Goal: Task Accomplishment & Management: Use online tool/utility

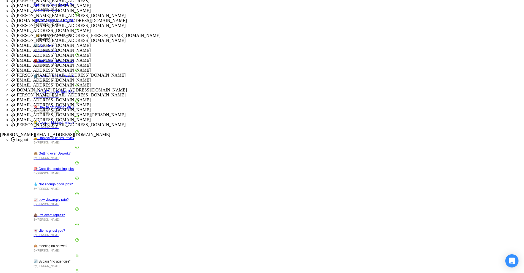
scroll to position [220, 0]
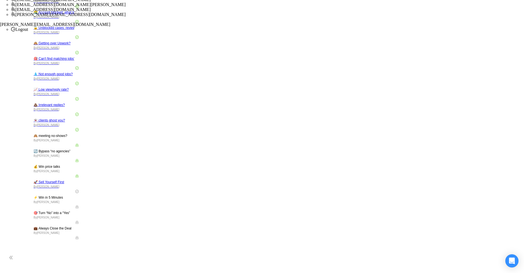
click at [467, 7] on li "[EMAIL_ADDRESS][DOMAIN_NAME][PERSON_NAME]" at bounding box center [267, 4] width 513 height 5
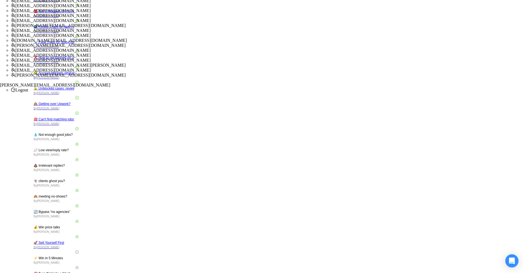
scroll to position [162, 0]
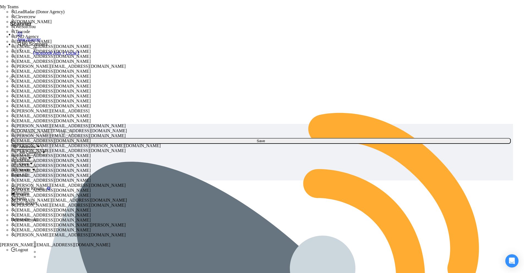
click at [46, 56] on link "Facebook Ads + Local Business" at bounding box center [56, 53] width 46 height 5
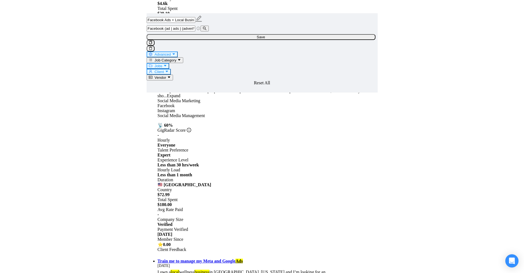
scroll to position [440, 0]
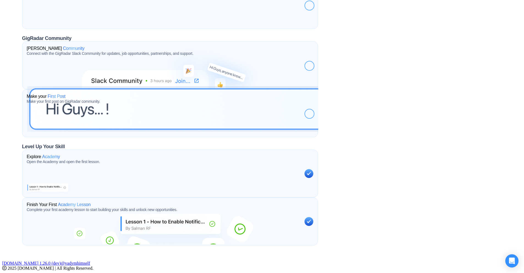
scroll to position [160, 0]
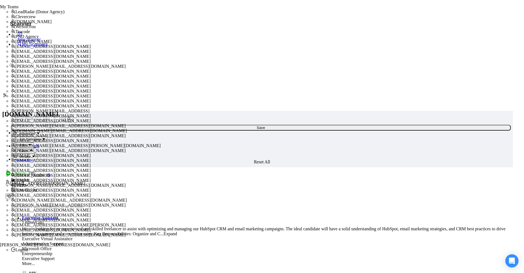
click at [39, 143] on link "Dashboard" at bounding box center [26, 145] width 26 height 5
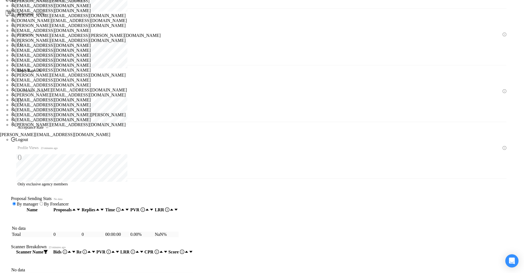
scroll to position [162, 0]
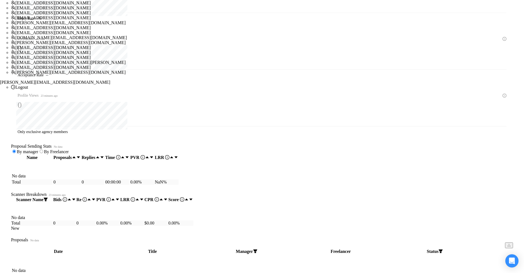
click at [126, 45] on span "[PERSON_NAME][EMAIL_ADDRESS][DOMAIN_NAME]" at bounding box center [70, 42] width 110 height 5
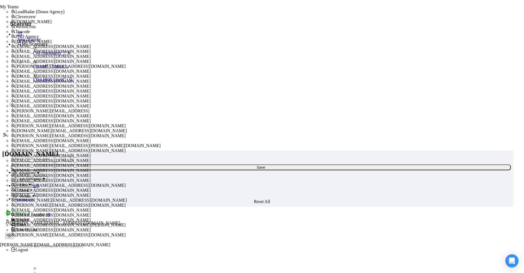
click at [33, 56] on link "("AI marketing" | "A" at bounding box center [56, 53] width 46 height 5
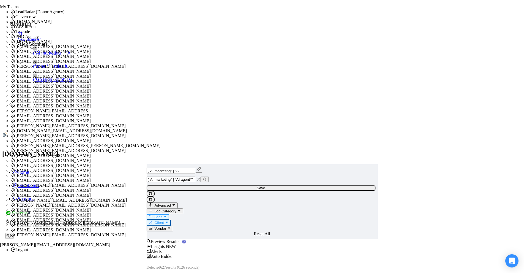
click at [34, 69] on link "(funnel* | "sales fu" at bounding box center [56, 66] width 46 height 5
click at [91, 59] on span "[EMAIL_ADDRESS][DOMAIN_NAME]" at bounding box center [52, 56] width 75 height 5
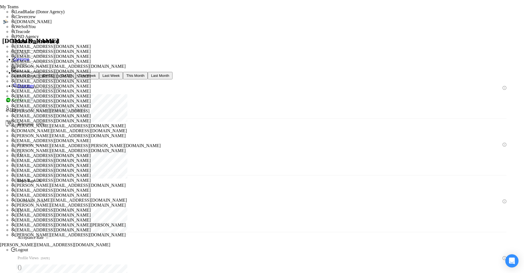
type input "[DATE]"
click at [34, 83] on link "Scanner" at bounding box center [23, 85] width 21 height 5
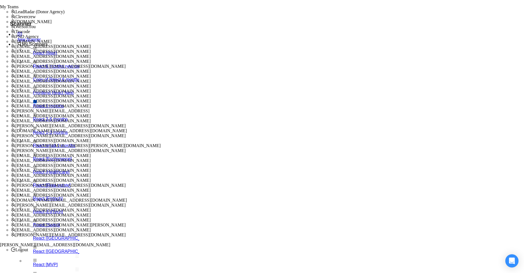
scroll to position [220, 0]
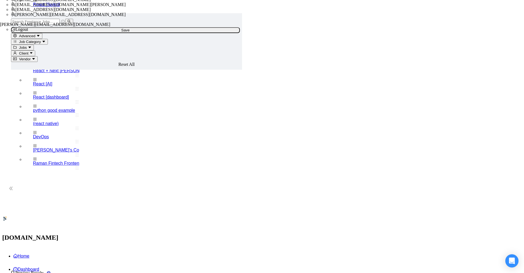
click at [29, 253] on link "Home" at bounding box center [21, 255] width 16 height 5
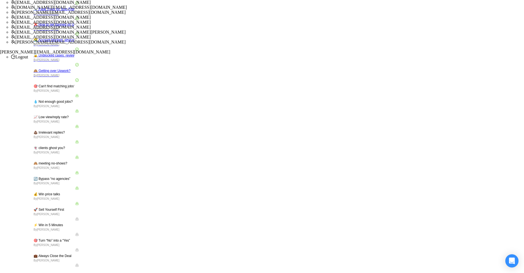
scroll to position [0, 0]
drag, startPoint x: 458, startPoint y: 180, endPoint x: 466, endPoint y: 181, distance: 7.7
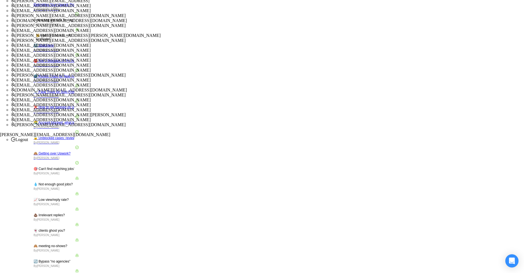
scroll to position [193, 0]
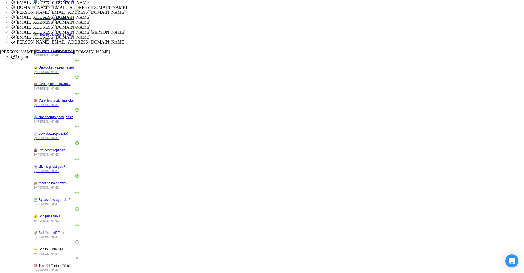
scroll to position [160, 0]
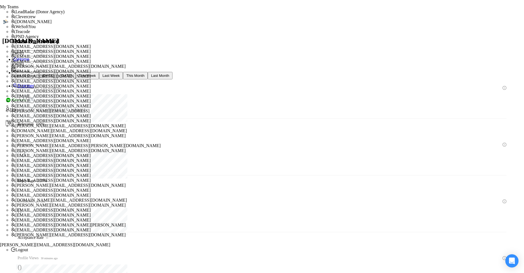
scroll to position [110, 0]
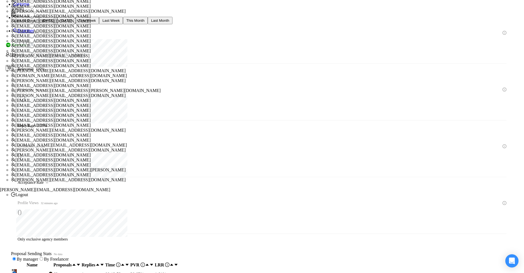
scroll to position [83, 0]
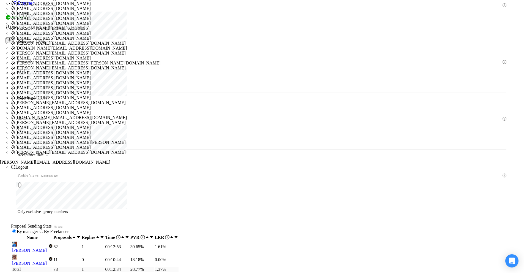
click at [91, 95] on span "owais@goaccelovate.com" at bounding box center [52, 92] width 75 height 5
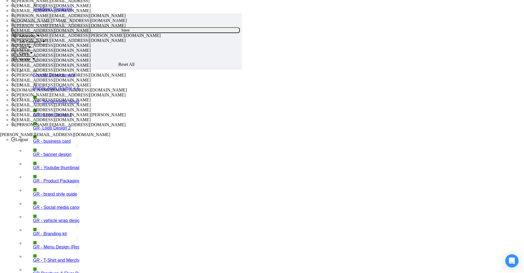
scroll to position [1, 0]
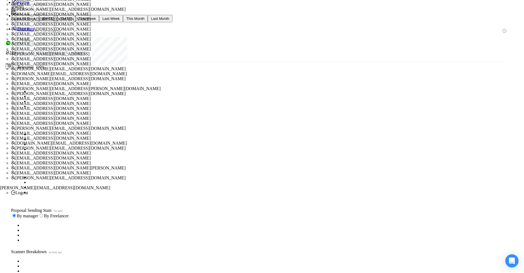
scroll to position [110, 0]
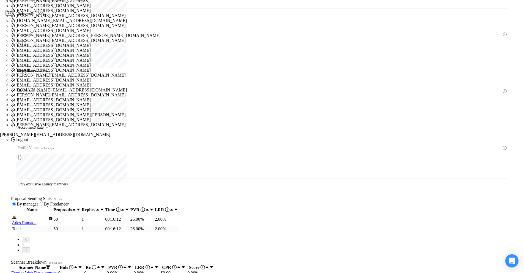
scroll to position [163, 0]
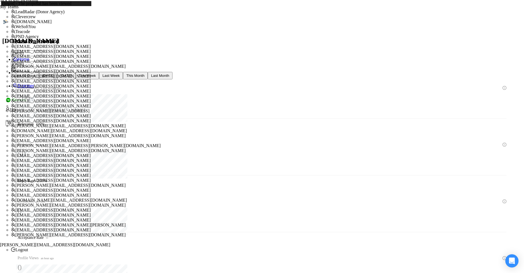
drag, startPoint x: 211, startPoint y: 149, endPoint x: 240, endPoint y: 149, distance: 29.2
drag, startPoint x: 231, startPoint y: 136, endPoint x: 243, endPoint y: 136, distance: 12.4
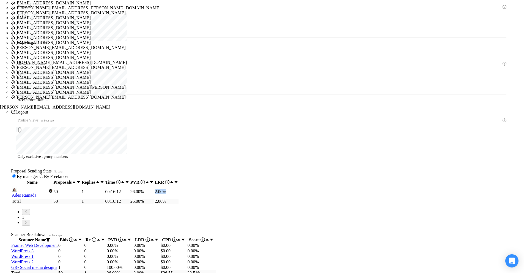
scroll to position [163, 0]
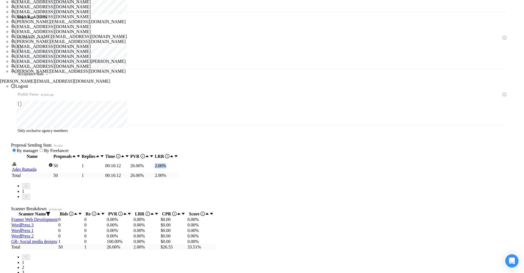
checkbox input "true"
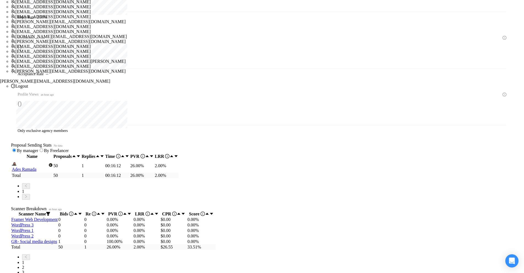
checkbox input "true"
checkbox input "false"
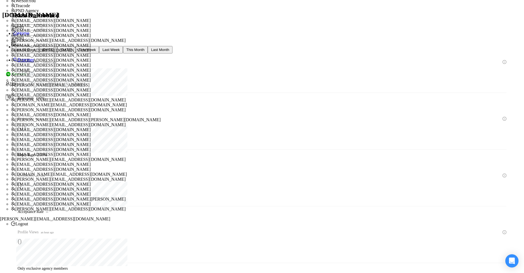
scroll to position [81, 0]
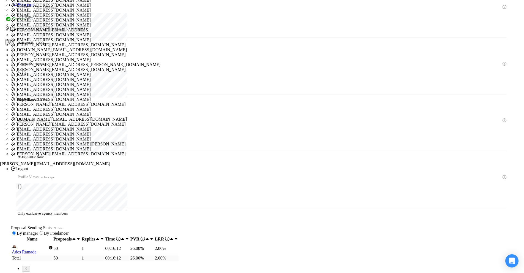
checkbox input "false"
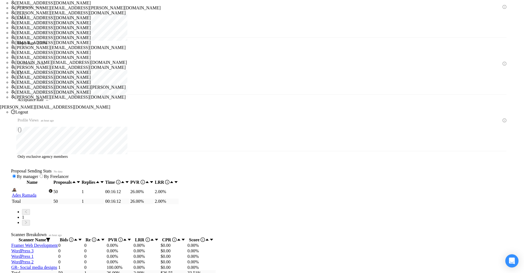
scroll to position [163, 0]
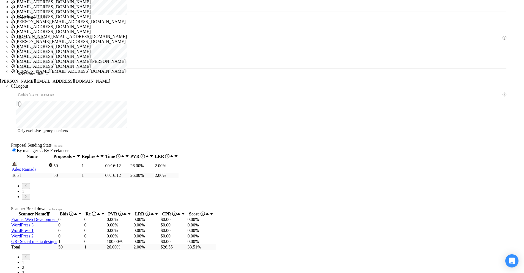
click at [91, 29] on span "hello@dipainhouse.com" at bounding box center [52, 26] width 75 height 5
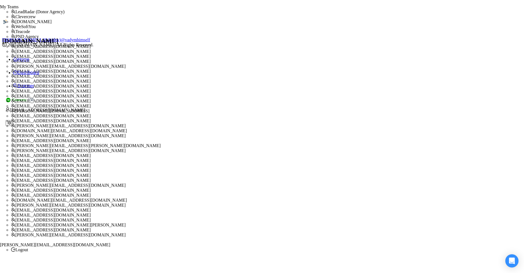
scroll to position [140, 0]
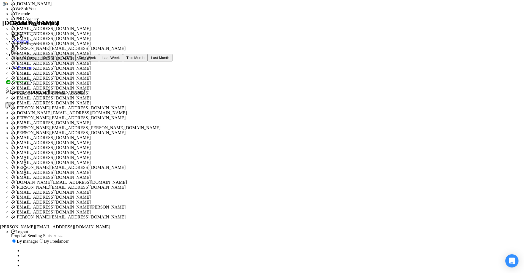
scroll to position [25, 0]
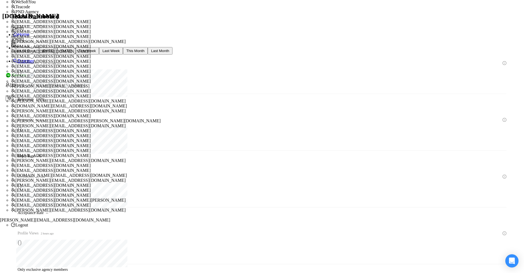
click at [34, 59] on link "Scanner" at bounding box center [23, 61] width 21 height 5
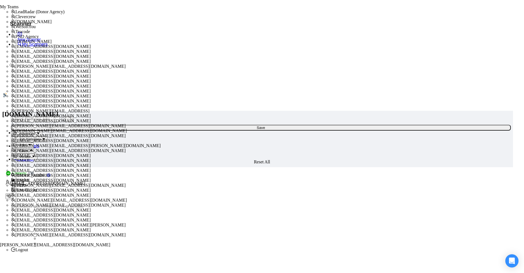
click at [29, 130] on link "Home" at bounding box center [21, 132] width 16 height 5
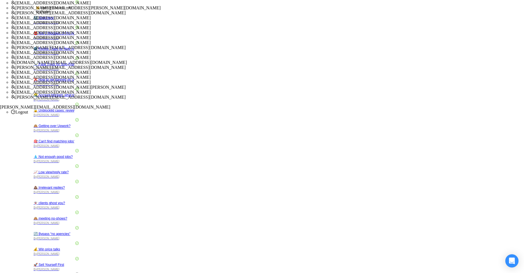
scroll to position [193, 0]
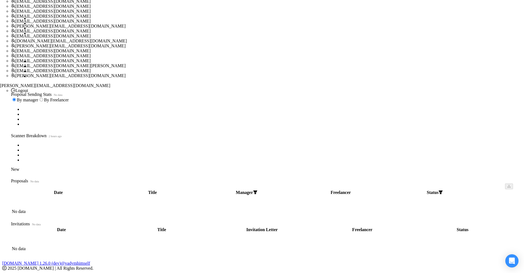
scroll to position [18, 0]
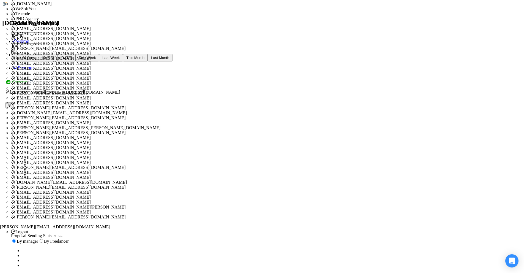
click at [34, 65] on link "Scanner" at bounding box center [23, 67] width 21 height 5
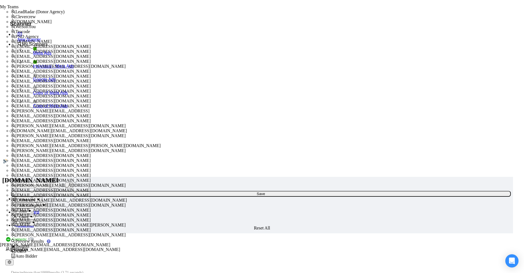
click at [42, 56] on link "Meta Ads" at bounding box center [56, 53] width 46 height 5
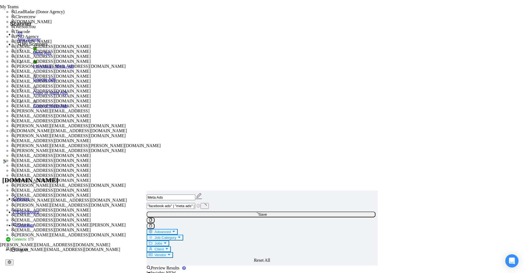
radio input "false"
radio input "true"
checkbox input "true"
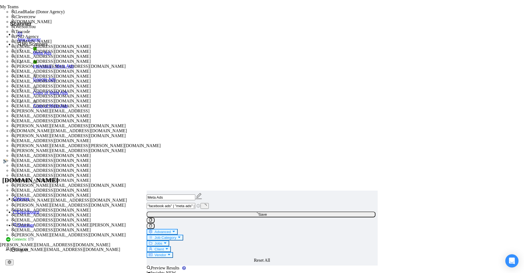
click at [39, 209] on link "Dashboard" at bounding box center [26, 211] width 26 height 5
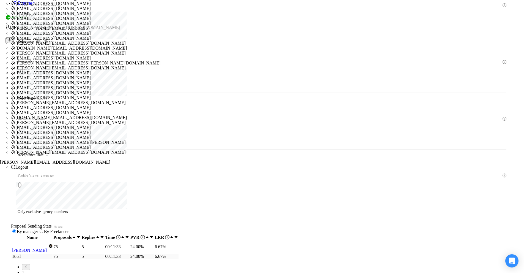
scroll to position [138, 0]
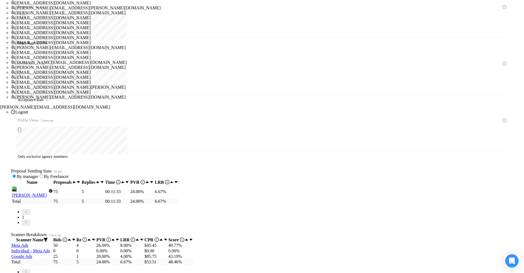
checkbox input "true"
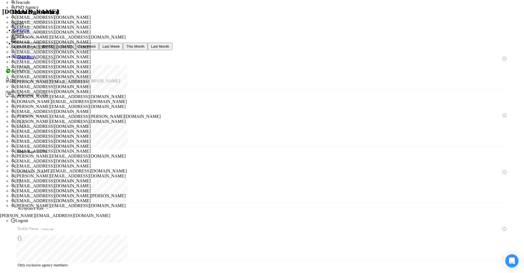
scroll to position [2, 0]
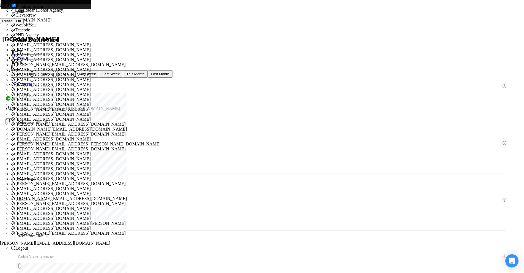
drag, startPoint x: 213, startPoint y: 147, endPoint x: 238, endPoint y: 147, distance: 25.6
copy tr "6.67 %"
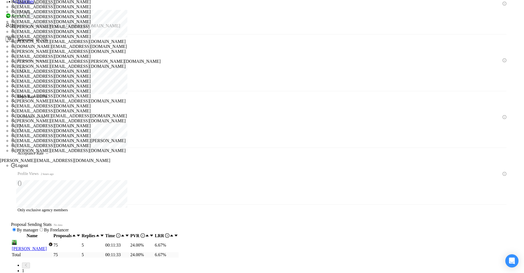
scroll to position [162, 0]
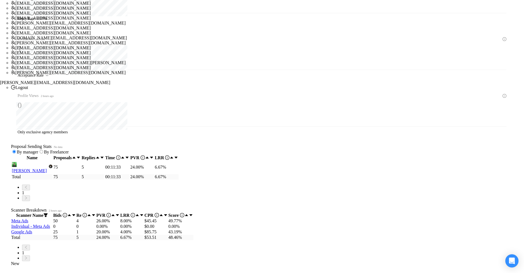
click at [126, 75] on span "harsha@codebuddy.co" at bounding box center [70, 72] width 110 height 5
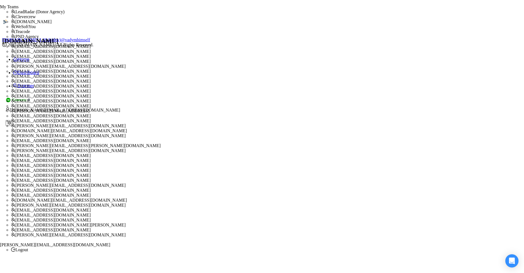
scroll to position [160, 0]
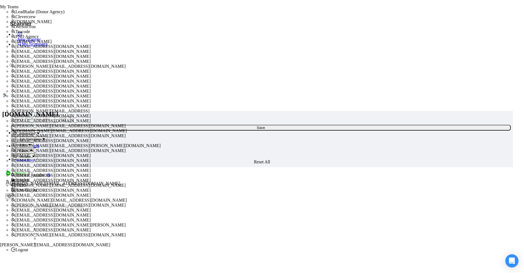
click at [39, 143] on link "Dashboard" at bounding box center [26, 145] width 26 height 5
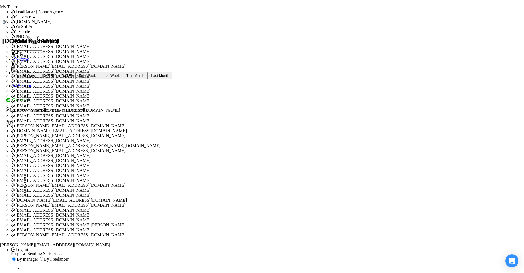
click at [29, 57] on link "Home" at bounding box center [21, 59] width 16 height 5
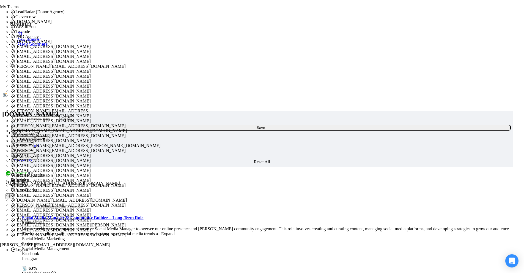
click at [29, 130] on link "Home" at bounding box center [21, 132] width 16 height 5
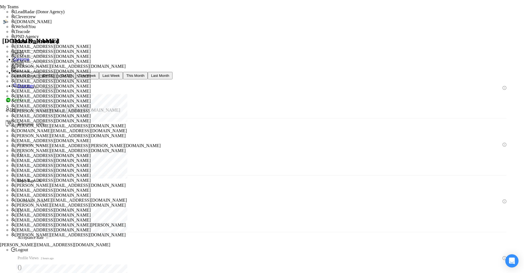
click at [29, 57] on link "Home" at bounding box center [21, 59] width 16 height 5
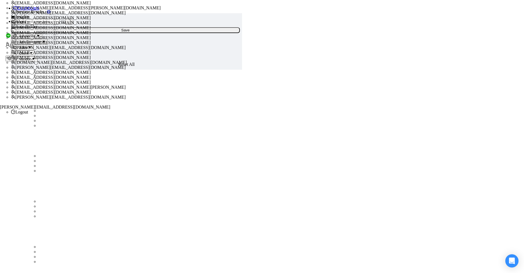
scroll to position [193, 0]
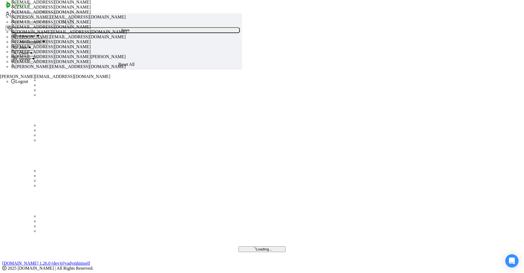
click at [91, 49] on span "eliya@testsquad.co" at bounding box center [52, 46] width 75 height 5
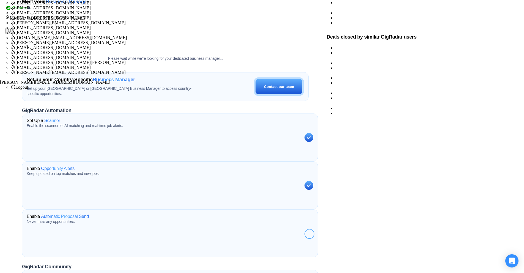
scroll to position [160, 0]
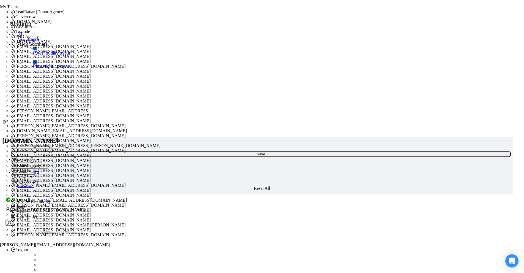
click at [39, 170] on link "Dashboard" at bounding box center [26, 172] width 26 height 5
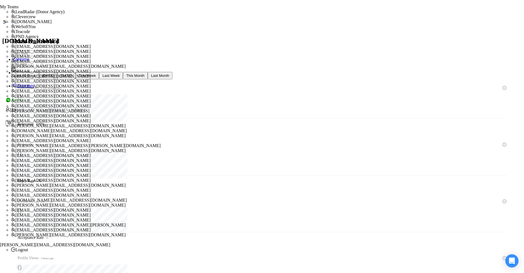
type input "[DATE]"
click at [34, 83] on link "Scanner" at bounding box center [23, 85] width 21 height 5
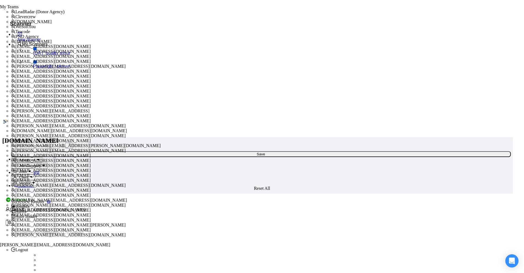
click at [39, 56] on link "(QA | "quality assur" at bounding box center [56, 53] width 46 height 5
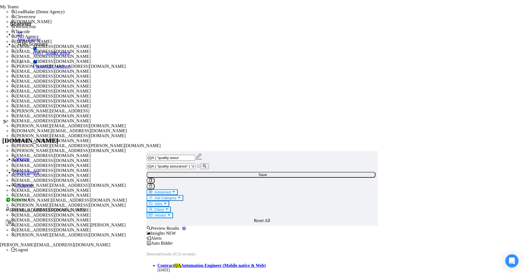
click at [315, 240] on div "Auto Bidder" at bounding box center [262, 242] width 231 height 5
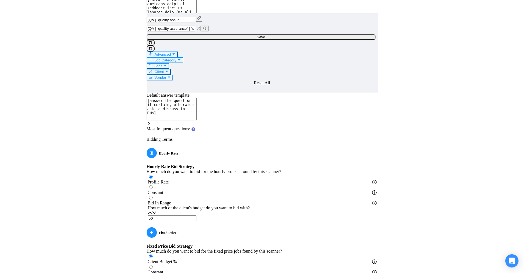
scroll to position [605, 0]
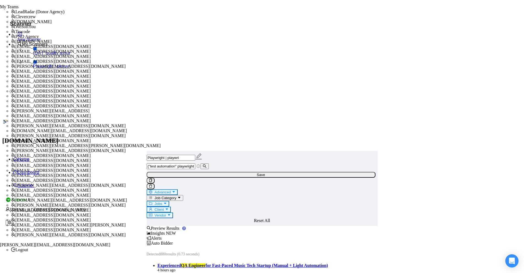
click at [49, 56] on link "(QA | "quality assur" at bounding box center [56, 53] width 46 height 5
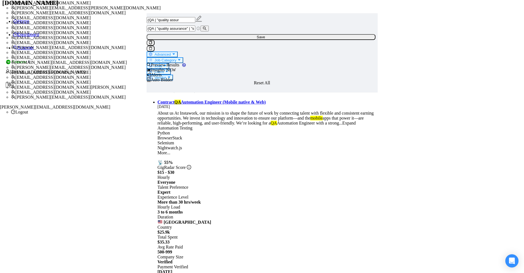
scroll to position [220, 0]
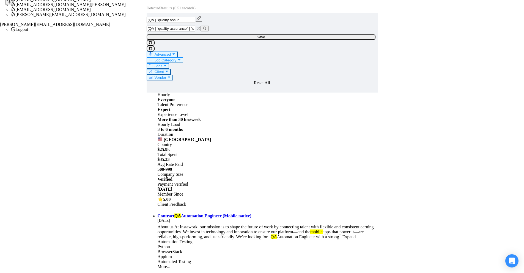
drag, startPoint x: 454, startPoint y: 203, endPoint x: 454, endPoint y: 207, distance: 4.4
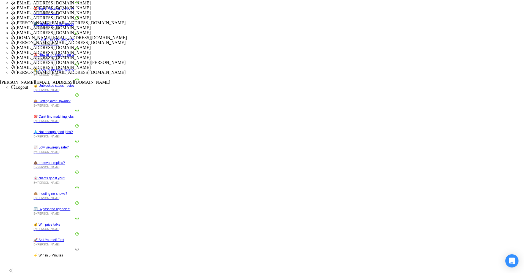
scroll to position [160, 0]
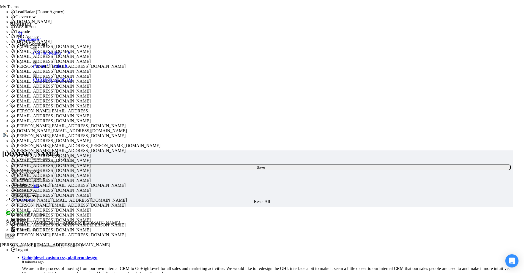
scroll to position [83, 0]
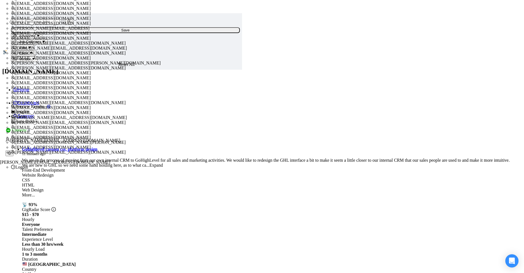
click at [161, 65] on span "[PERSON_NAME][EMAIL_ADDRESS][PERSON_NAME][DOMAIN_NAME]" at bounding box center [87, 63] width 145 height 5
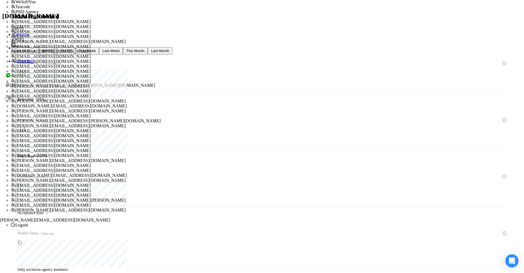
scroll to position [131, 0]
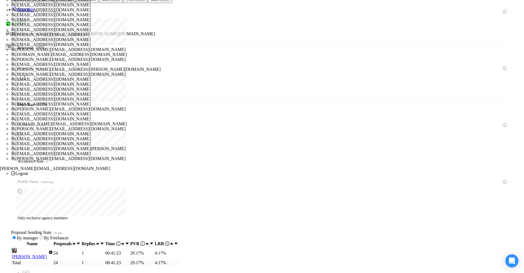
drag, startPoint x: 207, startPoint y: 157, endPoint x: 193, endPoint y: 162, distance: 14.7
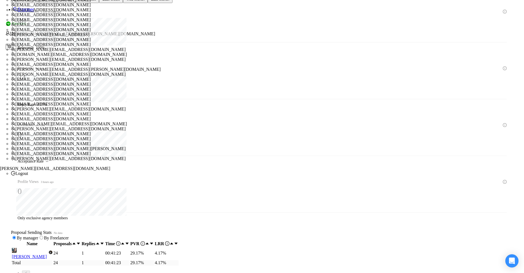
scroll to position [0, 0]
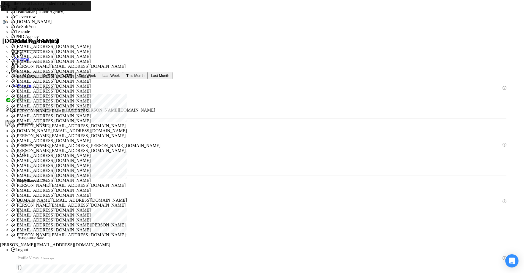
click at [34, 83] on link "Scanner" at bounding box center [23, 85] width 21 height 5
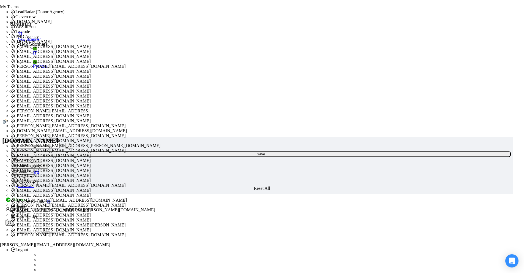
click at [37, 56] on link "IT" at bounding box center [56, 53] width 46 height 5
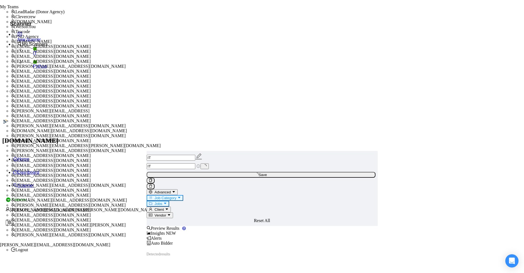
click at [173, 240] on span "Auto Bidder" at bounding box center [160, 242] width 26 height 5
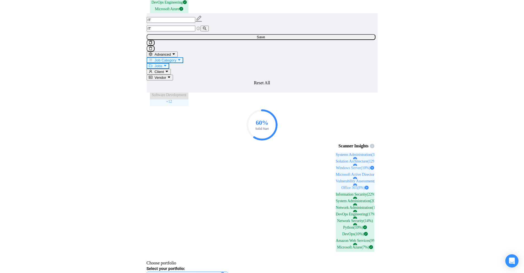
scroll to position [550, 0]
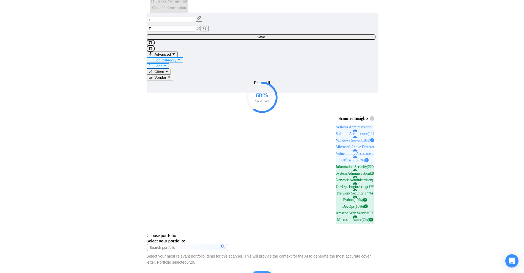
drag, startPoint x: 273, startPoint y: 154, endPoint x: 168, endPoint y: 147, distance: 104.7
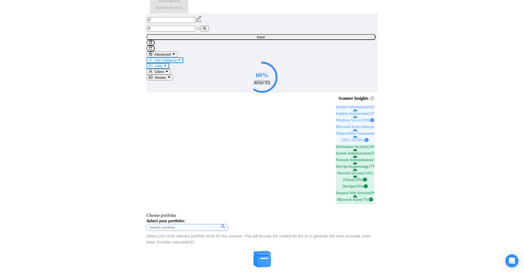
scroll to position [573, 0]
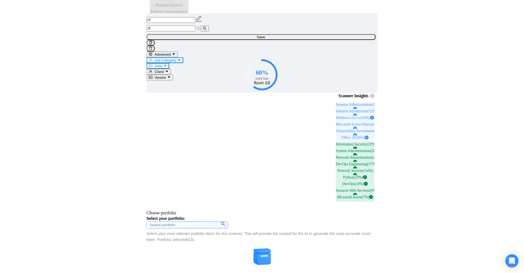
drag, startPoint x: 387, startPoint y: 143, endPoint x: 347, endPoint y: 148, distance: 39.9
drag, startPoint x: 272, startPoint y: 155, endPoint x: 338, endPoint y: 156, distance: 66.0
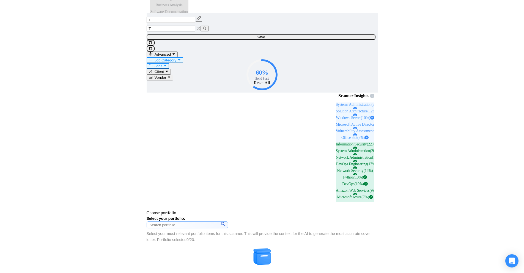
drag, startPoint x: 346, startPoint y: 158, endPoint x: 236, endPoint y: 160, distance: 110.1
drag, startPoint x: 249, startPoint y: 161, endPoint x: 300, endPoint y: 162, distance: 50.6
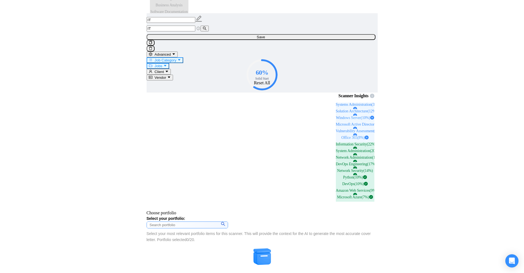
drag, startPoint x: 194, startPoint y: 175, endPoint x: 302, endPoint y: 174, distance: 107.6
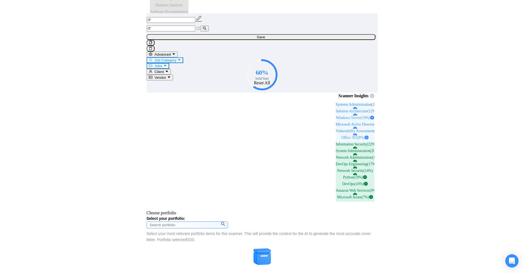
drag, startPoint x: 311, startPoint y: 173, endPoint x: 387, endPoint y: 179, distance: 76.7
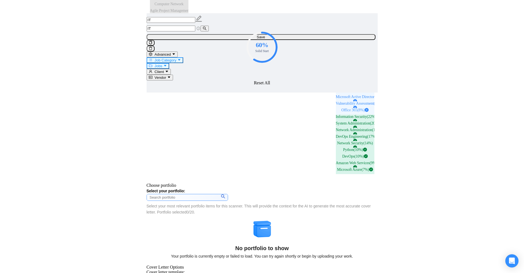
drag, startPoint x: 199, startPoint y: 172, endPoint x: 389, endPoint y: 192, distance: 190.9
drag, startPoint x: 292, startPoint y: 193, endPoint x: 277, endPoint y: 174, distance: 24.7
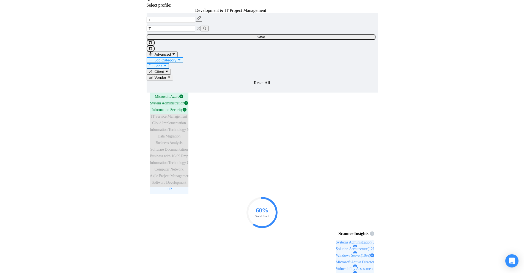
scroll to position [270, 0]
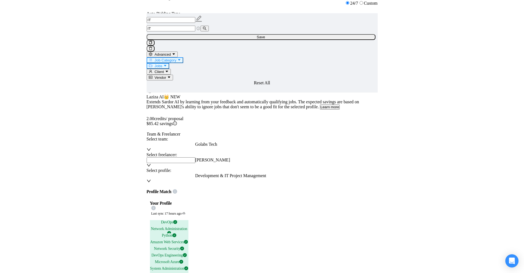
click at [171, 52] on span "Advanced" at bounding box center [163, 54] width 16 height 4
click at [516, 264] on div "Open Intercom Messenger" at bounding box center [512, 260] width 15 height 15
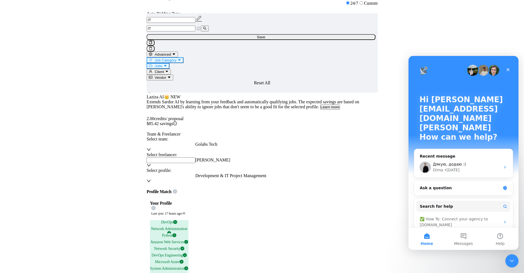
scroll to position [0, 0]
click at [462, 236] on button "Messages" at bounding box center [463, 239] width 37 height 22
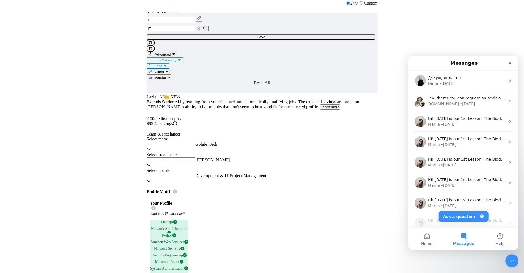
scroll to position [69, 0]
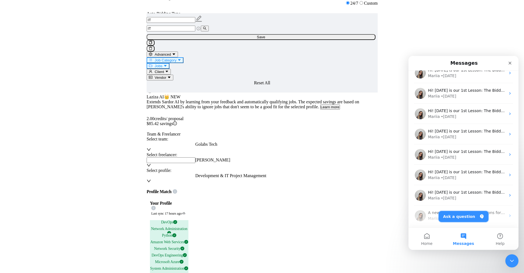
click at [463, 217] on button "Ask a question" at bounding box center [464, 216] width 50 height 11
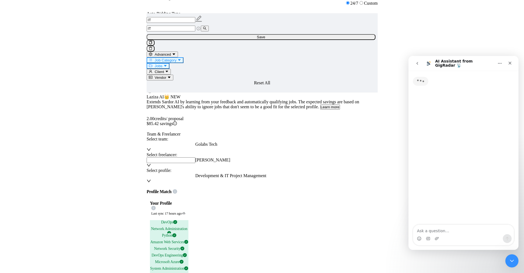
click at [449, 228] on textarea "Ask a question…" at bounding box center [463, 228] width 101 height 9
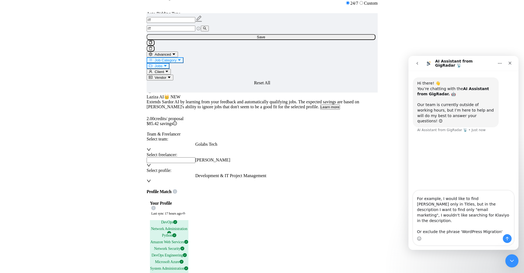
scroll to position [0, 0]
click at [445, 197] on textarea "Feature request: On Upwork titles mean a lot, but it's too restrictive to searc…" at bounding box center [463, 211] width 101 height 43
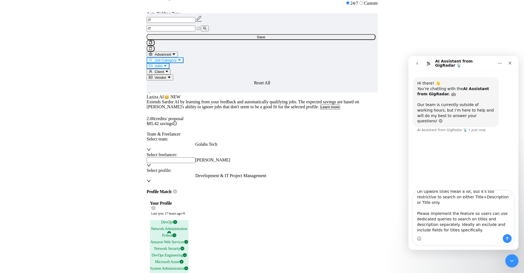
scroll to position [18, 0]
drag, startPoint x: 445, startPoint y: 206, endPoint x: 447, endPoint y: 209, distance: 3.3
click at [445, 209] on textarea "Feature request: On Upwork titles mean a lot, but it's too restrictive to searc…" at bounding box center [463, 211] width 101 height 43
click at [471, 210] on textarea "Feature request: On Upwork titles mean a lot, but it's too restrictive to searc…" at bounding box center [463, 211] width 101 height 43
drag, startPoint x: 435, startPoint y: 212, endPoint x: 435, endPoint y: 218, distance: 5.8
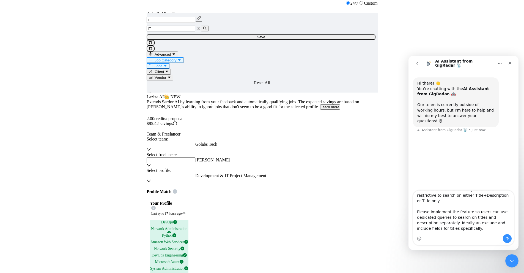
click at [435, 218] on textarea "Feature request: On Upwork titles mean a lot, but it's too restrictive to searc…" at bounding box center [463, 211] width 101 height 43
click at [445, 216] on textarea "Feature request: On Upwork titles mean a lot, but it's too restrictive to searc…" at bounding box center [463, 211] width 101 height 43
click at [475, 213] on textarea "Feature request: On Upwork titles mean a lot, but it's too restrictive to searc…" at bounding box center [463, 211] width 101 height 43
click at [478, 212] on textarea "Feature request: On Upwork titles mean a lot, but it's too restrictive to searc…" at bounding box center [463, 211] width 101 height 43
click at [445, 218] on textarea "Feature request: On Upwork titles mean a lot, but it's too restrictive to searc…" at bounding box center [463, 211] width 101 height 43
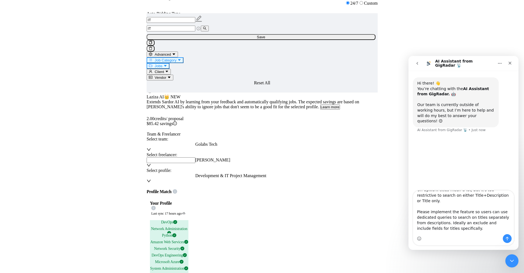
drag, startPoint x: 445, startPoint y: 218, endPoint x: 503, endPoint y: 217, distance: 58.1
click at [503, 217] on textarea "Feature request: On Upwork titles mean a lot, but it's too restrictive to searc…" at bounding box center [463, 211] width 101 height 43
click at [485, 222] on textarea "Feature request: On Upwork titles mean a lot, but it's too restrictive to searc…" at bounding box center [463, 211] width 101 height 43
click at [441, 223] on textarea "Feature request: On Upwork titles mean a lot, but it's too restrictive to searc…" at bounding box center [463, 211] width 101 height 43
drag, startPoint x: 441, startPoint y: 223, endPoint x: 441, endPoint y: 218, distance: 4.1
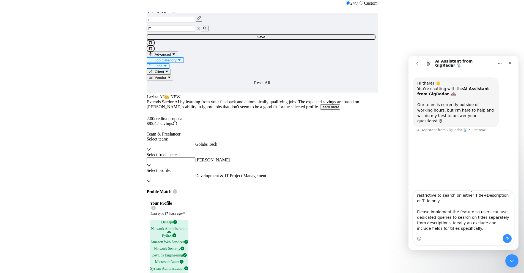
click at [441, 218] on textarea "Feature request: On Upwork titles mean a lot, but it's too restrictive to searc…" at bounding box center [463, 211] width 101 height 43
click at [472, 212] on textarea "Feature request: On Upwork titles mean a lot, but it's too restrictive to searc…" at bounding box center [463, 211] width 101 height 43
drag, startPoint x: 442, startPoint y: 207, endPoint x: 485, endPoint y: 215, distance: 44.2
click at [485, 215] on textarea "Feature request: On Upwork titles mean a lot, but it's too restrictive to searc…" at bounding box center [463, 211] width 101 height 43
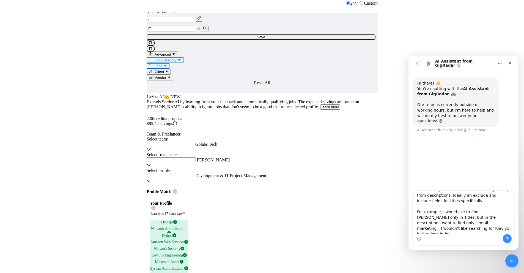
click at [485, 215] on textarea "Feature request: On Upwork titles mean a lot, but it's too restrictive to searc…" at bounding box center [463, 211] width 101 height 43
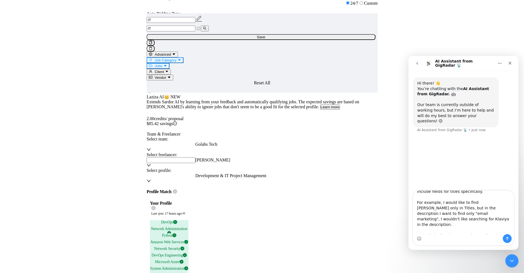
scroll to position [58, 0]
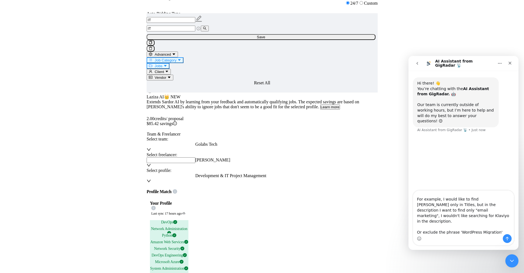
click at [449, 207] on textarea "Feature request: On Upwork titles mean a lot, but it's too restrictive to searc…" at bounding box center [463, 211] width 101 height 43
drag, startPoint x: 472, startPoint y: 210, endPoint x: 445, endPoint y: 204, distance: 27.4
click at [445, 204] on textarea "Feature request: On Upwork titles mean a lot, but it's too restrictive to searc…" at bounding box center [463, 211] width 101 height 43
click at [449, 219] on textarea "Feature request: On Upwork titles mean a lot, but it's too restrictive to searc…" at bounding box center [463, 211] width 101 height 43
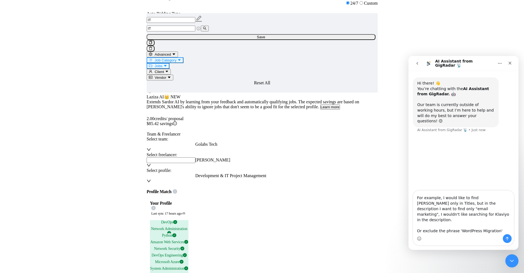
drag, startPoint x: 495, startPoint y: 219, endPoint x: 479, endPoint y: 230, distance: 19.3
click at [479, 230] on textarea "Feature request: On Upwork titles mean a lot, but it's too restrictive to searc…" at bounding box center [463, 211] width 101 height 43
click at [495, 229] on textarea "Feature request: On Upwork titles mean a lot, but it's too restrictive to searc…" at bounding box center [463, 211] width 101 height 43
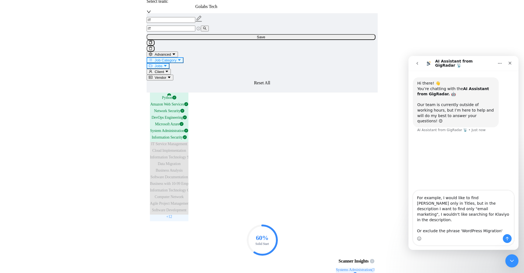
type textarea "Feature request: On Upwork titles mean a lot, but it's too restrictive to searc…"
click at [505, 238] on icon "Send a message…" at bounding box center [507, 238] width 4 height 4
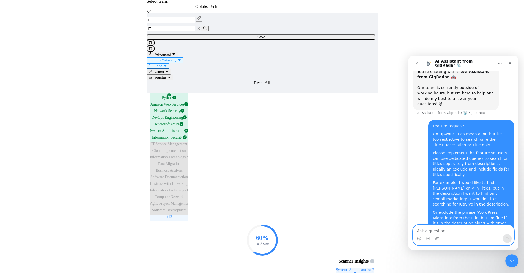
scroll to position [35, 0]
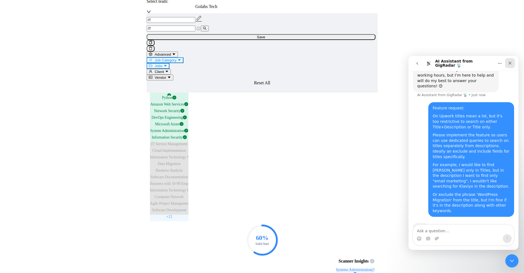
click at [509, 64] on icon "Close" at bounding box center [510, 63] width 3 height 3
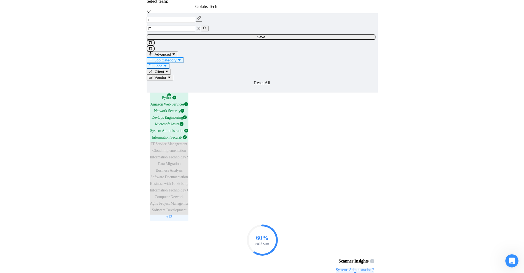
click at [511, 256] on icon "Open Intercom Messenger" at bounding box center [512, 260] width 9 height 9
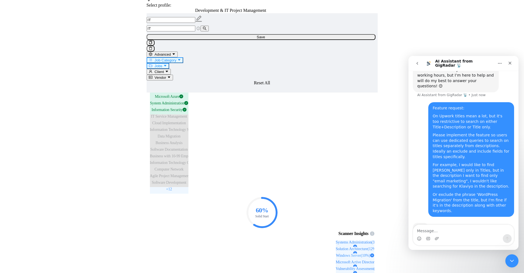
click at [510, 260] on icon "Close Intercom Messenger" at bounding box center [512, 260] width 7 height 7
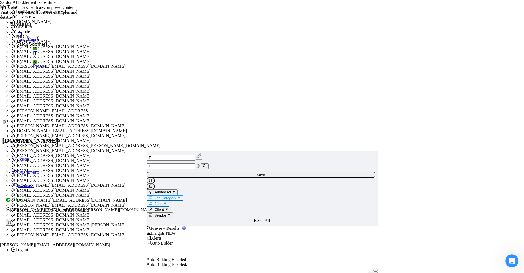
scroll to position [1, 0]
click at [178, 189] on button "Advanced" at bounding box center [162, 192] width 31 height 6
click at [511, 256] on icon "Open Intercom Messenger" at bounding box center [512, 260] width 9 height 9
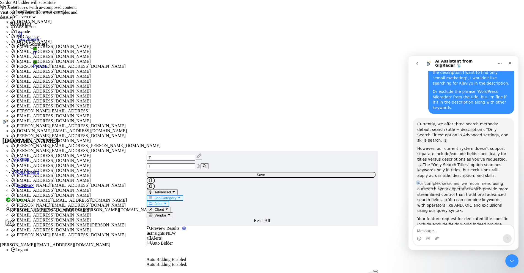
scroll to position [140, 0]
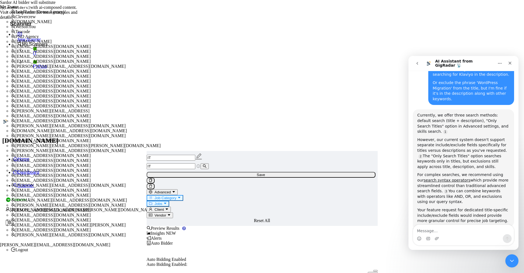
click at [424, 113] on div "Currently, we offer three search methods: default search (title + description),…" at bounding box center [463, 123] width 92 height 21
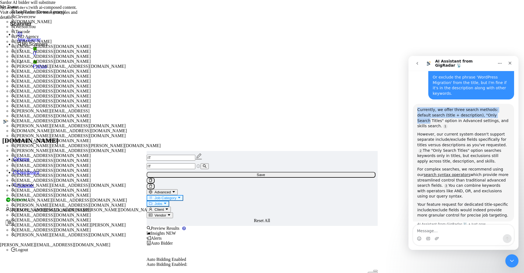
drag, startPoint x: 424, startPoint y: 100, endPoint x: 475, endPoint y: 97, distance: 51.2
click at [475, 107] on div "Currently, we offer three search methods: default search (title + description),…" at bounding box center [463, 117] width 92 height 21
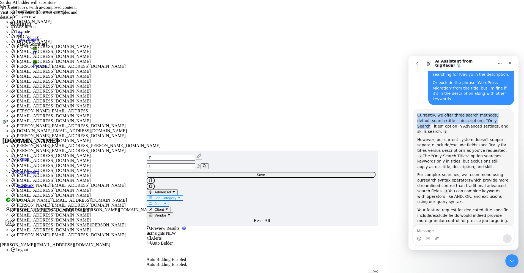
scroll to position [113, 0]
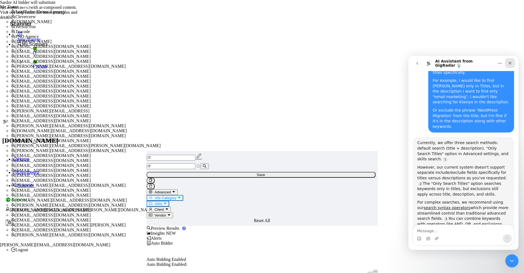
drag, startPoint x: 512, startPoint y: 63, endPoint x: 704, endPoint y: 121, distance: 199.7
click at [512, 63] on div "Close" at bounding box center [510, 63] width 10 height 10
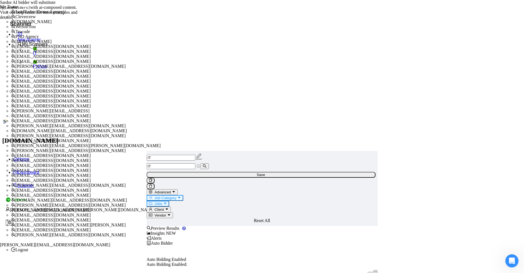
click at [195, 163] on input "IT" at bounding box center [171, 166] width 49 height 6
drag, startPoint x: 211, startPoint y: 81, endPoint x: 213, endPoint y: 76, distance: 5.7
click at [212, 226] on div "Preview Results" at bounding box center [262, 228] width 231 height 5
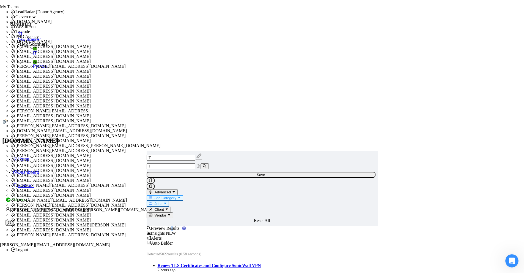
click at [178, 189] on button "Advanced" at bounding box center [162, 192] width 31 height 6
click at [33, 69] on div "Python" at bounding box center [56, 66] width 46 height 13
click at [47, 69] on link "Python" at bounding box center [56, 66] width 46 height 5
click at [316, 240] on div "Auto Bidder" at bounding box center [262, 242] width 231 height 5
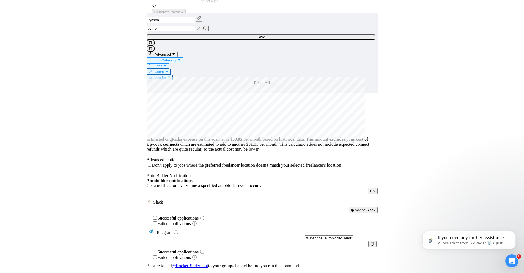
scroll to position [189, 0]
drag, startPoint x: 1014, startPoint y: 508, endPoint x: 509, endPoint y: 254, distance: 565.3
click at [509, 254] on div "Open Intercom Messenger" at bounding box center [512, 260] width 18 height 18
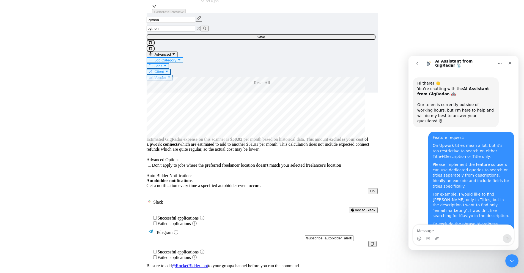
scroll to position [1, 0]
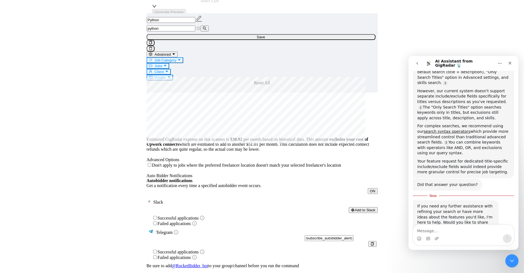
click at [449, 203] on div "If you need any further assistance with refining your search or have more ideas…" at bounding box center [455, 219] width 77 height 32
drag, startPoint x: 1018, startPoint y: 508, endPoint x: 512, endPoint y: 257, distance: 565.2
click at [511, 259] on icon "Close Intercom Messenger" at bounding box center [512, 260] width 7 height 7
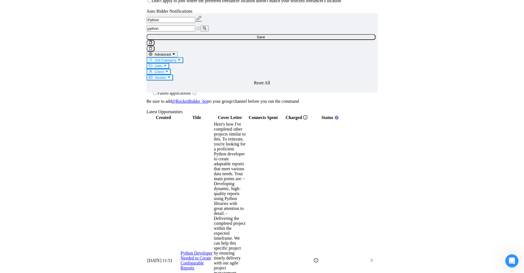
scroll to position [1487, 0]
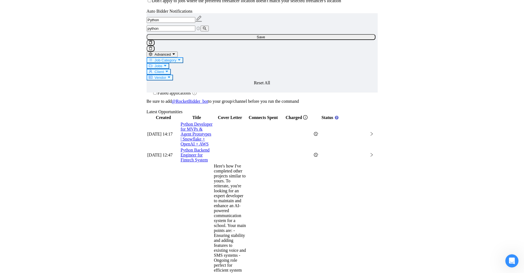
scroll to position [1369, 0]
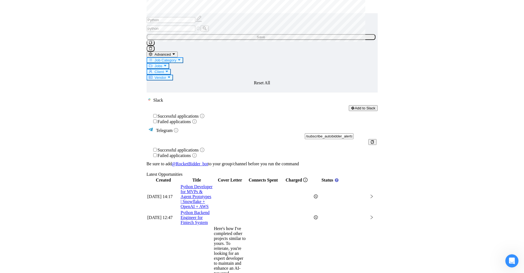
drag, startPoint x: 324, startPoint y: 155, endPoint x: 369, endPoint y: 166, distance: 45.7
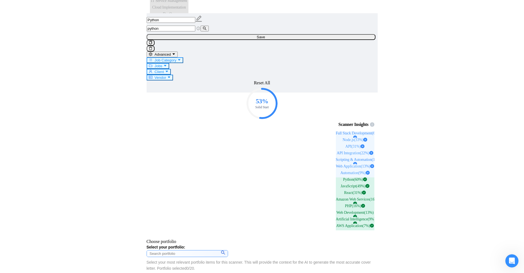
scroll to position [572, 0]
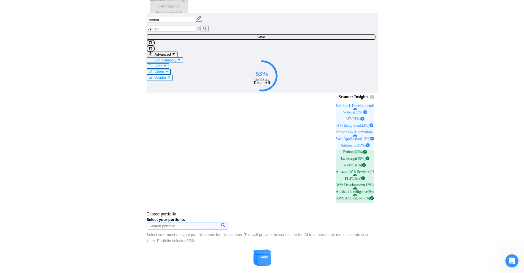
drag, startPoint x: 197, startPoint y: 190, endPoint x: 267, endPoint y: 198, distance: 70.6
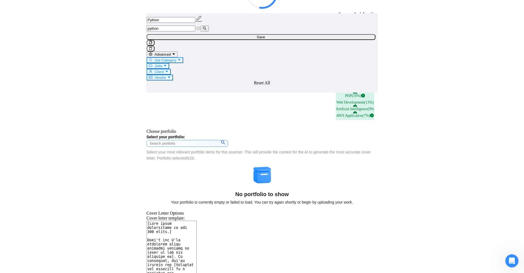
drag, startPoint x: 349, startPoint y: 148, endPoint x: 181, endPoint y: 151, distance: 167.8
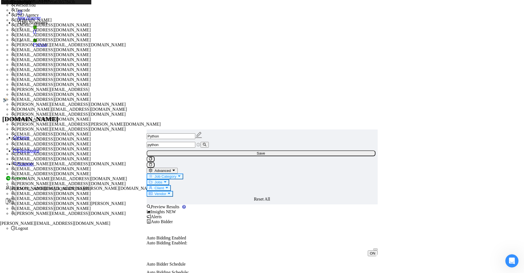
scroll to position [0, 0]
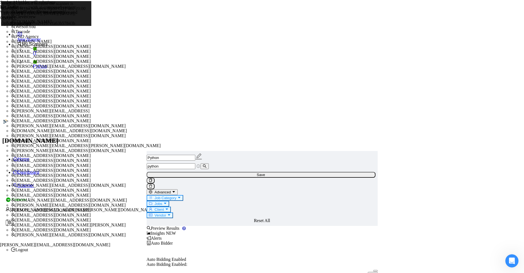
click at [44, 68] on link "Python" at bounding box center [56, 66] width 46 height 5
click at [50, 56] on link "IT" at bounding box center [56, 53] width 46 height 5
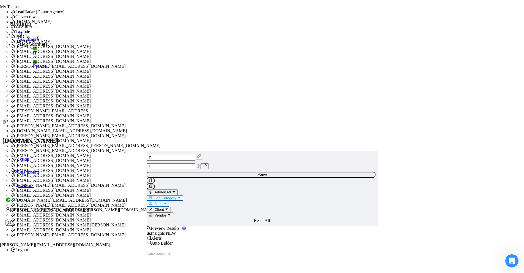
click at [195, 163] on input "IT" at bounding box center [171, 166] width 49 height 6
click at [183, 195] on button "Job Category" at bounding box center [165, 198] width 37 height 6
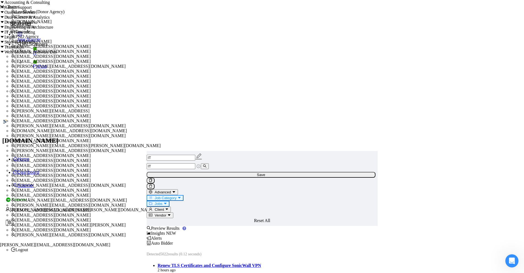
scroll to position [21, 0]
click at [4, 18] on icon "caret-down" at bounding box center [2, 16] width 4 height 4
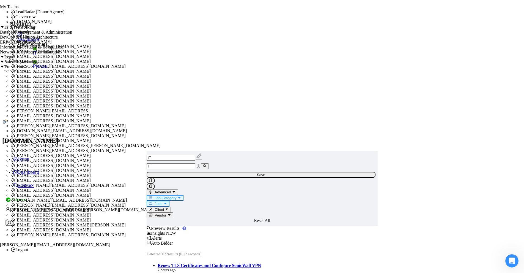
scroll to position [49, 0]
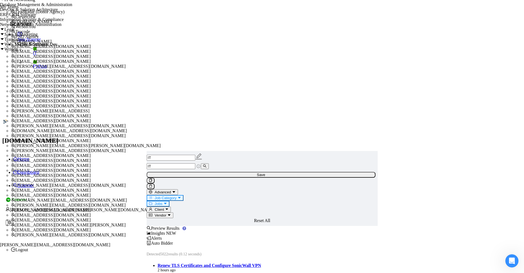
click at [34, 69] on link "Python" at bounding box center [56, 66] width 46 height 5
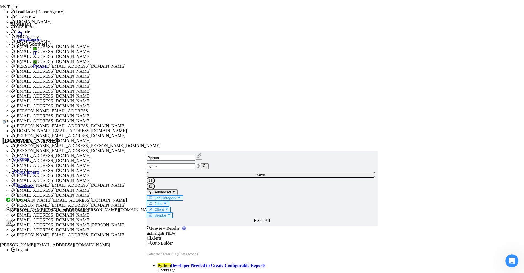
scroll to position [138, 0]
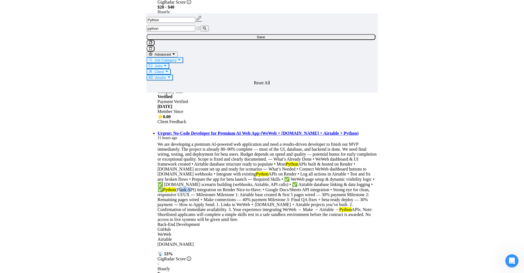
scroll to position [330, 0]
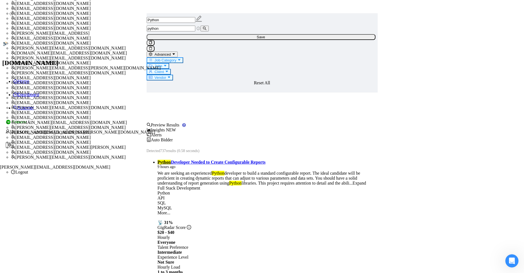
scroll to position [0, 0]
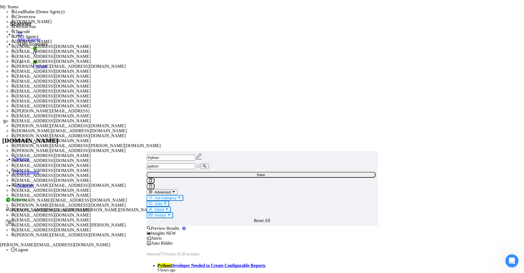
click at [290, 235] on div "Alerts" at bounding box center [262, 237] width 231 height 5
click at [178, 231] on span "NEW" at bounding box center [173, 233] width 10 height 5
click at [33, 56] on link "IT" at bounding box center [56, 53] width 46 height 5
click at [173, 240] on span "Auto Bidder" at bounding box center [160, 242] width 26 height 5
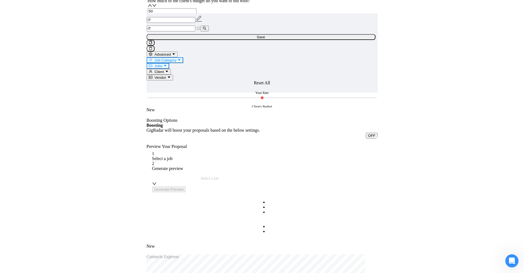
scroll to position [1422, 0]
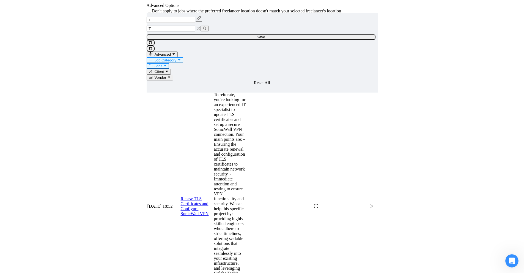
drag, startPoint x: 355, startPoint y: 145, endPoint x: 360, endPoint y: 134, distance: 12.7
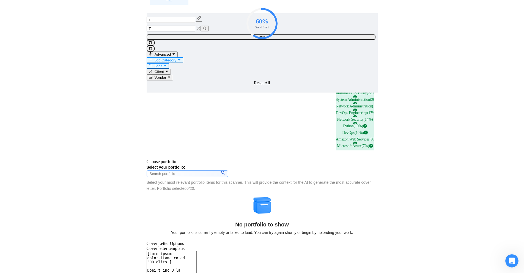
scroll to position [761, 0]
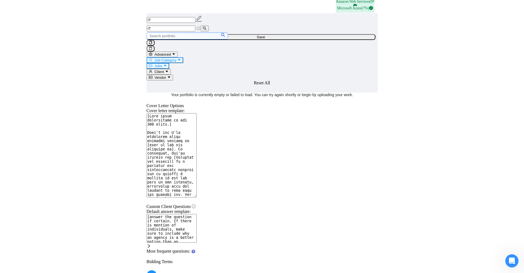
click at [190, 248] on link "Most frequent questions:" at bounding box center [169, 250] width 44 height 5
click at [197, 214] on textarea "[answer the question if certain. If there is mention of individuals, make sure …" at bounding box center [172, 228] width 50 height 29
drag, startPoint x: 355, startPoint y: 121, endPoint x: 222, endPoint y: 122, distance: 132.9
click at [197, 214] on textarea "[answer the question if certain. If there is mention of individuals, make sure …" at bounding box center [172, 228] width 50 height 29
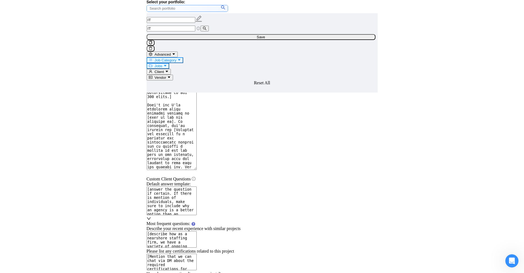
scroll to position [734, 0]
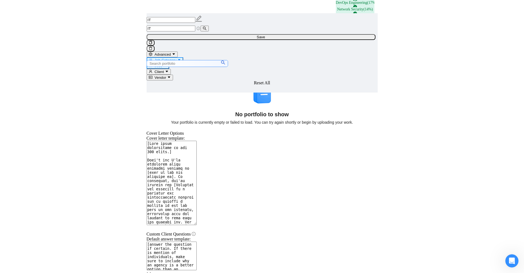
drag, startPoint x: 231, startPoint y: 154, endPoint x: 284, endPoint y: 162, distance: 53.7
click at [197, 241] on textarea "[answer the question if certain. If there is mention of individuals, make sure …" at bounding box center [172, 255] width 50 height 29
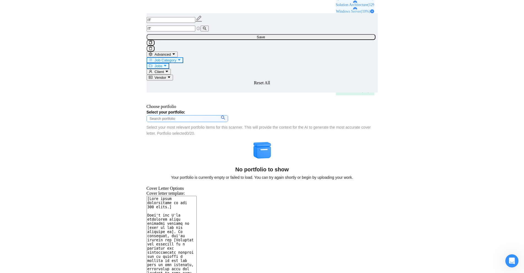
scroll to position [761, 0]
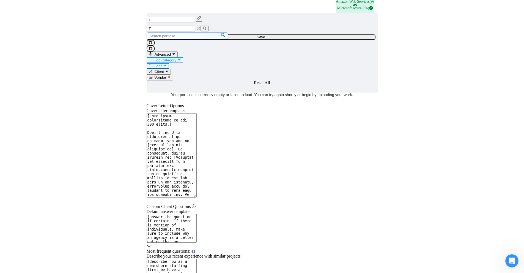
drag, startPoint x: 399, startPoint y: 141, endPoint x: 405, endPoint y: 142, distance: 6.2
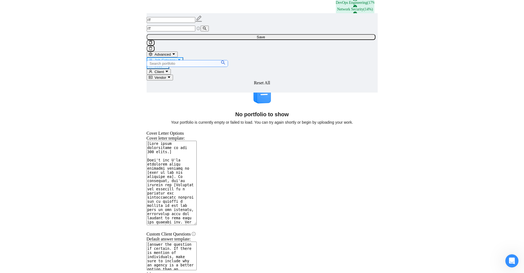
scroll to position [596, 0]
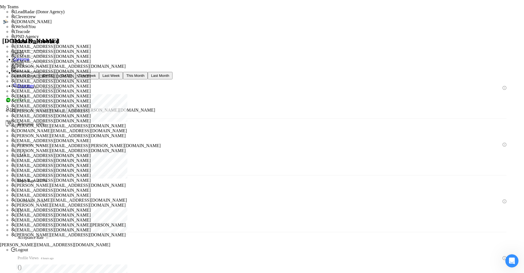
drag, startPoint x: 136, startPoint y: 140, endPoint x: 250, endPoint y: 137, distance: 113.4
drag, startPoint x: 239, startPoint y: 133, endPoint x: 189, endPoint y: 141, distance: 50.7
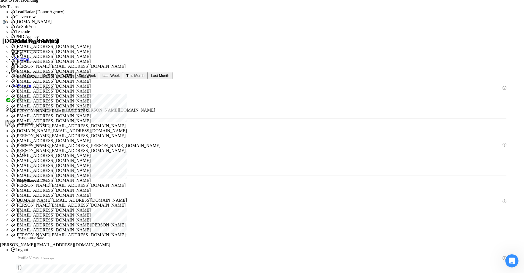
drag, startPoint x: 193, startPoint y: 138, endPoint x: 185, endPoint y: 141, distance: 9.2
drag, startPoint x: 182, startPoint y: 136, endPoint x: 199, endPoint y: 136, distance: 17.9
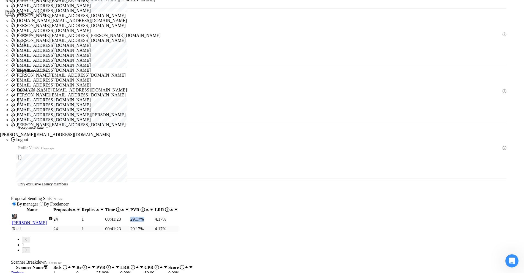
scroll to position [83, 0]
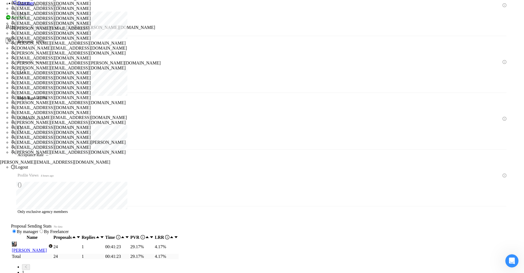
drag, startPoint x: 211, startPoint y: 113, endPoint x: 208, endPoint y: 129, distance: 16.3
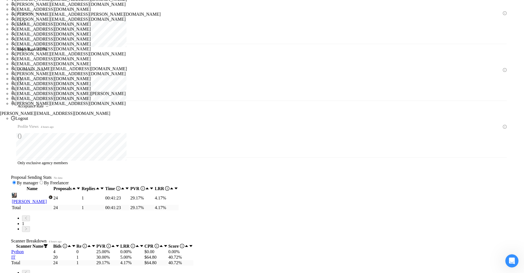
scroll to position [193, 0]
drag, startPoint x: 399, startPoint y: 121, endPoint x: 459, endPoint y: 188, distance: 89.4
drag, startPoint x: 414, startPoint y: 83, endPoint x: 474, endPoint y: 224, distance: 153.1
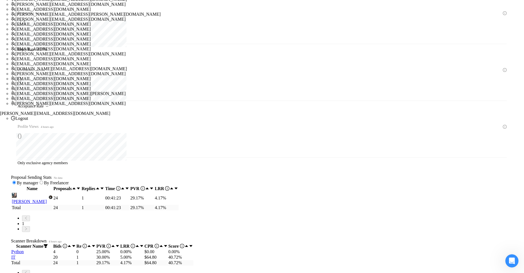
drag, startPoint x: 271, startPoint y: 24, endPoint x: 364, endPoint y: 262, distance: 256.2
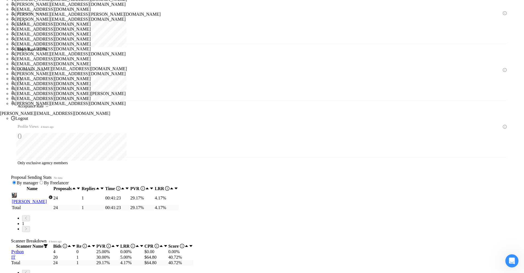
scroll to position [131, 0]
drag, startPoint x: 277, startPoint y: 142, endPoint x: 361, endPoint y: 179, distance: 91.9
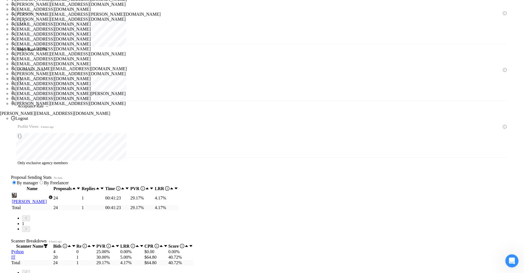
scroll to position [268, 0]
drag, startPoint x: 271, startPoint y: 113, endPoint x: 365, endPoint y: 226, distance: 146.7
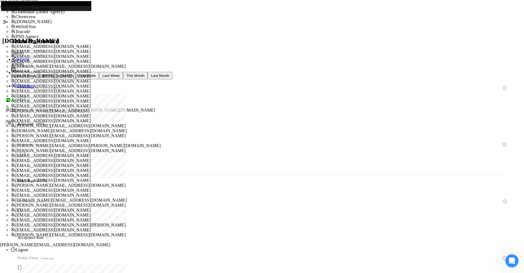
scroll to position [131, 0]
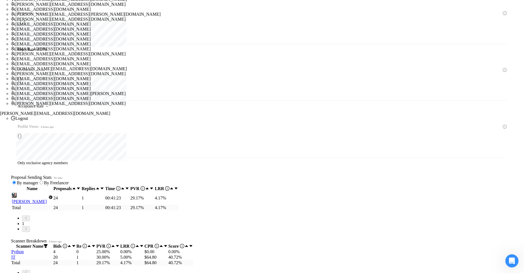
drag, startPoint x: 434, startPoint y: 167, endPoint x: 443, endPoint y: 125, distance: 42.1
drag, startPoint x: 328, startPoint y: 5, endPoint x: 350, endPoint y: 5, distance: 21.7
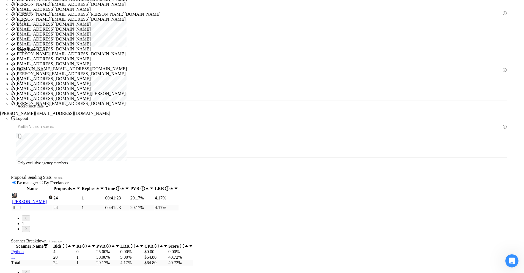
drag, startPoint x: 419, startPoint y: 132, endPoint x: 447, endPoint y: 150, distance: 33.6
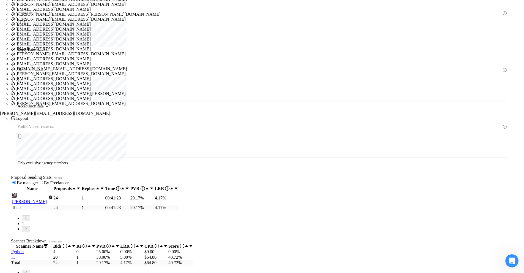
drag, startPoint x: 408, startPoint y: 87, endPoint x: 492, endPoint y: 226, distance: 162.3
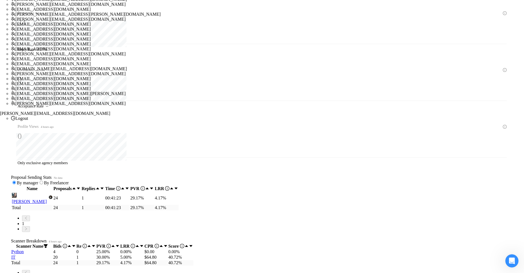
drag, startPoint x: 404, startPoint y: 122, endPoint x: 485, endPoint y: 225, distance: 130.9
drag, startPoint x: 319, startPoint y: 94, endPoint x: 350, endPoint y: 94, distance: 31.1
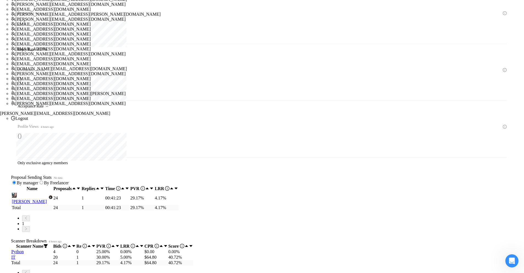
drag, startPoint x: 270, startPoint y: 135, endPoint x: 330, endPoint y: 155, distance: 62.7
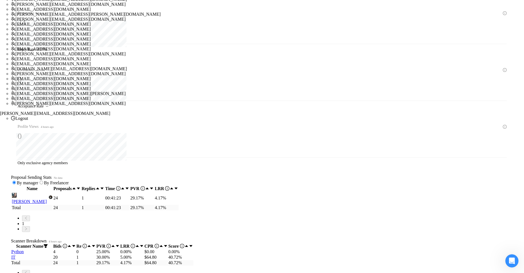
drag, startPoint x: 273, startPoint y: 81, endPoint x: 308, endPoint y: 93, distance: 36.4
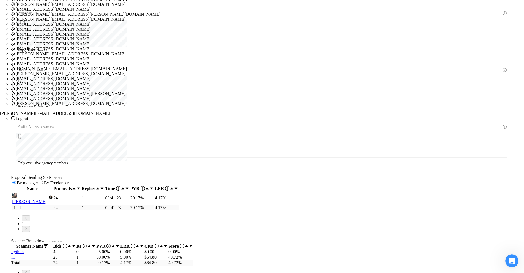
drag, startPoint x: 268, startPoint y: 80, endPoint x: 352, endPoint y: 82, distance: 83.7
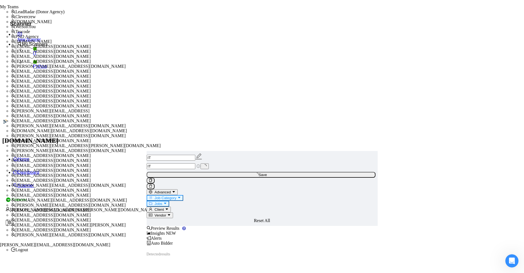
click at [304, 240] on div "Auto Bidder" at bounding box center [262, 242] width 231 height 5
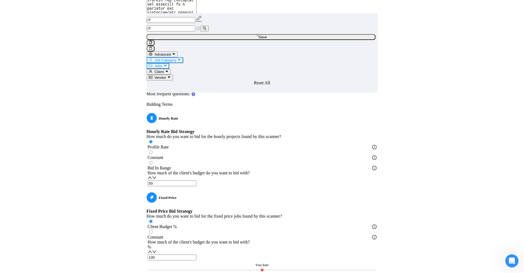
scroll to position [743, 0]
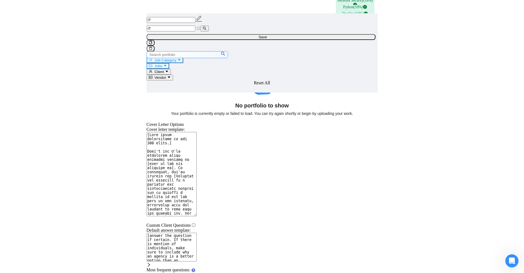
click at [218, 228] on div "Default answer template: [answer the question if certain. If there is mention o…" at bounding box center [262, 250] width 231 height 45
click at [219, 262] on div "Most frequent questions:" at bounding box center [262, 267] width 231 height 10
drag, startPoint x: 251, startPoint y: 155, endPoint x: 88, endPoint y: 107, distance: 169.1
click at [197, 232] on textarea "[answer the question if certain. If there is mention of individuals, make sure …" at bounding box center [172, 246] width 50 height 29
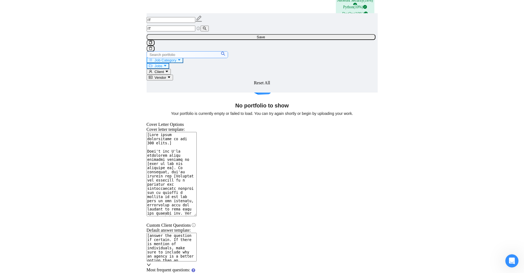
drag, startPoint x: 269, startPoint y: 154, endPoint x: 194, endPoint y: 138, distance: 77.2
click at [287, 262] on div "Most frequent questions:" at bounding box center [262, 267] width 231 height 10
click at [197, 232] on textarea "[answer the question if certain. If there is mention of individuals, make sure …" at bounding box center [172, 246] width 50 height 29
drag, startPoint x: 214, startPoint y: 147, endPoint x: 365, endPoint y: 146, distance: 151.0
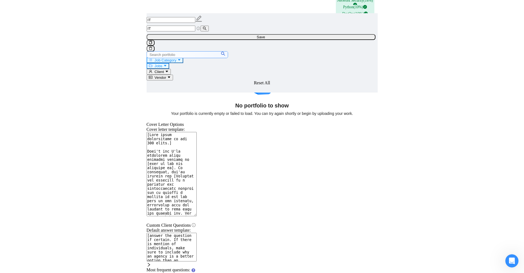
click at [197, 232] on textarea "[answer the question if certain. If there is mention of individuals, make sure …" at bounding box center [172, 246] width 50 height 29
click at [208, 262] on div "Most frequent questions:" at bounding box center [262, 267] width 231 height 10
drag, startPoint x: 262, startPoint y: 155, endPoint x: 167, endPoint y: 123, distance: 99.9
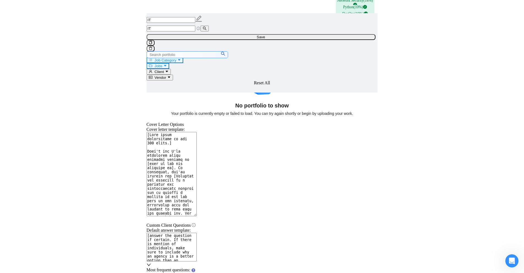
click at [197, 232] on textarea "[answer the question if certain. If there is mention of individuals, make sure …" at bounding box center [172, 246] width 50 height 29
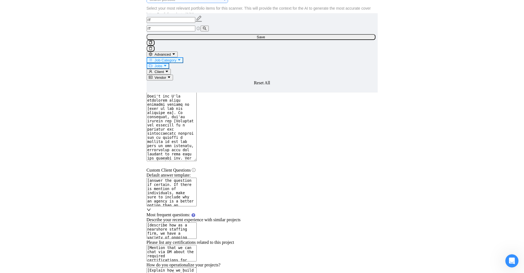
click at [197, 177] on textarea "[answer the question if certain. If there is mention of individuals, make sure …" at bounding box center [172, 191] width 50 height 29
drag, startPoint x: 259, startPoint y: 98, endPoint x: 149, endPoint y: 55, distance: 118.5
drag, startPoint x: 325, startPoint y: 148, endPoint x: 202, endPoint y: 124, distance: 124.5
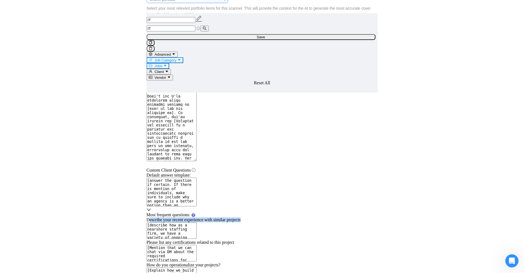
drag, startPoint x: 198, startPoint y: 129, endPoint x: 340, endPoint y: 124, distance: 142.3
drag, startPoint x: 188, startPoint y: 156, endPoint x: 318, endPoint y: 169, distance: 131.0
click at [318, 172] on div "Default answer template: [answer the question if certain. If there is mention o…" at bounding box center [262, 269] width 231 height 194
drag, startPoint x: 300, startPoint y: 175, endPoint x: 277, endPoint y: 178, distance: 22.8
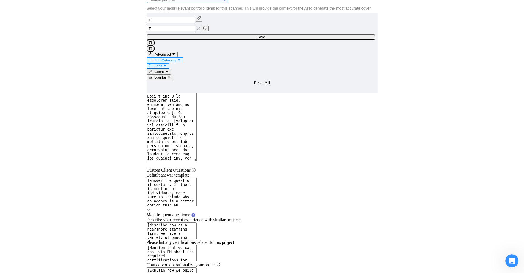
click at [197, 245] on project "[Mention that we can chat via DM about the required certifications for this pro…" at bounding box center [172, 253] width 50 height 17
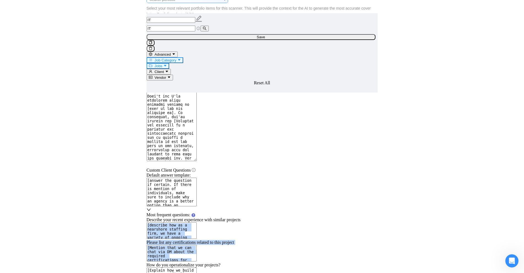
drag, startPoint x: 264, startPoint y: 178, endPoint x: 124, endPoint y: 145, distance: 143.6
click at [197, 245] on project "[Mention that we can chat via DM about the required certifications for this pro…" at bounding box center [172, 253] width 50 height 17
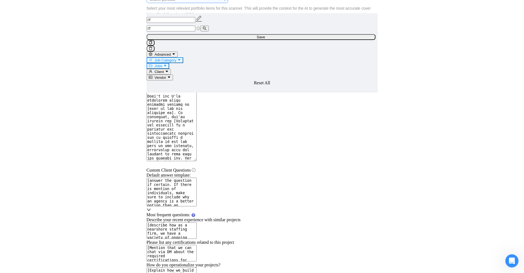
drag, startPoint x: 280, startPoint y: 175, endPoint x: 78, endPoint y: 141, distance: 204.7
click at [197, 245] on project "[Mention that we can chat via DM about the required certifications for this pro…" at bounding box center [172, 253] width 50 height 17
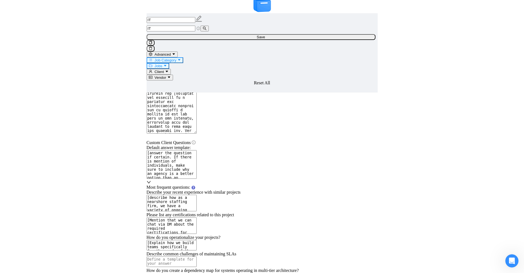
click at [197, 217] on project "[Mention that we can chat via DM about the required certifications for this pro…" at bounding box center [172, 225] width 50 height 17
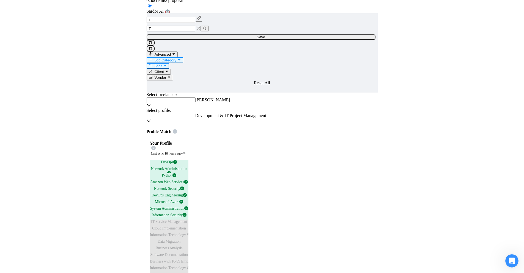
scroll to position [220, 0]
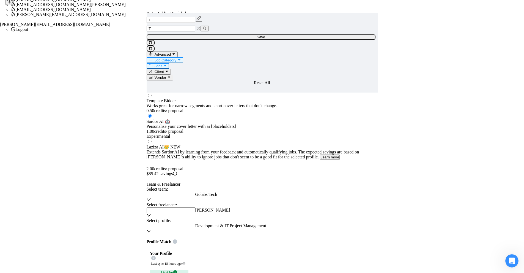
click at [162, 64] on span "Jobs" at bounding box center [159, 66] width 8 height 4
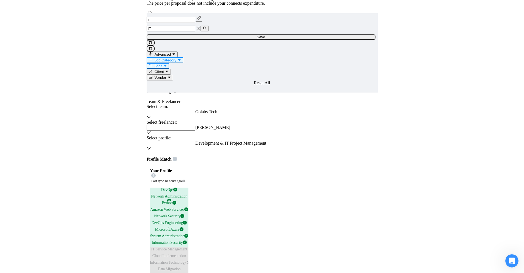
checkbox input "true"
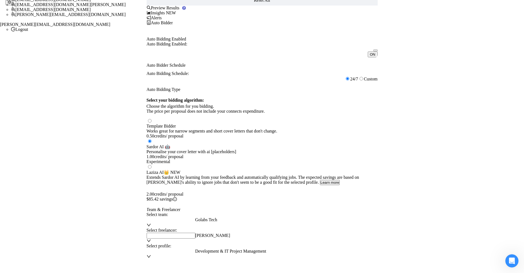
scroll to position [0, 0]
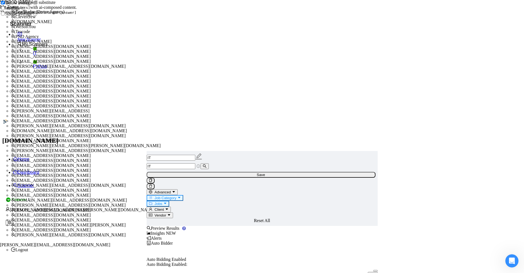
click at [185, 226] on span "Preview Results" at bounding box center [166, 228] width 38 height 5
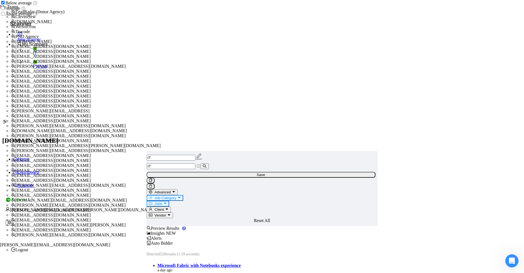
click at [173, 240] on span "Auto Bidder" at bounding box center [160, 242] width 26 height 5
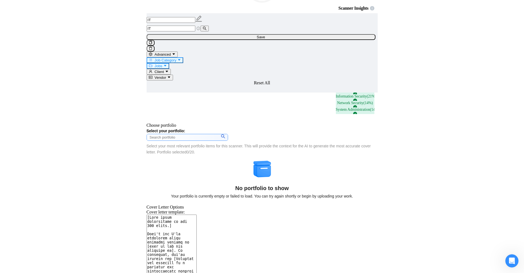
scroll to position [688, 0]
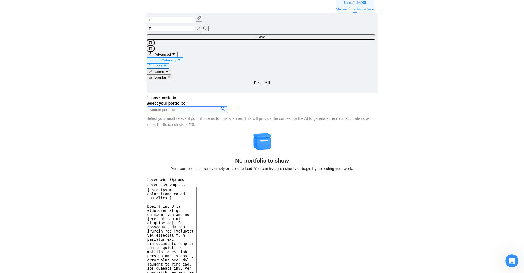
drag, startPoint x: 409, startPoint y: 125, endPoint x: 383, endPoint y: 158, distance: 41.2
click at [197, 187] on textarea "Cover letter template:" at bounding box center [172, 270] width 50 height 166
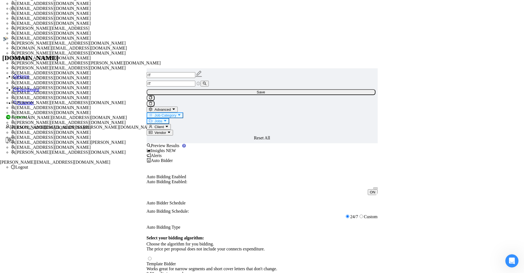
scroll to position [0, 0]
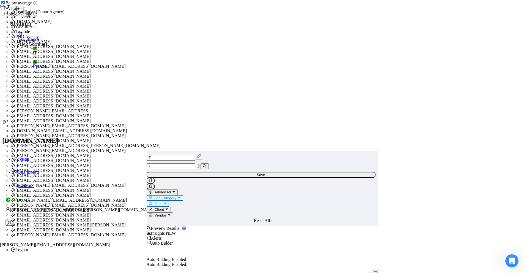
click at [171, 190] on span "Advanced" at bounding box center [163, 192] width 16 height 4
click at [33, 69] on link "Python" at bounding box center [56, 66] width 46 height 5
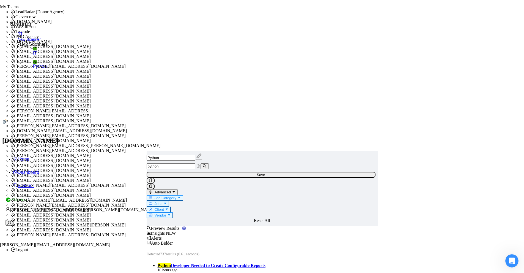
drag, startPoint x: 225, startPoint y: 58, endPoint x: 0, endPoint y: 37, distance: 225.9
click at [178, 189] on button "Advanced" at bounding box center [162, 192] width 31 height 6
drag, startPoint x: 215, startPoint y: 63, endPoint x: 71, endPoint y: 62, distance: 144.2
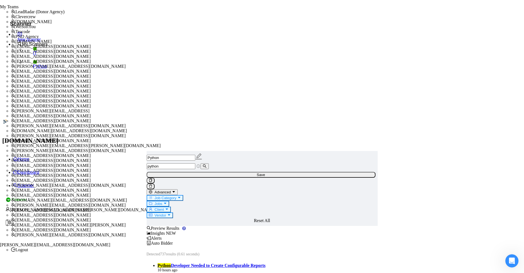
click at [195, 163] on input "python" at bounding box center [171, 166] width 49 height 6
drag, startPoint x: 202, startPoint y: 60, endPoint x: 100, endPoint y: 63, distance: 101.8
click at [195, 163] on input "python" at bounding box center [171, 166] width 49 height 6
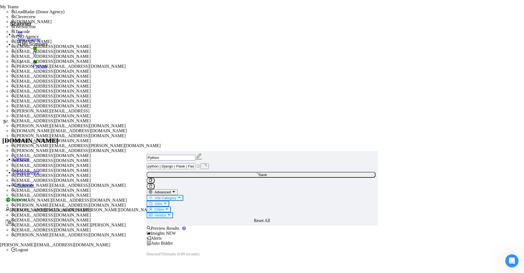
drag, startPoint x: 205, startPoint y: 60, endPoint x: 172, endPoint y: 64, distance: 33.5
click at [193, 163] on input "python | Django | Flask | FastAPI" at bounding box center [171, 166] width 49 height 6
drag, startPoint x: 193, startPoint y: 61, endPoint x: 290, endPoint y: 53, distance: 98.0
click at [290, 151] on form "Python python | Django | Flask | FastAPI Save Advanced Job Category Jobs Client…" at bounding box center [262, 188] width 231 height 75
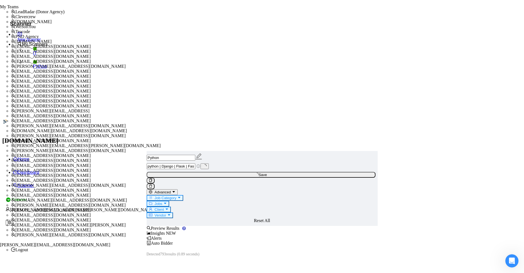
click at [195, 163] on input "python | Django | Flask | FastAPI" at bounding box center [171, 166] width 49 height 6
drag, startPoint x: 241, startPoint y: 60, endPoint x: 175, endPoint y: 64, distance: 65.9
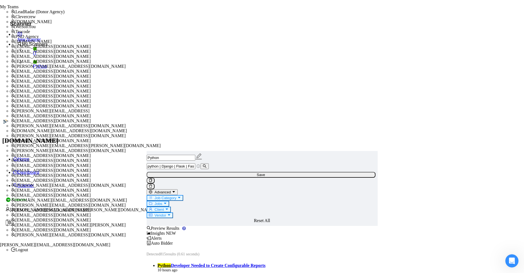
click at [195, 163] on input "python | Django | Flask | FastAPI" at bounding box center [171, 166] width 49 height 6
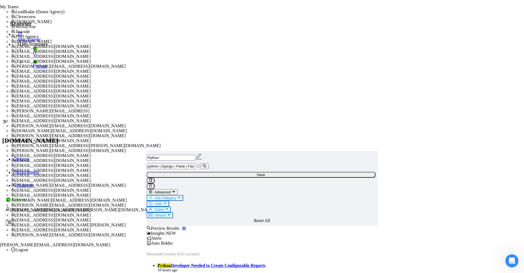
click at [184, 163] on div "python | Django | Flask | FastAPI" at bounding box center [261, 166] width 231 height 6
click at [194, 163] on input "python | Django | Flask | FastAPI" at bounding box center [171, 166] width 49 height 6
click at [195, 163] on input "python | Django | Flask | FastAPI" at bounding box center [171, 166] width 49 height 6
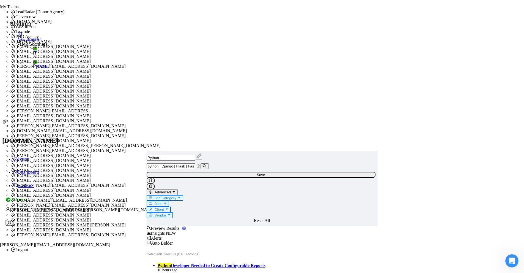
click at [195, 163] on input "python | Django | Flask | FastAPI" at bounding box center [171, 166] width 49 height 6
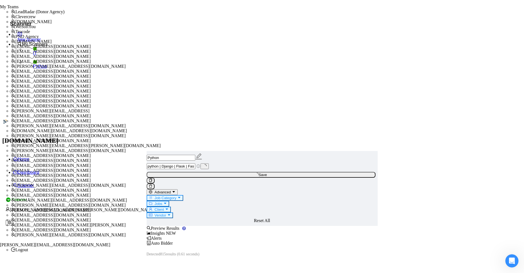
click at [195, 163] on input "python | Django | Flask | FastAPI ai" at bounding box center [171, 166] width 49 height 6
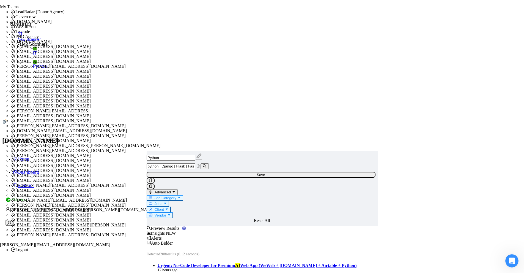
drag, startPoint x: 203, startPoint y: 59, endPoint x: 437, endPoint y: 54, distance: 233.9
type input "python"
click at [171, 190] on span "Advanced" at bounding box center [163, 192] width 16 height 4
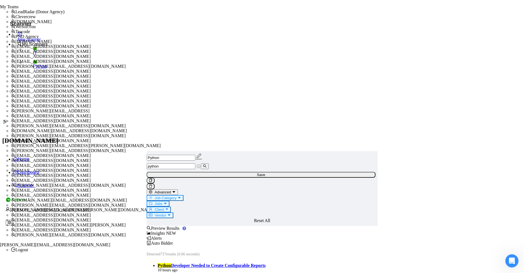
click at [199, 163] on span "python" at bounding box center [174, 165] width 54 height 5
click at [171, 190] on span "Advanced" at bounding box center [163, 192] width 16 height 4
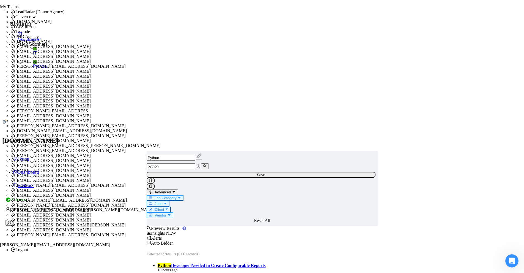
drag, startPoint x: 207, startPoint y: 148, endPoint x: 263, endPoint y: 147, distance: 55.6
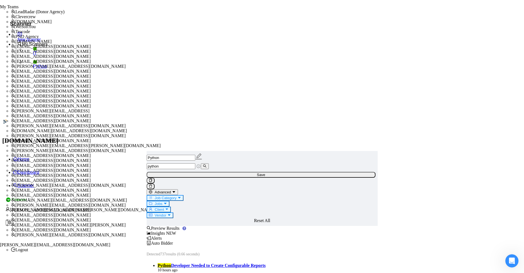
click at [176, 196] on span "Job Category" at bounding box center [166, 198] width 22 height 4
drag, startPoint x: 413, startPoint y: 115, endPoint x: 339, endPoint y: 99, distance: 75.5
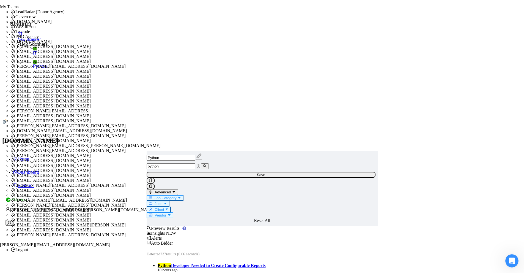
click at [162, 201] on span "Jobs" at bounding box center [159, 203] width 8 height 4
click at [164, 207] on span "Client" at bounding box center [159, 209] width 9 height 4
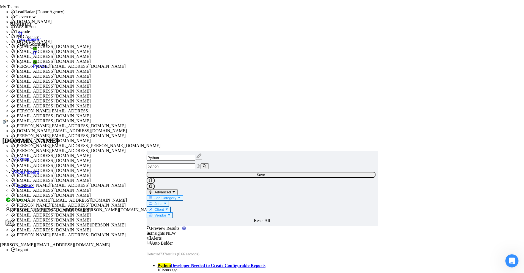
click at [162, 201] on span "Jobs" at bounding box center [159, 203] width 8 height 4
drag, startPoint x: 199, startPoint y: 129, endPoint x: 231, endPoint y: 131, distance: 31.4
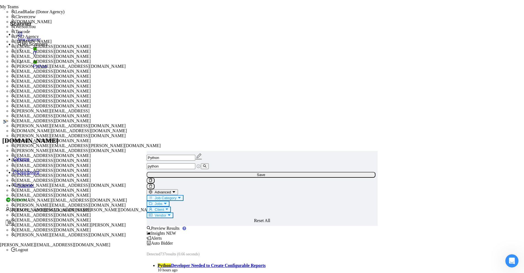
drag, startPoint x: 201, startPoint y: 127, endPoint x: 226, endPoint y: 128, distance: 24.5
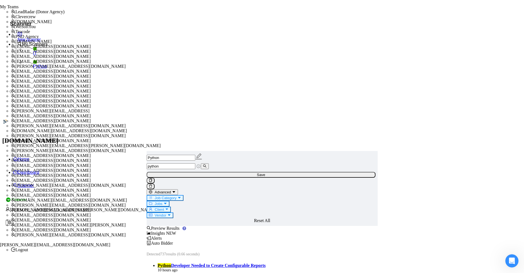
type input "100"
type input "1000"
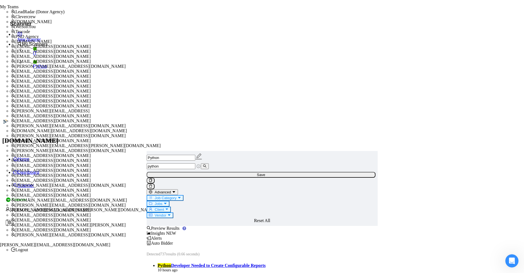
click at [162, 201] on span "Jobs" at bounding box center [159, 203] width 8 height 4
drag, startPoint x: 434, startPoint y: 143, endPoint x: 364, endPoint y: 109, distance: 78.0
drag, startPoint x: 332, startPoint y: 76, endPoint x: 326, endPoint y: 74, distance: 6.4
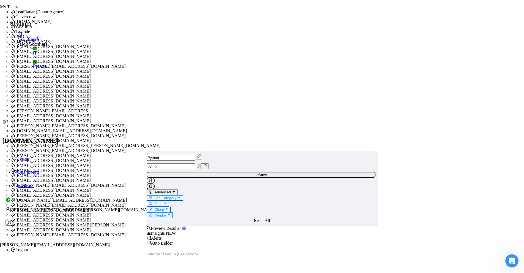
click at [171, 206] on button "Client" at bounding box center [159, 209] width 24 height 6
click at [166, 213] on span "Vendor" at bounding box center [161, 215] width 12 height 4
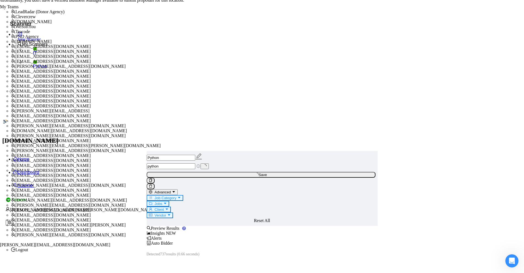
click at [166, 213] on span "Vendor" at bounding box center [161, 215] width 12 height 4
drag, startPoint x: 367, startPoint y: 108, endPoint x: 291, endPoint y: 89, distance: 78.1
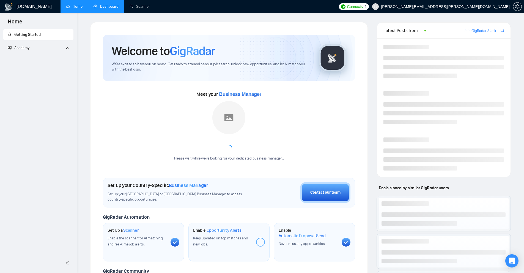
click at [98, 9] on link "Dashboard" at bounding box center [106, 6] width 25 height 5
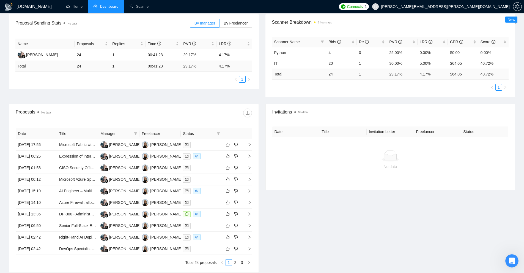
drag, startPoint x: 234, startPoint y: 70, endPoint x: 239, endPoint y: 70, distance: 5.8
click at [239, 70] on div "Name Proposals Replies Time PVR LRR Marina Cherepanova 24 1 00:41:23 29.17% 4.1…" at bounding box center [133, 61] width 237 height 44
click at [231, 68] on td "4.17 %" at bounding box center [233, 66] width 35 height 11
drag, startPoint x: 234, startPoint y: 65, endPoint x: 183, endPoint y: 65, distance: 51.4
click at [183, 65] on tr "Total 24 1 00:41:23 29.17 % 4.17 %" at bounding box center [133, 66] width 237 height 11
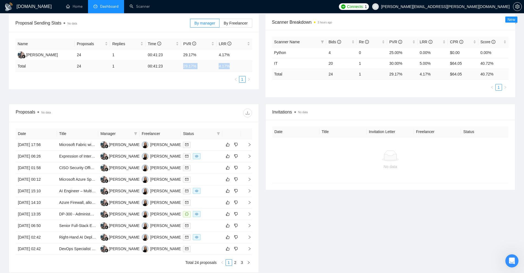
click at [183, 65] on td "29.17 %" at bounding box center [198, 66] width 35 height 11
drag, startPoint x: 183, startPoint y: 65, endPoint x: 240, endPoint y: 64, distance: 57.2
click at [240, 64] on tr "Total 24 1 00:41:23 29.17 % 4.17 %" at bounding box center [133, 66] width 237 height 11
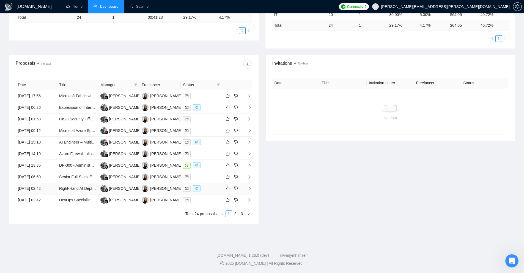
click at [205, 187] on div at bounding box center [201, 188] width 37 height 6
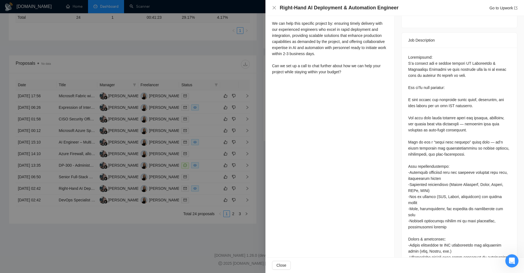
scroll to position [49, 0]
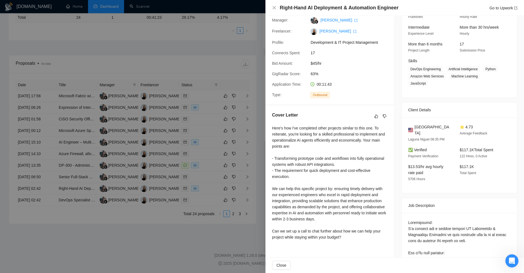
click at [234, 69] on div at bounding box center [262, 136] width 524 height 273
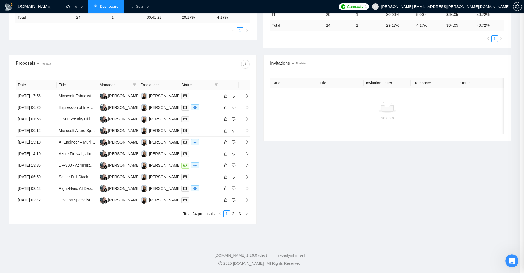
scroll to position [0, 0]
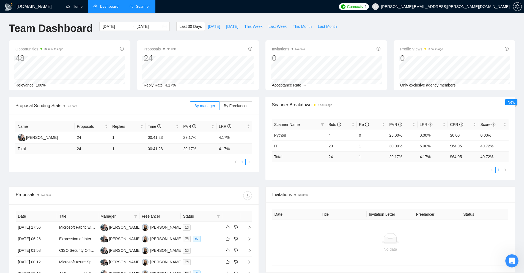
click at [138, 9] on link "Scanner" at bounding box center [140, 6] width 20 height 5
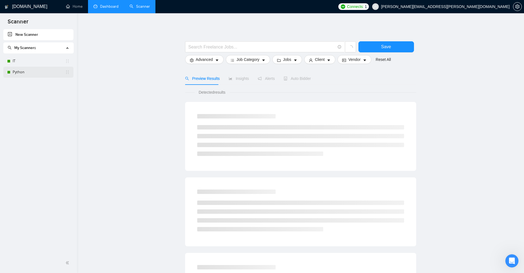
click at [32, 70] on link "Python" at bounding box center [39, 72] width 53 height 11
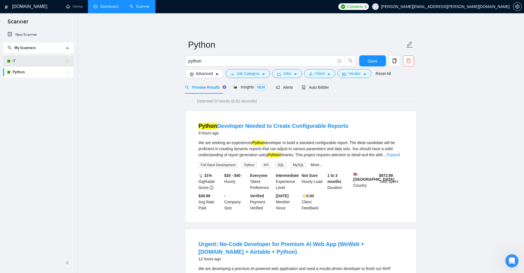
click at [55, 63] on link "IT" at bounding box center [39, 61] width 53 height 11
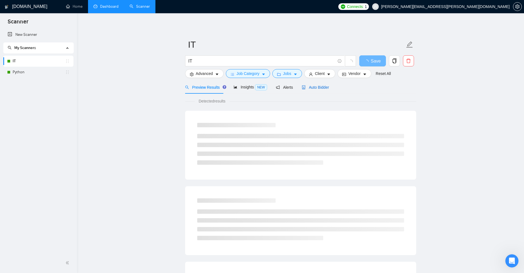
click at [313, 85] on span "Auto Bidder" at bounding box center [315, 87] width 27 height 4
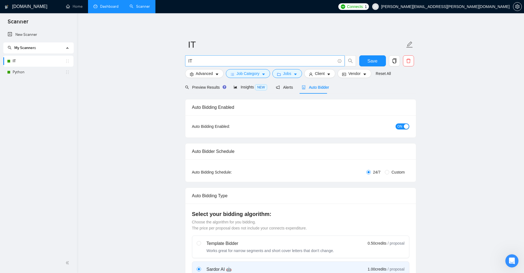
click at [325, 59] on input "IT" at bounding box center [261, 60] width 147 height 7
click at [319, 75] on span "Client" at bounding box center [320, 73] width 10 height 6
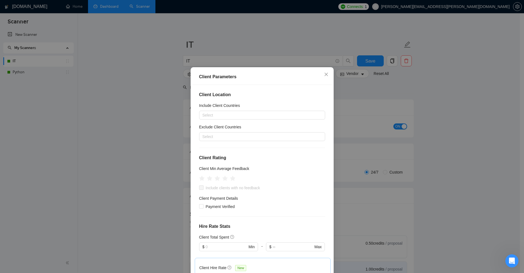
click at [361, 98] on div "Client Parameters Client Location Include Client Countries Select Exclude Clien…" at bounding box center [262, 136] width 524 height 273
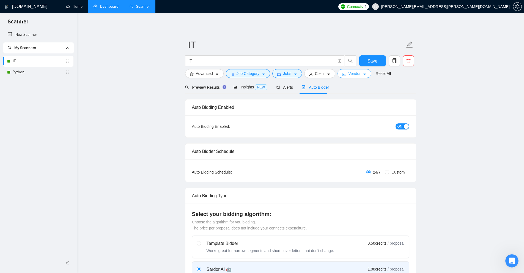
click at [356, 75] on span "Vendor" at bounding box center [354, 73] width 12 height 6
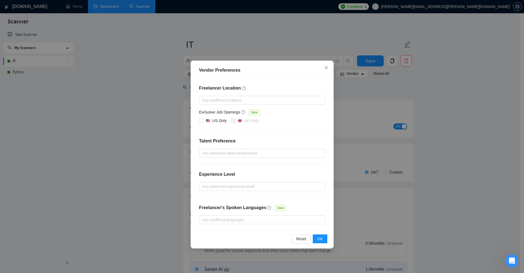
click at [382, 110] on div "Vendor Preferences Freelancer Location Any preffered locations Exclusive Job Op…" at bounding box center [262, 136] width 524 height 273
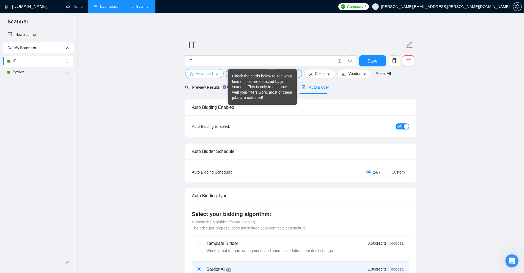
click at [211, 77] on button "Advanced" at bounding box center [204, 73] width 39 height 9
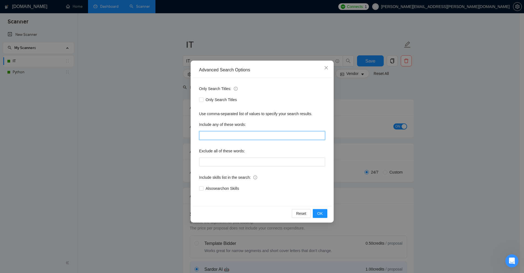
click at [228, 138] on input "text" at bounding box center [262, 135] width 126 height 9
click at [247, 117] on div "Only Search Titles: Only Search Titles Use comma-separated list of values to sp…" at bounding box center [262, 142] width 139 height 128
click at [358, 146] on div "Advanced Search Options Only Search Titles: Only Search Titles Use comma-separa…" at bounding box center [262, 136] width 524 height 273
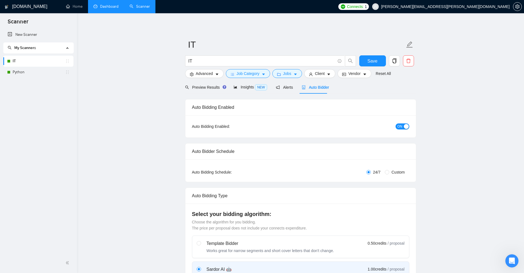
click at [328, 92] on div "Preview Results Insights NEW Alerts Auto Bidder" at bounding box center [300, 87] width 231 height 13
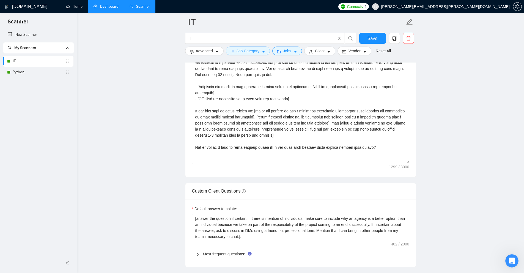
scroll to position [798, 0]
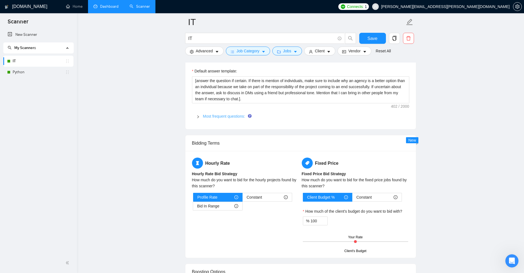
click at [236, 116] on link "Most frequent questions:" at bounding box center [224, 116] width 42 height 4
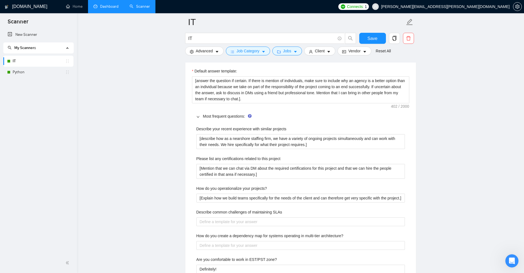
scroll to position [963, 0]
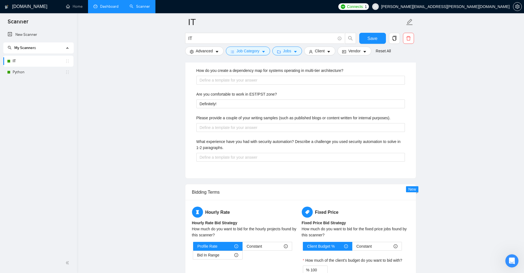
click at [107, 4] on link "Dashboard" at bounding box center [106, 6] width 25 height 5
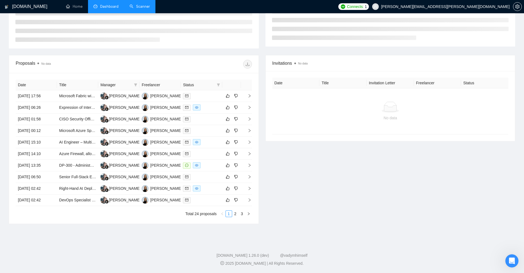
scroll to position [25, 0]
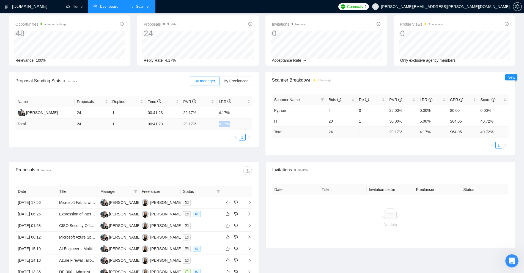
drag, startPoint x: 218, startPoint y: 126, endPoint x: 232, endPoint y: 124, distance: 15.0
click at [232, 124] on td "4.17 %" at bounding box center [233, 124] width 35 height 11
click at [230, 126] on td "4.17 %" at bounding box center [233, 124] width 35 height 11
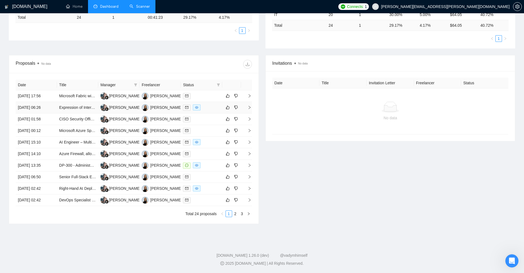
click at [208, 110] on div at bounding box center [201, 107] width 37 height 6
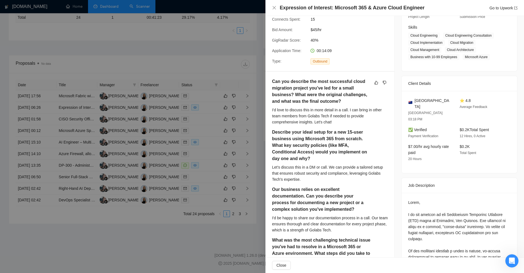
scroll to position [385, 0]
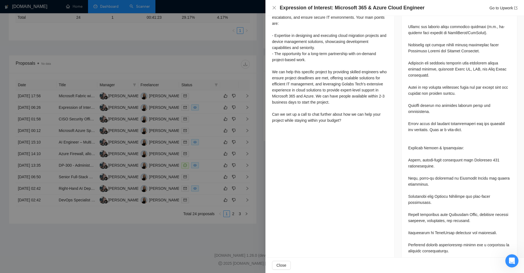
click at [237, 120] on div at bounding box center [262, 136] width 524 height 273
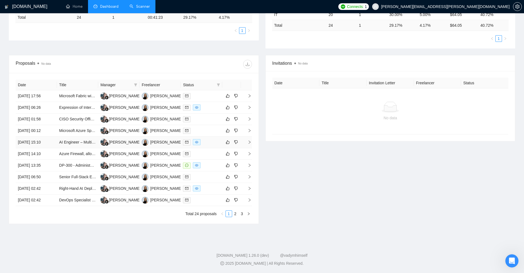
click at [208, 145] on td at bounding box center [201, 142] width 41 height 12
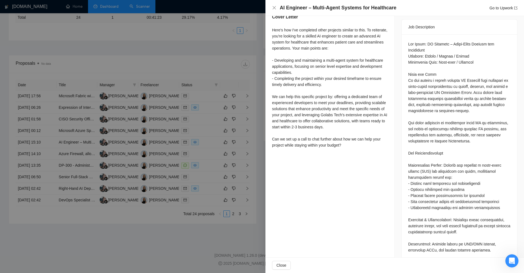
scroll to position [55, 0]
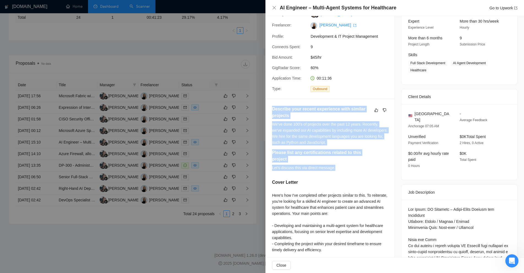
drag, startPoint x: 271, startPoint y: 108, endPoint x: 354, endPoint y: 166, distance: 100.9
click at [354, 166] on div "Describe your recent experience with similar projects We've done 100's of proje…" at bounding box center [329, 210] width 129 height 223
click at [354, 166] on div "Let's discuss this via direct message." at bounding box center [324, 168] width 105 height 6
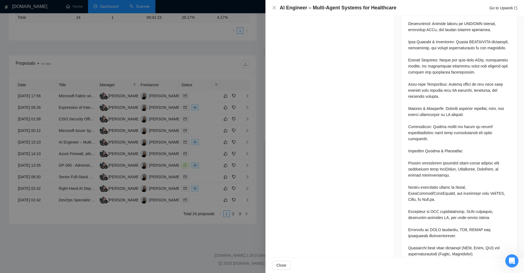
scroll to position [589, 0]
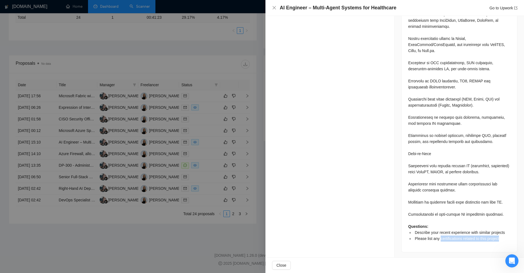
drag, startPoint x: 501, startPoint y: 240, endPoint x: 438, endPoint y: 237, distance: 62.5
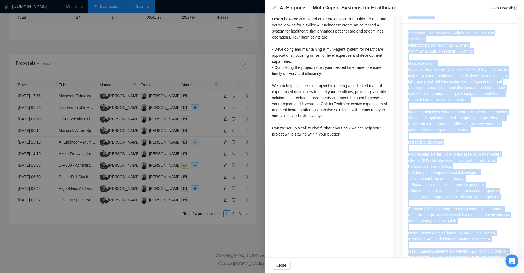
scroll to position [39, 0]
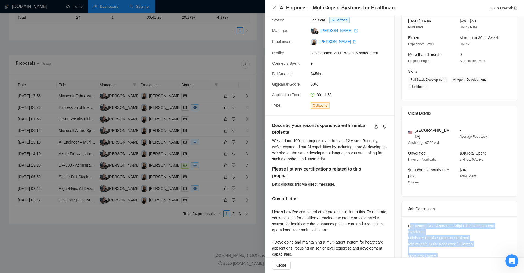
drag, startPoint x: 501, startPoint y: 212, endPoint x: 408, endPoint y: 219, distance: 93.0
copy div "Job Title: AI Engineer – Multi-Agent Systems for Healthcare Location: Remote / …"
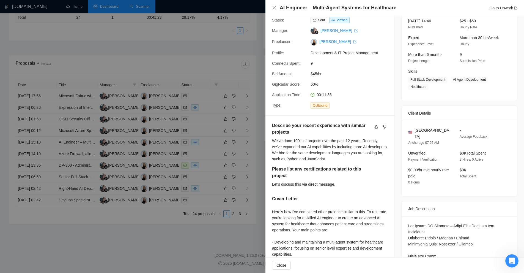
click at [289, 125] on h5 "Describe your recent experience with similar projects" at bounding box center [321, 128] width 98 height 13
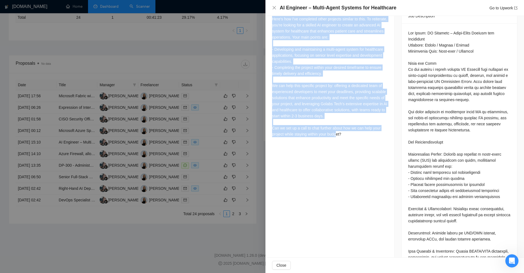
scroll to position [259, 0]
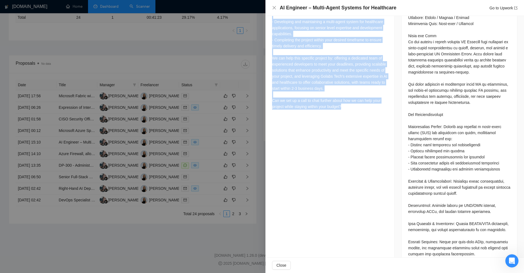
drag, startPoint x: 270, startPoint y: 124, endPoint x: 363, endPoint y: 134, distance: 92.9
click at [363, 134] on div "Proposal Details Date: 13 Aug, 2025 15:10 Scanner: Python Status: Sent Viewed M…" at bounding box center [329, 172] width 129 height 831
copy div "Describe your recent experience with similar projects We've done 100's of proje…"
click at [359, 150] on div "Proposal Details Date: 13 Aug, 2025 15:10 Scanner: Python Status: Sent Viewed M…" at bounding box center [329, 172] width 129 height 831
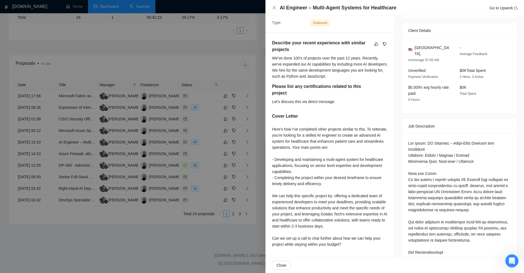
scroll to position [0, 0]
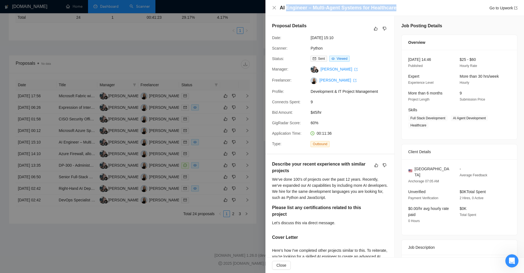
drag, startPoint x: 286, startPoint y: 8, endPoint x: 414, endPoint y: 8, distance: 127.9
click at [414, 8] on div "AI Engineer – Multi-Agent Systems for Healthcare Go to Upwork" at bounding box center [399, 7] width 238 height 7
drag, startPoint x: 414, startPoint y: 8, endPoint x: 308, endPoint y: 11, distance: 105.7
click at [308, 11] on div "AI Engineer – Multi-Agent Systems for Healthcare Go to Upwork" at bounding box center [399, 7] width 238 height 7
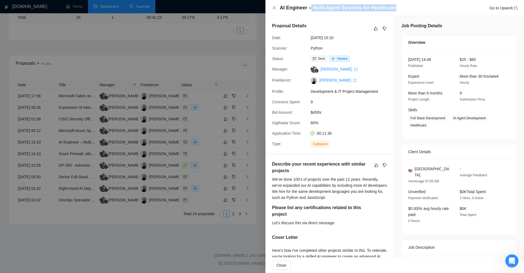
click at [308, 11] on h4 "AI Engineer – Multi-Agent Systems for Healthcare" at bounding box center [338, 7] width 117 height 7
drag, startPoint x: 311, startPoint y: 9, endPoint x: 352, endPoint y: 7, distance: 41.4
click at [352, 7] on h4 "AI Engineer – Multi-Agent Systems for Healthcare" at bounding box center [338, 7] width 117 height 7
drag, startPoint x: 352, startPoint y: 7, endPoint x: 384, endPoint y: 7, distance: 32.2
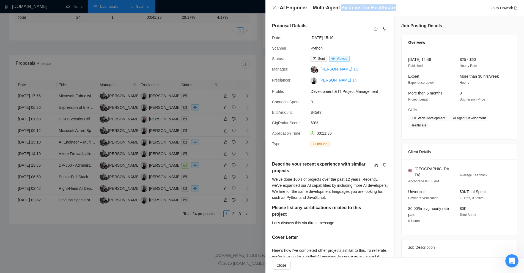
click at [384, 7] on h4 "AI Engineer – Multi-Agent Systems for Healthcare" at bounding box center [338, 7] width 117 height 7
click at [386, 6] on h4 "AI Engineer – Multi-Agent Systems for Healthcare" at bounding box center [338, 7] width 117 height 7
drag, startPoint x: 364, startPoint y: 6, endPoint x: 399, endPoint y: 7, distance: 34.9
click at [399, 7] on div "AI Engineer – Multi-Agent Systems for Healthcare Go to Upwork" at bounding box center [399, 7] width 238 height 7
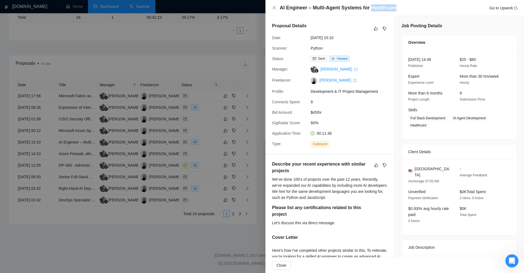
drag, startPoint x: 396, startPoint y: 8, endPoint x: 367, endPoint y: 7, distance: 29.2
click at [367, 7] on div "AI Engineer – Multi-Agent Systems for Healthcare Go to Upwork" at bounding box center [399, 7] width 238 height 7
click at [396, 5] on div "AI Engineer – Multi-Agent Systems for Healthcare Go to Upwork" at bounding box center [399, 7] width 238 height 7
drag, startPoint x: 366, startPoint y: 8, endPoint x: 407, endPoint y: 6, distance: 40.8
click at [407, 6] on div "AI Engineer – Multi-Agent Systems for Healthcare Go to Upwork" at bounding box center [399, 7] width 238 height 7
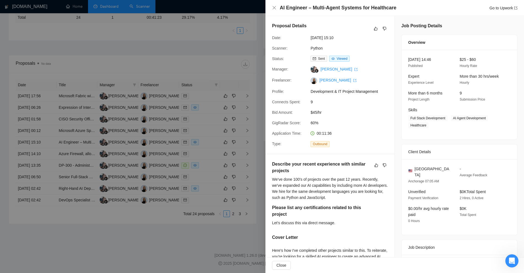
click at [382, 15] on div "AI Engineer – Multi-Agent Systems for Healthcare Go to Upwork" at bounding box center [394, 8] width 259 height 16
drag, startPoint x: 280, startPoint y: 8, endPoint x: 307, endPoint y: 6, distance: 27.0
click at [307, 6] on h4 "AI Engineer – Multi-Agent Systems for Healthcare" at bounding box center [338, 7] width 117 height 7
click at [334, 10] on h4 "AI Engineer – Multi-Agent Systems for Healthcare" at bounding box center [338, 7] width 117 height 7
drag, startPoint x: 343, startPoint y: 7, endPoint x: 355, endPoint y: 7, distance: 11.8
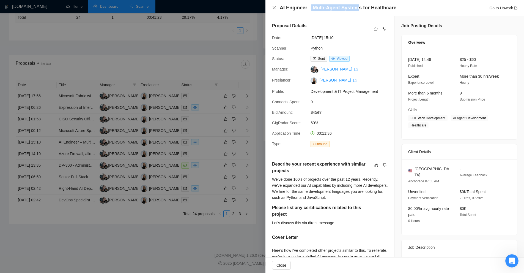
click at [355, 7] on h4 "AI Engineer – Multi-Agent Systems for Healthcare" at bounding box center [338, 7] width 117 height 7
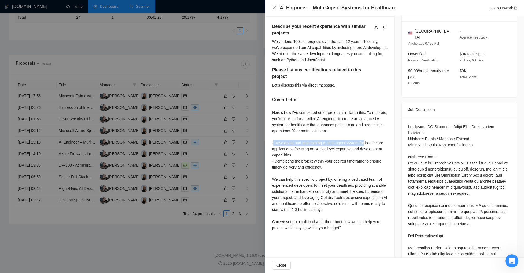
drag, startPoint x: 275, startPoint y: 141, endPoint x: 366, endPoint y: 146, distance: 91.4
click at [366, 146] on div "Here's how I've completed other projects similar to this. To reiterate, you're …" at bounding box center [330, 169] width 116 height 121
drag, startPoint x: 323, startPoint y: 140, endPoint x: 302, endPoint y: 155, distance: 25.3
click at [302, 155] on div "Here's how I've completed other projects similar to this. To reiterate, you're …" at bounding box center [330, 169] width 116 height 121
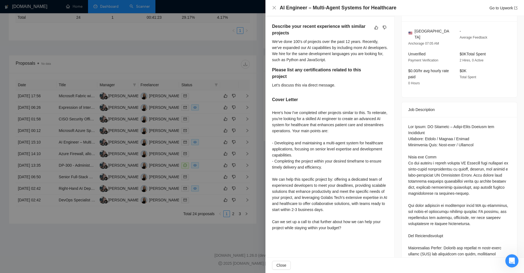
click at [313, 137] on div "Here's how I've completed other projects similar to this. To reiterate, you're …" at bounding box center [330, 169] width 116 height 121
drag, startPoint x: 304, startPoint y: 105, endPoint x: 313, endPoint y: 106, distance: 9.5
click at [313, 106] on div "Describe your recent experience with similar projects We've done 100's of proje…" at bounding box center [329, 128] width 129 height 223
click at [318, 128] on div "Here's how I've completed other projects similar to this. To reiterate, you're …" at bounding box center [330, 169] width 116 height 121
click at [346, 141] on div "Here's how I've completed other projects similar to this. To reiterate, you're …" at bounding box center [330, 169] width 116 height 121
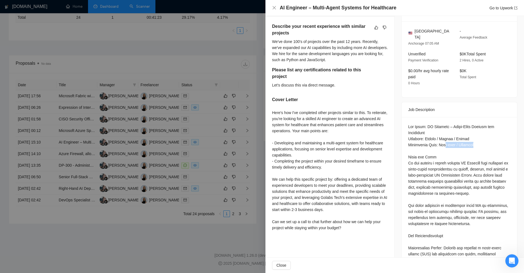
drag, startPoint x: 443, startPoint y: 131, endPoint x: 476, endPoint y: 131, distance: 33.0
drag, startPoint x: 476, startPoint y: 131, endPoint x: 447, endPoint y: 133, distance: 28.9
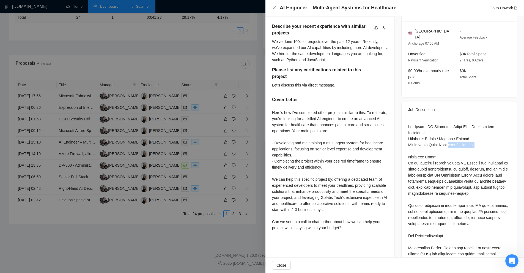
drag, startPoint x: 405, startPoint y: 126, endPoint x: 424, endPoint y: 123, distance: 19.8
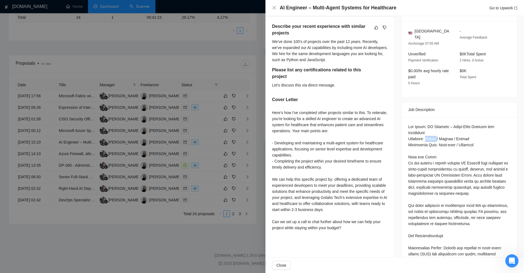
click at [376, 164] on div "Here's how I've completed other projects similar to this. To reiterate, you're …" at bounding box center [330, 169] width 116 height 121
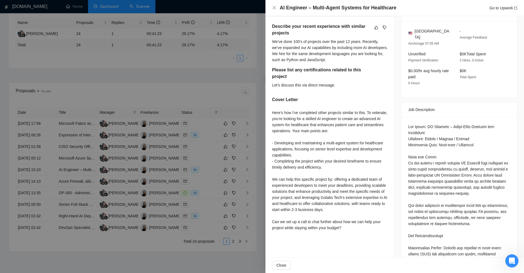
scroll to position [165, 0]
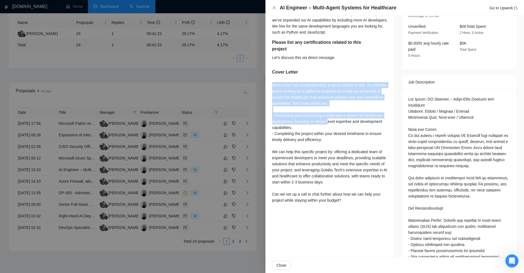
drag, startPoint x: 270, startPoint y: 81, endPoint x: 341, endPoint y: 123, distance: 82.7
click at [331, 123] on div "Describe your recent experience with similar projects We've done 100's of proje…" at bounding box center [329, 100] width 129 height 223
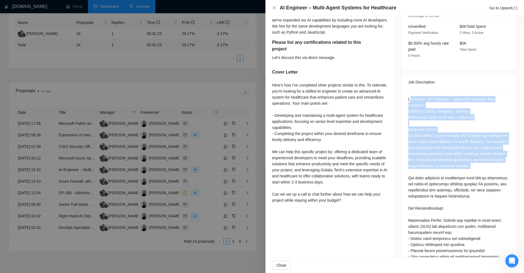
drag, startPoint x: 408, startPoint y: 91, endPoint x: 459, endPoint y: 156, distance: 82.5
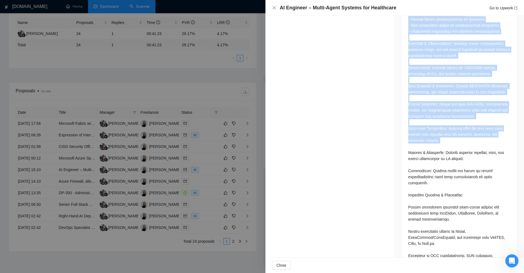
scroll to position [176, 0]
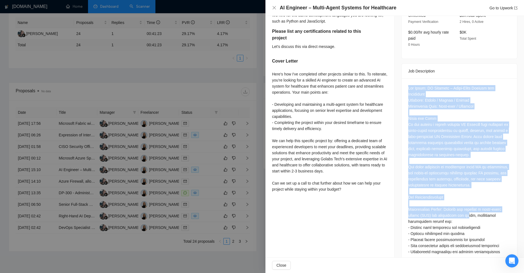
drag, startPoint x: 425, startPoint y: 111, endPoint x: 466, endPoint y: 204, distance: 101.0
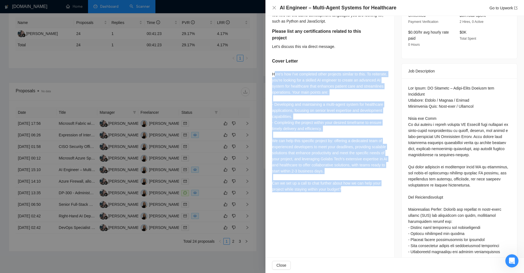
drag, startPoint x: 348, startPoint y: 188, endPoint x: 273, endPoint y: 70, distance: 139.3
click at [273, 70] on div "Describe your recent experience with similar projects We've done 100's of proje…" at bounding box center [329, 89] width 129 height 223
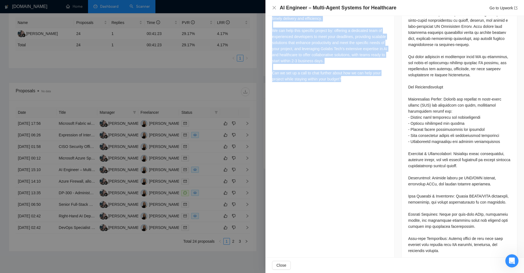
scroll to position [396, 0]
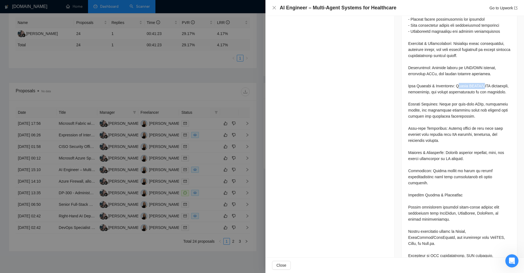
drag, startPoint x: 456, startPoint y: 79, endPoint x: 481, endPoint y: 79, distance: 24.2
click at [481, 79] on div "Questions: Describe your recent experience with similar projects Please list an…" at bounding box center [459, 149] width 102 height 569
click at [469, 81] on div "Questions: Describe your recent experience with similar projects Please list an…" at bounding box center [459, 149] width 102 height 569
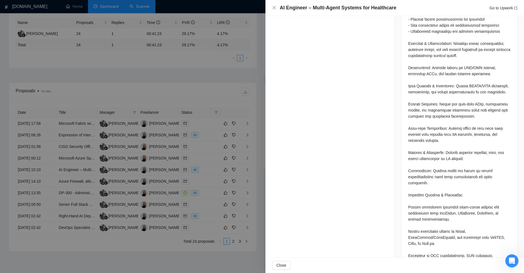
click at [489, 102] on div "Questions: Describe your recent experience with similar projects Please list an…" at bounding box center [459, 149] width 102 height 569
drag, startPoint x: 502, startPoint y: 75, endPoint x: 479, endPoint y: 78, distance: 23.6
click at [479, 78] on div "Questions: Describe your recent experience with similar projects Please list an…" at bounding box center [459, 149] width 102 height 569
click at [481, 81] on div "Questions: Describe your recent experience with similar projects Please list an…" at bounding box center [459, 149] width 102 height 569
drag, startPoint x: 467, startPoint y: 78, endPoint x: 455, endPoint y: 91, distance: 17.7
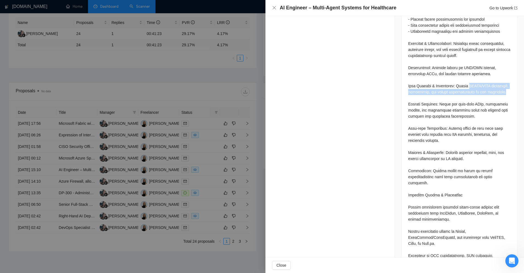
click at [455, 91] on div "Questions: Describe your recent experience with similar projects Please list an…" at bounding box center [459, 149] width 102 height 569
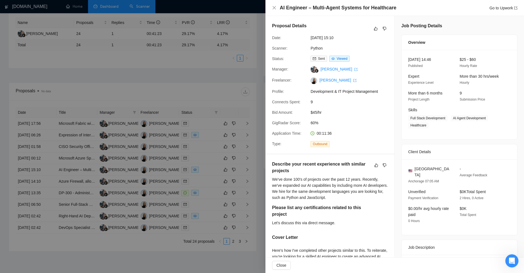
scroll to position [131, 0]
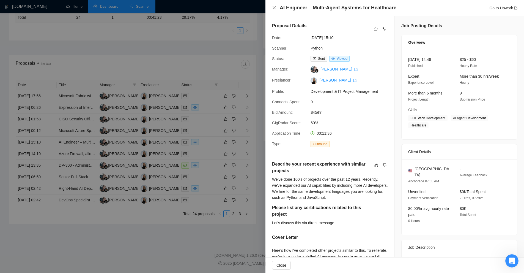
click at [208, 106] on div at bounding box center [262, 136] width 524 height 273
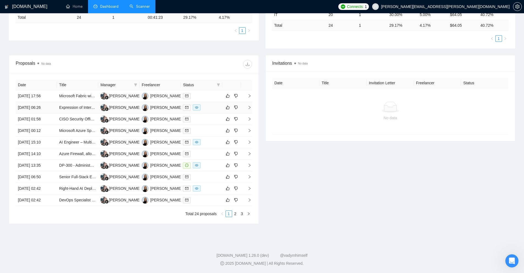
click at [211, 109] on div at bounding box center [201, 107] width 37 height 6
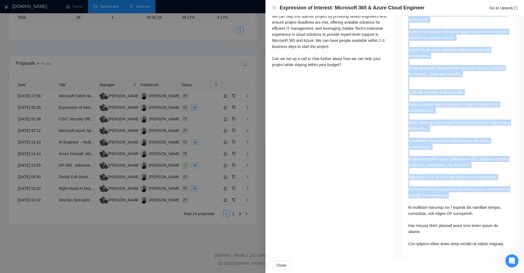
scroll to position [468, 0]
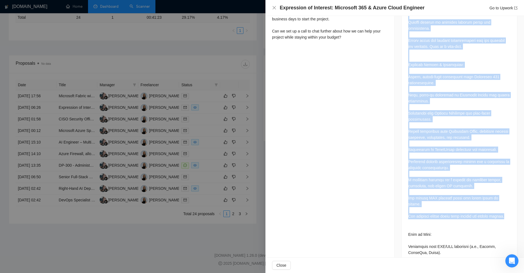
drag, startPoint x: 405, startPoint y: 87, endPoint x: 458, endPoint y: 191, distance: 116.5
click at [458, 191] on div "Questions: Can you describe the most successful cloud migration project you've …" at bounding box center [460, 121] width 116 height 628
click at [458, 191] on div "Questions: Can you describe the most successful cloud migration project you've …" at bounding box center [459, 118] width 102 height 611
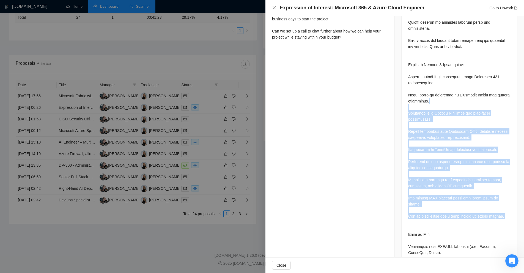
drag, startPoint x: 458, startPoint y: 191, endPoint x: 430, endPoint y: 75, distance: 119.6
click at [430, 75] on div "Questions: Can you describe the most successful cloud migration project you've …" at bounding box center [459, 118] width 102 height 611
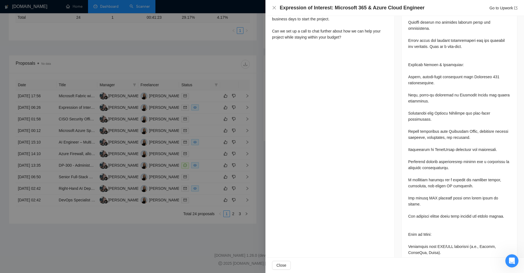
scroll to position [248, 0]
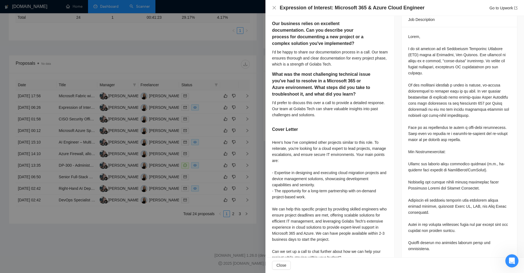
click at [191, 36] on div at bounding box center [262, 136] width 524 height 273
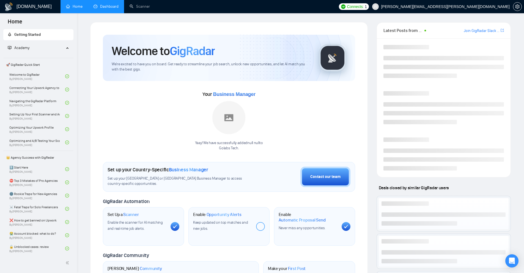
click at [96, 9] on link "Dashboard" at bounding box center [106, 6] width 25 height 5
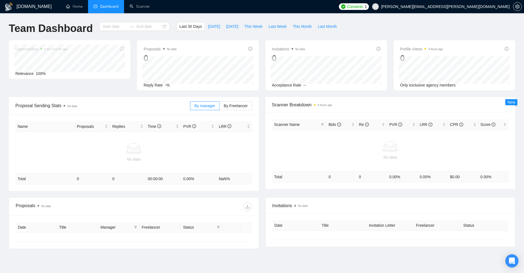
type input "[DATE]"
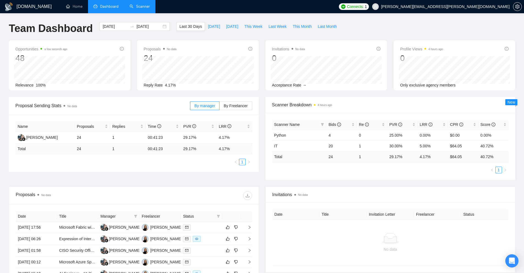
click at [132, 6] on link "Scanner" at bounding box center [140, 6] width 20 height 5
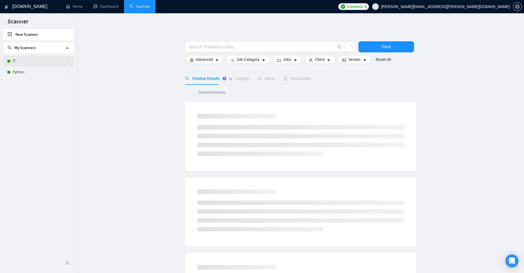
click at [37, 61] on link "IT" at bounding box center [39, 61] width 53 height 11
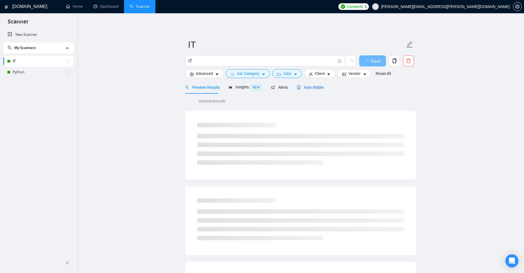
click at [311, 86] on span "Auto Bidder" at bounding box center [310, 87] width 27 height 4
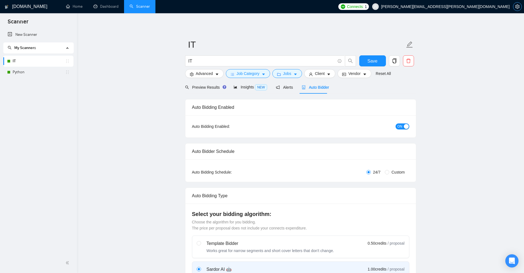
click at [518, 6] on icon "setting" at bounding box center [517, 6] width 4 height 4
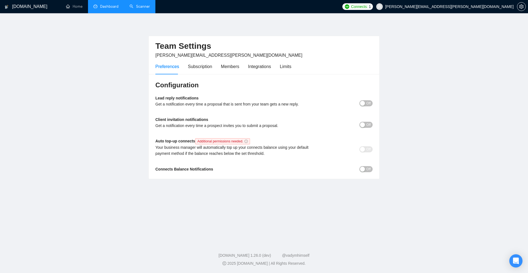
click at [112, 9] on link "Dashboard" at bounding box center [106, 6] width 25 height 5
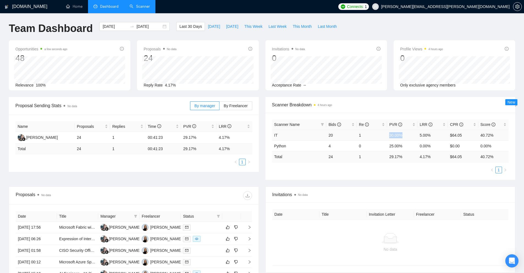
drag, startPoint x: 385, startPoint y: 134, endPoint x: 396, endPoint y: 139, distance: 11.6
click at [404, 132] on tr "IT 20 1 30.00% 5.00% $64.05 40.72%" at bounding box center [390, 135] width 237 height 11
drag, startPoint x: 386, startPoint y: 155, endPoint x: 404, endPoint y: 157, distance: 17.7
click at [404, 157] on tr "Total 24 1 29.17 % 4.17 % $ 64.05 40.72 %" at bounding box center [390, 156] width 237 height 11
click at [407, 166] on ul "1" at bounding box center [390, 169] width 237 height 7
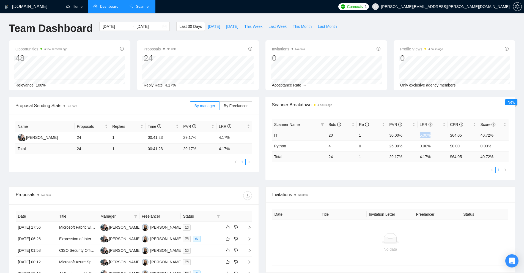
drag, startPoint x: 433, startPoint y: 134, endPoint x: 415, endPoint y: 135, distance: 18.4
click at [414, 134] on tr "IT 20 1 30.00% 5.00% $64.05 40.72%" at bounding box center [390, 135] width 237 height 11
click at [428, 156] on td "4.17 %" at bounding box center [433, 156] width 30 height 11
drag, startPoint x: 437, startPoint y: 158, endPoint x: 399, endPoint y: 160, distance: 38.6
click at [399, 160] on tr "Total 24 1 29.17 % 4.17 % $ 64.05 40.72 %" at bounding box center [390, 156] width 237 height 11
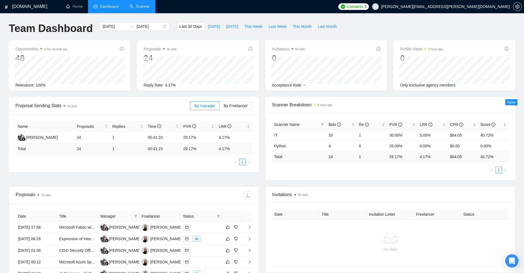
click at [409, 175] on div "Scanner Name Bids Re PVR LRR CPR Score IT 20 1 30.00% 5.00% $64.05 40.72% Pytho…" at bounding box center [390, 146] width 250 height 67
drag, startPoint x: 182, startPoint y: 136, endPoint x: 207, endPoint y: 138, distance: 25.4
click at [207, 138] on td "29.17%" at bounding box center [198, 138] width 35 height 12
click at [224, 154] on div "Name Proposals Replies Time PVR LRR [PERSON_NAME] 24 1 00:41:23 29.17% 4.17% To…" at bounding box center [133, 143] width 237 height 44
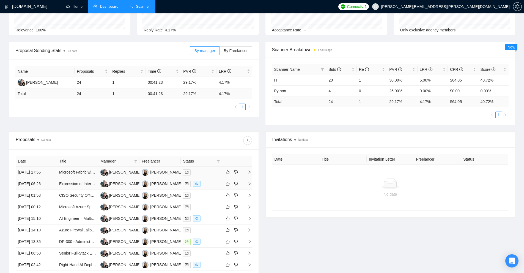
scroll to position [83, 0]
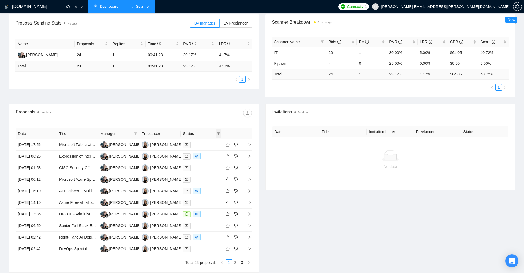
click at [219, 133] on icon "filter" at bounding box center [218, 133] width 3 height 3
click at [212, 146] on span "Chat" at bounding box center [204, 144] width 26 height 6
checkbox input "true"
click at [215, 166] on span "OK" at bounding box center [214, 164] width 6 height 6
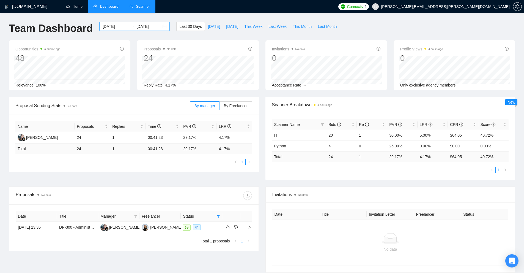
click at [116, 25] on input "[DATE]" at bounding box center [115, 26] width 25 height 6
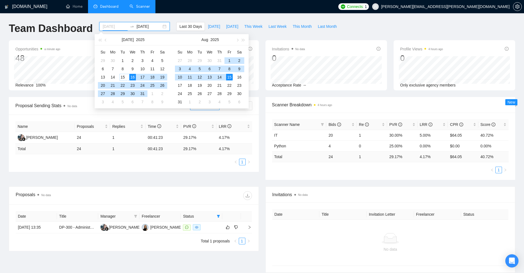
type input "[DATE]"
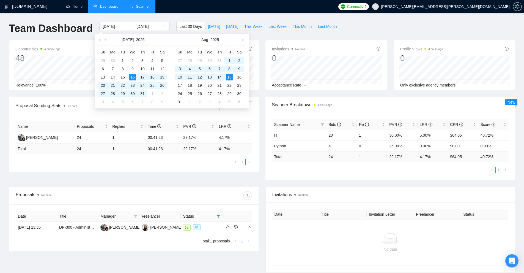
click at [360, 196] on span "Invitations No data" at bounding box center [390, 194] width 236 height 7
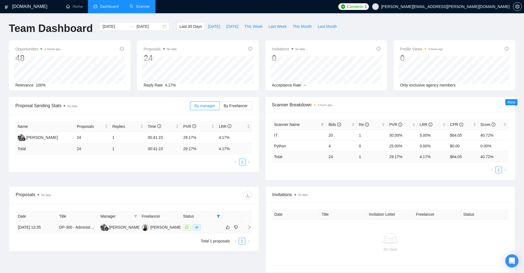
scroll to position [49, 0]
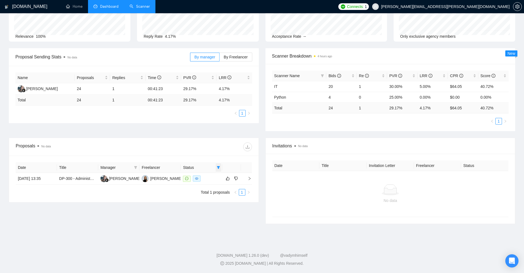
click at [220, 167] on icon "filter" at bounding box center [218, 167] width 3 height 3
click at [204, 179] on span "Chat" at bounding box center [201, 178] width 10 height 4
checkbox input "false"
drag, startPoint x: 212, startPoint y: 196, endPoint x: 205, endPoint y: 182, distance: 15.6
click at [205, 182] on div "Chat Sent Reset OK" at bounding box center [204, 187] width 33 height 31
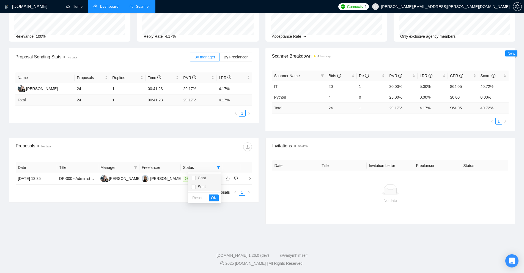
click at [202, 184] on span "Sent" at bounding box center [201, 186] width 10 height 4
drag, startPoint x: 213, startPoint y: 197, endPoint x: 216, endPoint y: 195, distance: 4.3
click at [213, 197] on span "OK" at bounding box center [214, 197] width 6 height 6
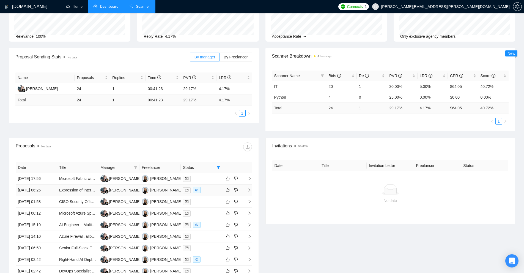
scroll to position [131, 0]
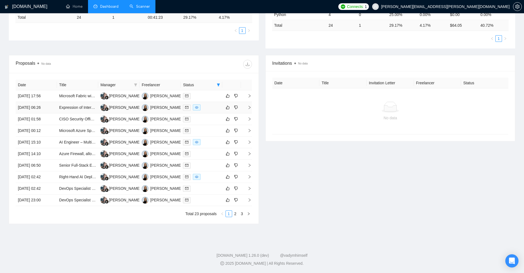
click at [205, 106] on div at bounding box center [201, 107] width 37 height 6
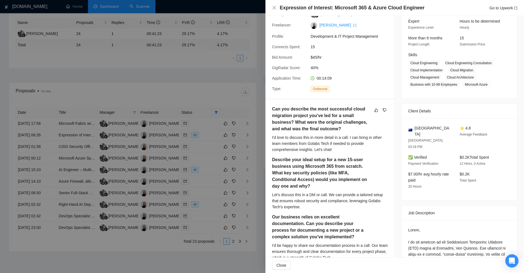
scroll to position [110, 0]
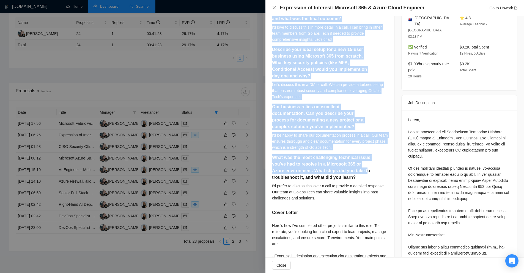
drag, startPoint x: 271, startPoint y: 52, endPoint x: 364, endPoint y: 170, distance: 150.8
click at [364, 170] on div "Can you describe the most successful cloud migration project you've led for a s…" at bounding box center [329, 170] width 129 height 363
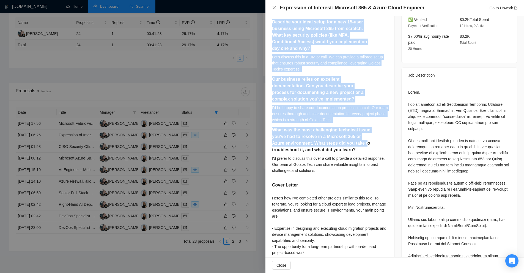
scroll to position [220, 0]
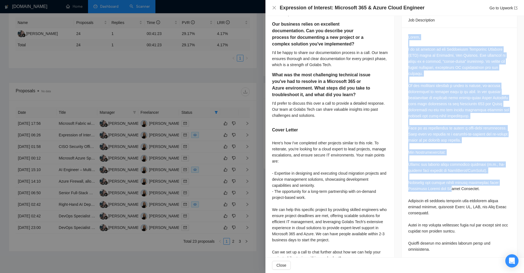
drag, startPoint x: 403, startPoint y: 45, endPoint x: 459, endPoint y: 175, distance: 141.7
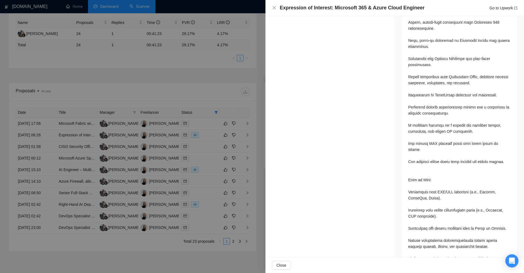
scroll to position [358, 0]
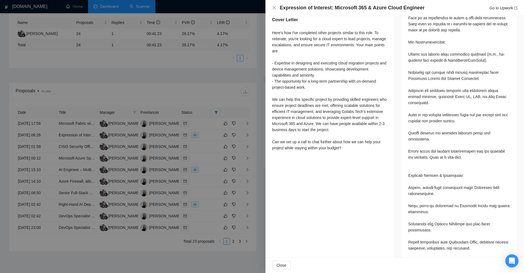
click at [429, 115] on div "Questions: Can you describe the most successful cloud migration project you've …" at bounding box center [459, 229] width 102 height 611
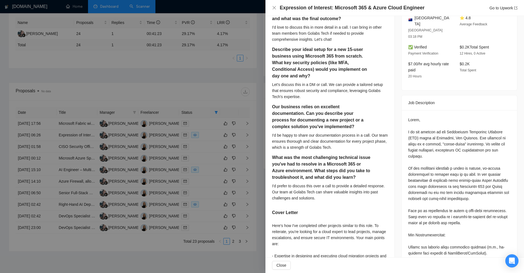
scroll to position [110, 0]
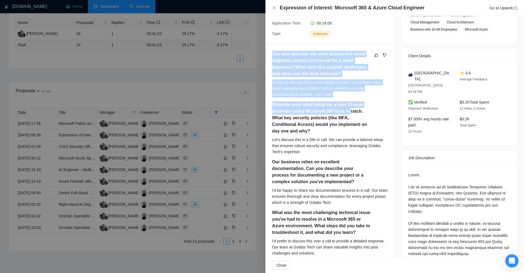
drag, startPoint x: 267, startPoint y: 50, endPoint x: 346, endPoint y: 111, distance: 99.2
click at [346, 111] on div "Can you describe the most successful cloud migration project you've led for a s…" at bounding box center [329, 225] width 129 height 363
click at [346, 111] on h5 "Describe your ideal setup for a new 15-user business using Microsoft 365 from s…" at bounding box center [321, 117] width 98 height 33
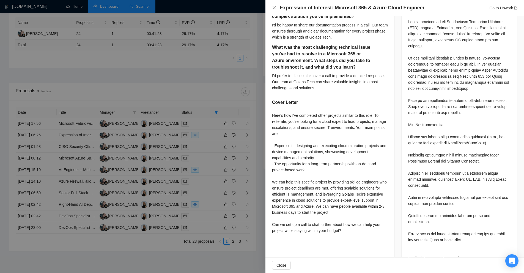
scroll to position [303, 0]
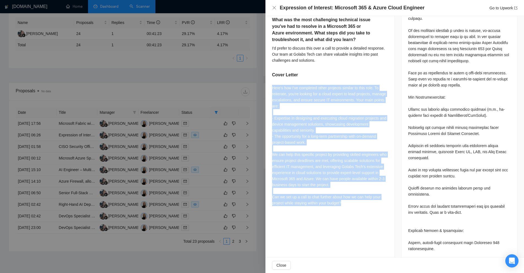
drag, startPoint x: 270, startPoint y: 87, endPoint x: 367, endPoint y: 214, distance: 159.6
click at [368, 215] on div "Proposal Details Date: 14 Aug, 2025 06:26 Scanner: IT Status: Sent Viewed Manag…" at bounding box center [329, 160] width 129 height 894
click at [367, 214] on div "Can you describe the most successful cloud migration project you've led for a s…" at bounding box center [329, 32] width 129 height 363
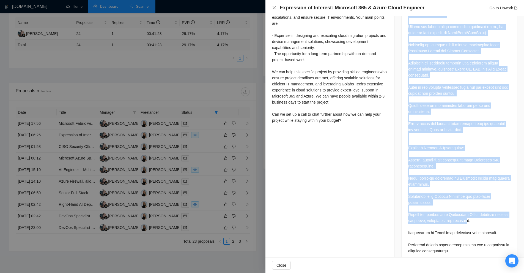
scroll to position [413, 0]
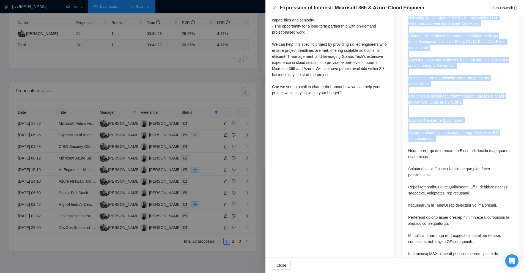
drag, startPoint x: 408, startPoint y: 128, endPoint x: 469, endPoint y: 152, distance: 65.3
click at [469, 131] on div "Questions: Can you describe the most successful cloud migration project you've …" at bounding box center [460, 176] width 116 height 628
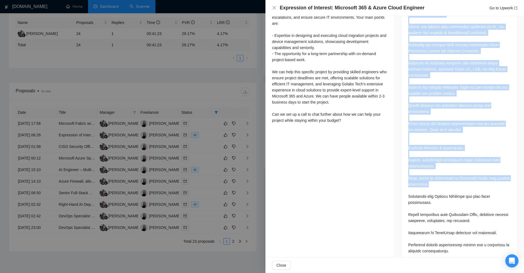
scroll to position [248, 0]
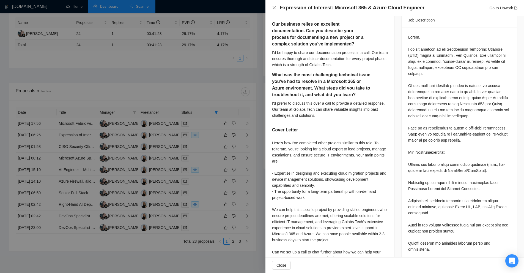
click at [370, 169] on div "Here's how I've completed other projects similar to this role. To reiterate, yo…" at bounding box center [330, 200] width 116 height 121
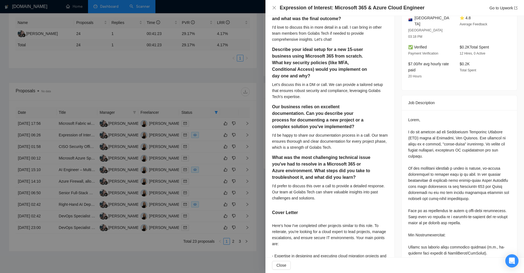
scroll to position [0, 0]
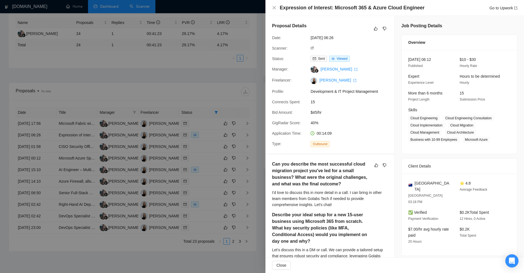
click at [295, 6] on h4 "Expression of Interest: Microsoft 365 & Azure Cloud Engineer" at bounding box center [352, 7] width 145 height 7
drag, startPoint x: 295, startPoint y: 6, endPoint x: 425, endPoint y: 6, distance: 129.8
click at [425, 6] on div "Expression of Interest: Microsoft 365 & Azure Cloud Engineer Go to Upwork" at bounding box center [399, 7] width 238 height 7
drag, startPoint x: 425, startPoint y: 6, endPoint x: 303, endPoint y: 8, distance: 121.9
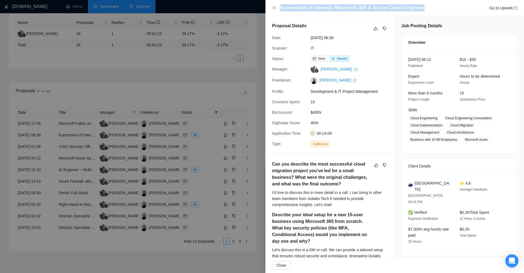
click at [297, 5] on div "Expression of Interest: Microsoft 365 & Azure Cloud Engineer Go to Upwork" at bounding box center [399, 7] width 238 height 7
click at [362, 219] on h5 "Describe your ideal setup for a new 15-user business using Microsoft 365 from s…" at bounding box center [321, 227] width 98 height 33
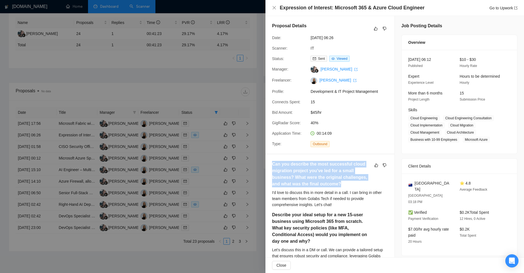
drag, startPoint x: 285, startPoint y: 165, endPoint x: 347, endPoint y: 183, distance: 65.0
click at [347, 183] on h5 "Can you describe the most successful cloud migration project you've led for a s…" at bounding box center [321, 174] width 98 height 26
drag, startPoint x: 347, startPoint y: 183, endPoint x: 274, endPoint y: 165, distance: 75.7
click at [274, 165] on h5 "Can you describe the most successful cloud migration project you've led for a s…" at bounding box center [321, 174] width 98 height 26
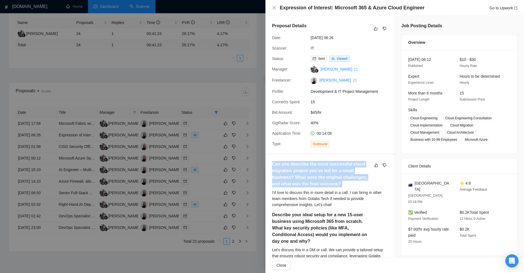
click at [274, 165] on h5 "Can you describe the most successful cloud migration project you've led for a s…" at bounding box center [321, 174] width 98 height 26
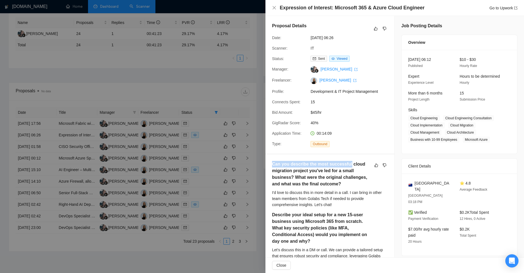
drag, startPoint x: 274, startPoint y: 165, endPoint x: 352, endPoint y: 166, distance: 77.9
click at [345, 163] on h5 "Can you describe the most successful cloud migration project you've led for a s…" at bounding box center [321, 174] width 98 height 26
click at [346, 187] on h5 "Can you describe the most successful cloud migration project you've led for a s…" at bounding box center [321, 174] width 98 height 26
click at [285, 171] on h5 "Can you describe the most successful cloud migration project you've led for a s…" at bounding box center [321, 174] width 98 height 26
drag, startPoint x: 285, startPoint y: 171, endPoint x: 308, endPoint y: 171, distance: 22.8
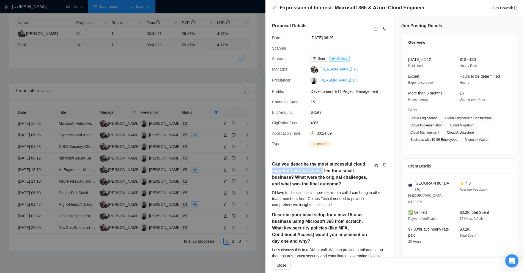
click at [308, 171] on h5 "Can you describe the most successful cloud migration project you've led for a s…" at bounding box center [321, 174] width 98 height 26
click at [316, 171] on h5 "Can you describe the most successful cloud migration project you've led for a s…" at bounding box center [321, 174] width 98 height 26
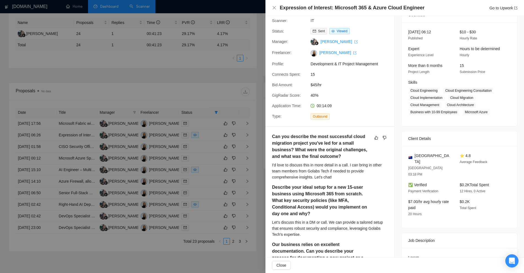
scroll to position [55, 0]
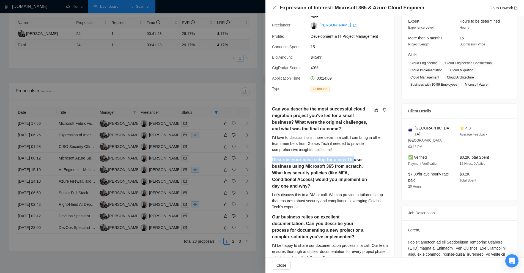
drag, startPoint x: 271, startPoint y: 161, endPoint x: 357, endPoint y: 158, distance: 85.9
click at [357, 158] on h5 "Describe your ideal setup for a new 15-user business using Microsoft 365 from s…" at bounding box center [321, 172] width 98 height 33
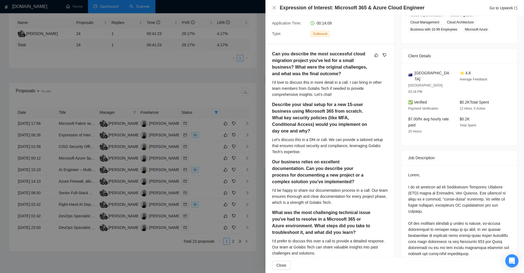
scroll to position [138, 0]
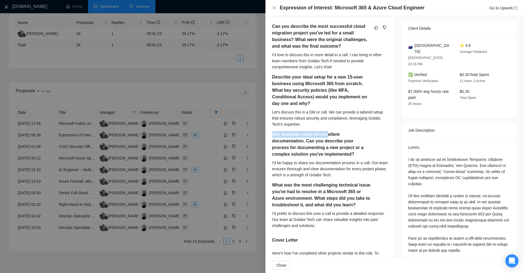
drag, startPoint x: 270, startPoint y: 131, endPoint x: 342, endPoint y: 135, distance: 72.7
click at [327, 133] on div "Can you describe the most successful cloud migration project you've led for a s…" at bounding box center [329, 198] width 129 height 363
click at [363, 137] on h5 "Our business relies on excellent documentation. Can you describe your process f…" at bounding box center [321, 144] width 98 height 26
click at [321, 146] on h5 "Our business relies on excellent documentation. Can you describe your process f…" at bounding box center [321, 144] width 98 height 26
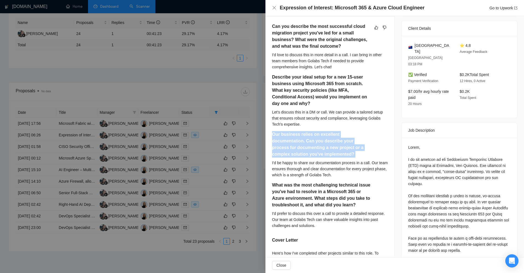
click at [321, 146] on h5 "Our business relies on excellent documentation. Can you describe your process f…" at bounding box center [321, 144] width 98 height 26
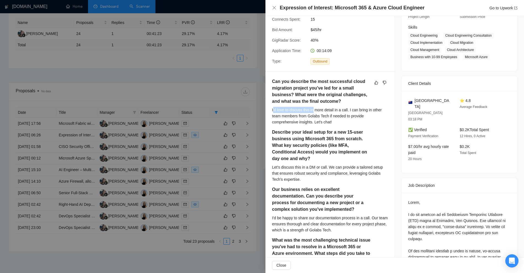
drag, startPoint x: 273, startPoint y: 109, endPoint x: 312, endPoint y: 109, distance: 38.8
click at [313, 109] on div "I'd love to discuss this in more detail in a call. I can bring in other team me…" at bounding box center [330, 116] width 116 height 18
click at [312, 109] on div "I'd love to discuss this in more detail in a call. I can bring in other team me…" at bounding box center [330, 116] width 116 height 18
drag, startPoint x: 271, startPoint y: 110, endPoint x: 361, endPoint y: 108, distance: 90.0
click at [361, 108] on div "Can you describe the most successful cloud migration project you've led for a s…" at bounding box center [329, 253] width 129 height 363
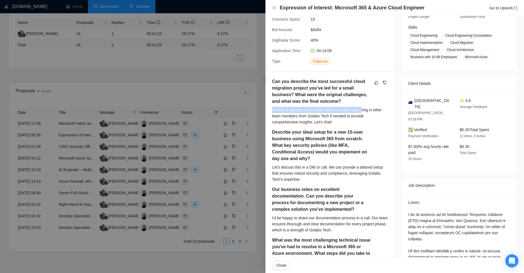
click at [337, 112] on div "I'd love to discuss this in more detail in a call. I can bring in other team me…" at bounding box center [330, 116] width 116 height 18
drag, startPoint x: 270, startPoint y: 166, endPoint x: 322, endPoint y: 164, distance: 51.8
click at [322, 164] on div "Can you describe the most successful cloud migration project you've led for a s…" at bounding box center [329, 253] width 129 height 363
click at [328, 162] on div "Describe your ideal setup for a new 15-user business using Microsoft 365 from s…" at bounding box center [330, 146] width 116 height 35
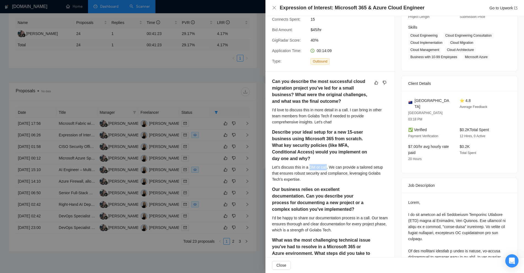
drag, startPoint x: 326, startPoint y: 168, endPoint x: 310, endPoint y: 165, distance: 16.1
click at [310, 165] on div "Let's discuss this in a DM or call. We can provide a tailored setup that ensure…" at bounding box center [330, 173] width 116 height 18
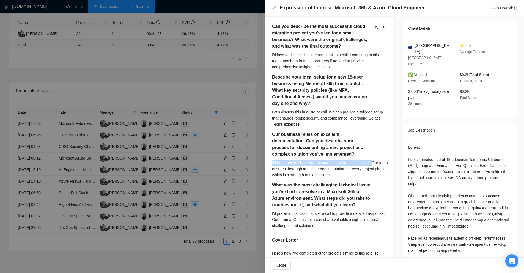
drag, startPoint x: 270, startPoint y: 161, endPoint x: 371, endPoint y: 161, distance: 101.2
click at [371, 161] on div "Can you describe the most successful cloud migration project you've led for a s…" at bounding box center [329, 198] width 129 height 363
click at [388, 163] on div "Can you describe the most successful cloud migration project you've led for a s…" at bounding box center [329, 198] width 129 height 363
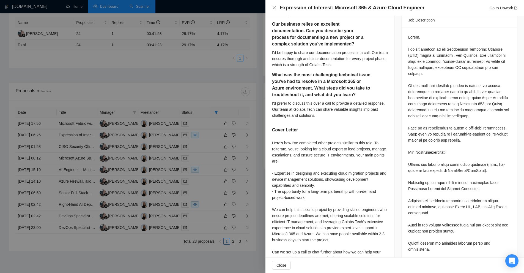
scroll to position [83, 0]
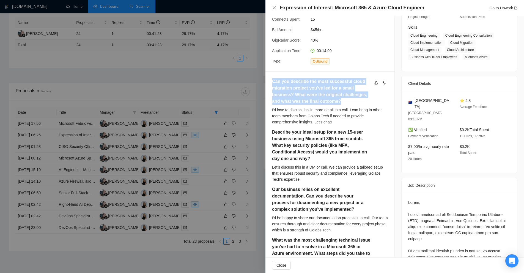
drag, startPoint x: 272, startPoint y: 81, endPoint x: 351, endPoint y: 103, distance: 82.0
click at [351, 103] on div "Can you describe the most successful cloud migration project you've led for a s…" at bounding box center [329, 253] width 129 height 363
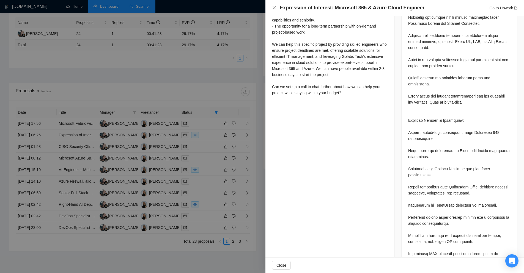
scroll to position [275, 0]
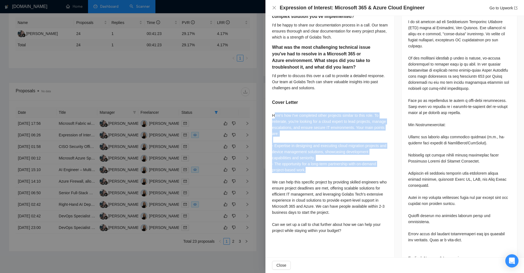
drag, startPoint x: 275, startPoint y: 112, endPoint x: 342, endPoint y: 176, distance: 92.8
click at [338, 171] on div "Here's how I've completed other projects similar to this role. To reiterate, yo…" at bounding box center [330, 172] width 116 height 121
click at [353, 131] on div "Here's how I've completed other projects similar to this role. To reiterate, yo…" at bounding box center [330, 172] width 116 height 121
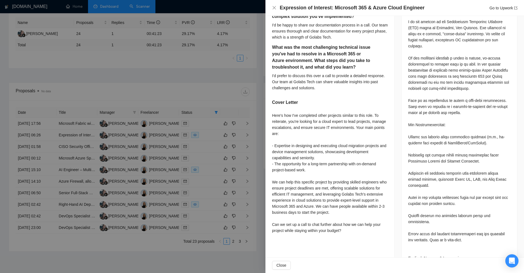
click at [327, 169] on div "Here's how I've completed other projects similar to this role. To reiterate, yo…" at bounding box center [330, 172] width 116 height 121
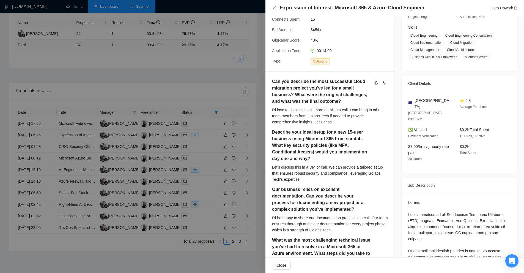
click at [240, 26] on div at bounding box center [262, 136] width 524 height 273
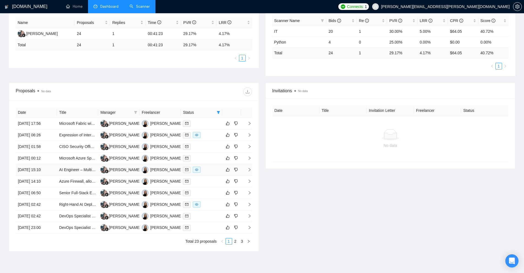
click at [210, 173] on td at bounding box center [201, 170] width 41 height 12
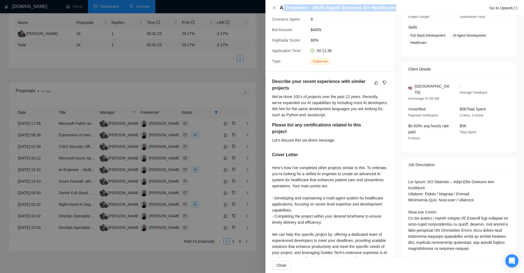
drag, startPoint x: 303, startPoint y: 11, endPoint x: 393, endPoint y: 5, distance: 90.5
click at [393, 5] on div "AI Engineer – Multi-Agent Systems for Healthcare Go to Upwork" at bounding box center [399, 7] width 238 height 7
click at [380, 4] on div "AI Engineer – Multi-Agent Systems for Healthcare Go to Upwork" at bounding box center [394, 8] width 259 height 16
click at [380, 4] on h4 "AI Engineer – Multi-Agent Systems for Healthcare" at bounding box center [338, 7] width 117 height 7
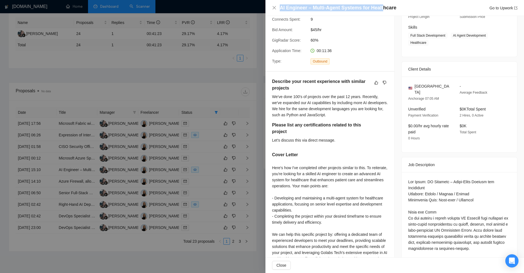
click at [379, 7] on h4 "AI Engineer – Multi-Agent Systems for Healthcare" at bounding box center [338, 7] width 117 height 7
click at [371, 6] on h4 "AI Engineer – Multi-Agent Systems for Healthcare" at bounding box center [338, 7] width 117 height 7
drag, startPoint x: 370, startPoint y: 6, endPoint x: 402, endPoint y: 5, distance: 31.7
click at [402, 5] on div "AI Engineer – Multi-Agent Systems for Healthcare Go to Upwork" at bounding box center [399, 7] width 238 height 7
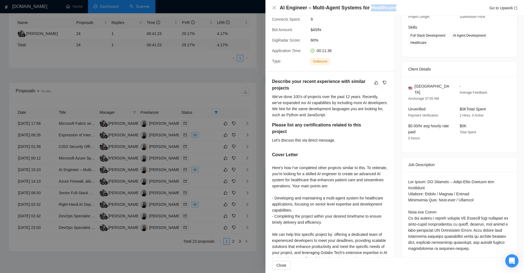
click at [402, 5] on div "AI Engineer – Multi-Agent Systems for Healthcare Go to Upwork" at bounding box center [399, 7] width 238 height 7
click at [382, 8] on h4 "AI Engineer – Multi-Agent Systems for Healthcare" at bounding box center [338, 7] width 117 height 7
drag, startPoint x: 311, startPoint y: 5, endPoint x: 338, endPoint y: 7, distance: 26.8
click at [338, 7] on h4 "AI Engineer – Multi-Agent Systems for Healthcare" at bounding box center [338, 7] width 117 height 7
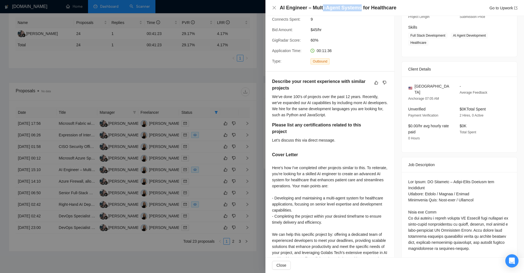
drag, startPoint x: 358, startPoint y: 7, endPoint x: 321, endPoint y: 7, distance: 36.9
click at [321, 7] on h4 "AI Engineer – Multi-Agent Systems for Healthcare" at bounding box center [338, 7] width 117 height 7
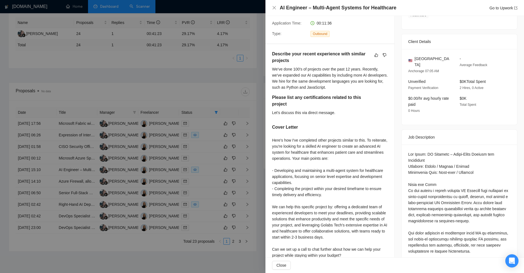
scroll to position [165, 0]
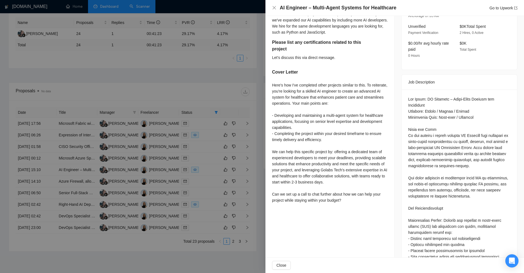
click at [381, 106] on div "Here's how I've completed other projects similar to this. To reiterate, you're …" at bounding box center [330, 142] width 116 height 121
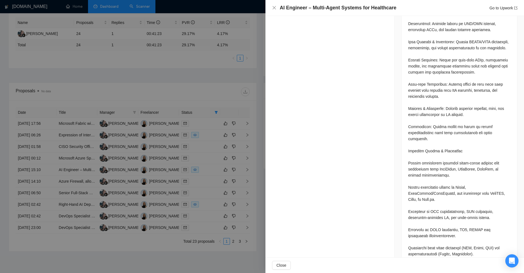
scroll to position [413, 0]
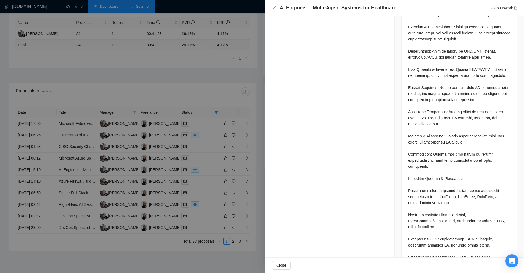
drag, startPoint x: 391, startPoint y: 3, endPoint x: 369, endPoint y: 6, distance: 21.3
click at [369, 4] on div "AI Engineer – Multi-Agent Systems for Healthcare Go to Upwork" at bounding box center [394, 8] width 259 height 16
drag, startPoint x: 464, startPoint y: 60, endPoint x: 498, endPoint y: 62, distance: 33.9
click at [498, 62] on div "Questions: Describe your recent experience with similar projects Please list an…" at bounding box center [459, 132] width 102 height 569
click at [493, 63] on div "Questions: Describe your recent experience with similar projects Please list an…" at bounding box center [459, 132] width 102 height 569
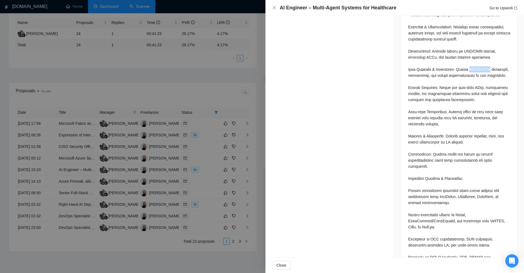
drag, startPoint x: 493, startPoint y: 63, endPoint x: 468, endPoint y: 62, distance: 24.5
click at [468, 62] on div "Questions: Describe your recent experience with similar projects Please list an…" at bounding box center [459, 132] width 102 height 569
drag, startPoint x: 468, startPoint y: 62, endPoint x: 490, endPoint y: 62, distance: 22.0
click at [490, 62] on div "Questions: Describe your recent experience with similar projects Please list an…" at bounding box center [459, 132] width 102 height 569
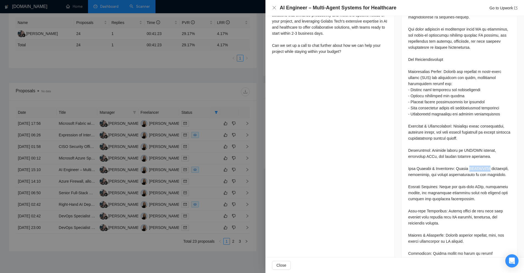
scroll to position [341, 0]
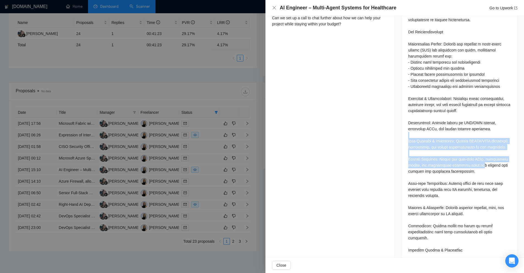
drag, startPoint x: 401, startPoint y: 128, endPoint x: 475, endPoint y: 164, distance: 81.6
click at [475, 164] on div "Questions: Describe your recent experience with similar projects Please list an…" at bounding box center [460, 206] width 116 height 586
click at [453, 147] on div "Questions: Describe your recent experience with similar projects Please list an…" at bounding box center [459, 204] width 102 height 569
drag, startPoint x: 445, startPoint y: 149, endPoint x: 393, endPoint y: 120, distance: 59.5
click at [395, 120] on div "Job Posting Details Overview 13 Aug, 2025 14:46 Published $25 - $60 Hourly Rate…" at bounding box center [459, 90] width 129 height 831
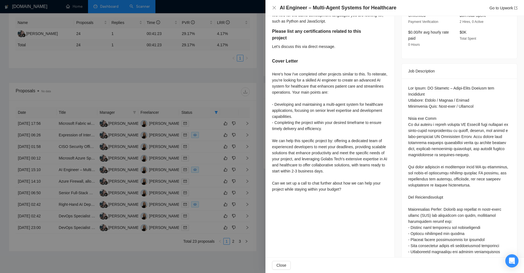
scroll to position [149, 0]
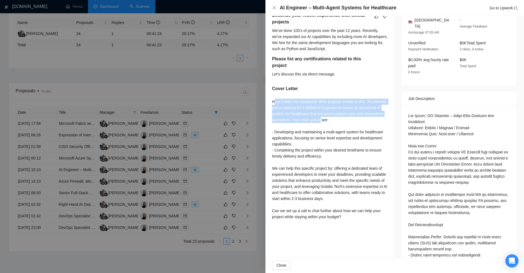
drag, startPoint x: 273, startPoint y: 100, endPoint x: 341, endPoint y: 118, distance: 69.7
click at [341, 118] on div "Here's how I've completed other projects similar to this. To reiterate, you're …" at bounding box center [330, 158] width 116 height 121
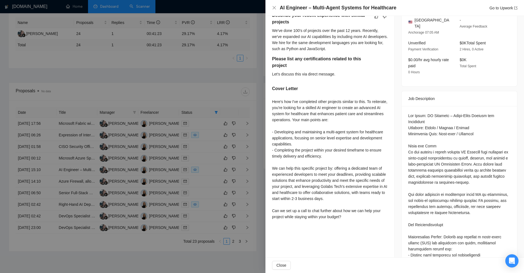
click at [364, 125] on div "Here's how I've completed other projects similar to this. To reiterate, you're …" at bounding box center [330, 158] width 116 height 121
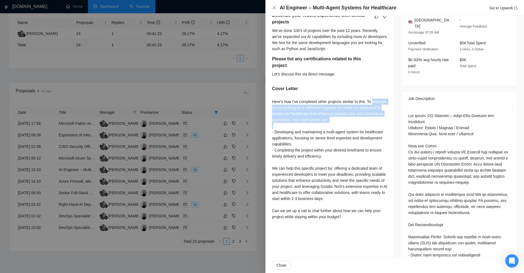
drag, startPoint x: 364, startPoint y: 125, endPoint x: 283, endPoint y: 106, distance: 82.9
click at [283, 106] on div "Here's how I've completed other projects similar to this. To reiterate, you're …" at bounding box center [330, 158] width 116 height 121
click at [286, 106] on div "Here's how I've completed other projects similar to this. To reiterate, you're …" at bounding box center [330, 158] width 116 height 121
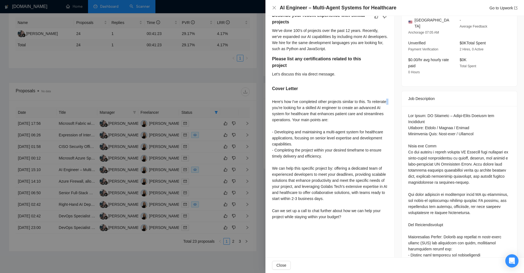
click at [286, 106] on div "Here's how I've completed other projects similar to this. To reiterate, you're …" at bounding box center [330, 158] width 116 height 121
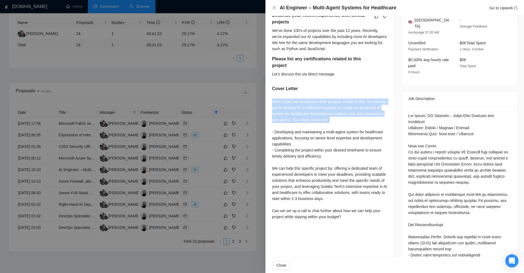
click at [286, 106] on div "Here's how I've completed other projects similar to this. To reiterate, you're …" at bounding box center [330, 158] width 116 height 121
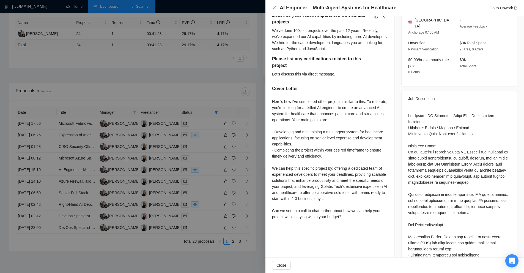
click at [326, 164] on div "Here's how I've completed other projects similar to this. To reiterate, you're …" at bounding box center [330, 158] width 116 height 121
click at [282, 59] on h5 "Please list any certifications related to this project" at bounding box center [316, 62] width 89 height 13
click at [252, 72] on div at bounding box center [262, 136] width 524 height 273
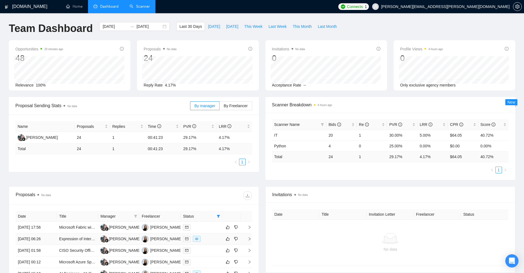
scroll to position [131, 0]
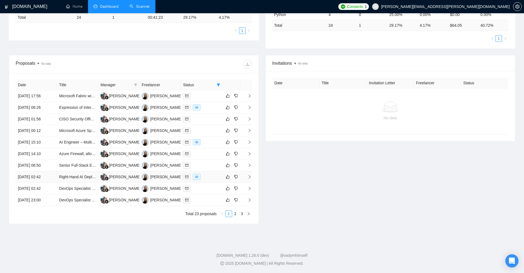
click at [203, 172] on td at bounding box center [201, 177] width 41 height 12
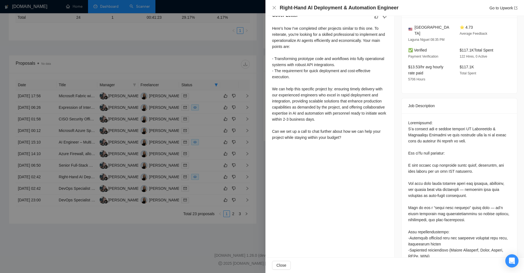
click at [168, 111] on div at bounding box center [262, 136] width 524 height 273
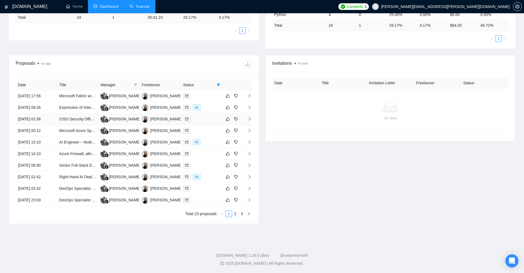
click at [201, 119] on div at bounding box center [201, 119] width 37 height 6
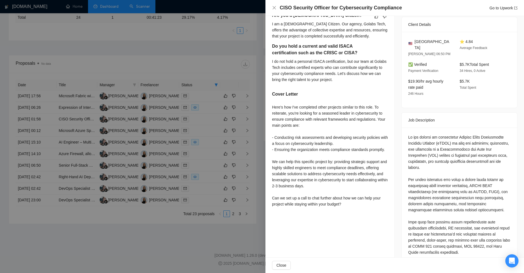
scroll to position [0, 0]
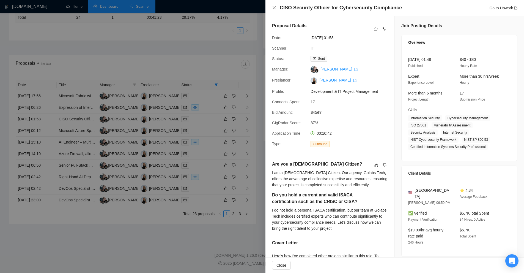
click at [210, 105] on div at bounding box center [262, 136] width 524 height 273
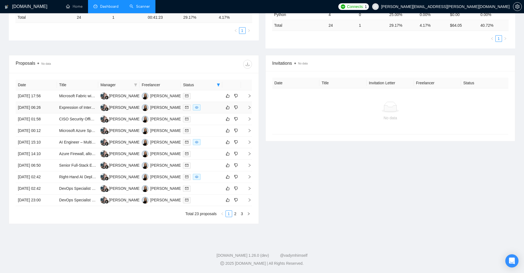
click at [206, 108] on div at bounding box center [201, 107] width 37 height 6
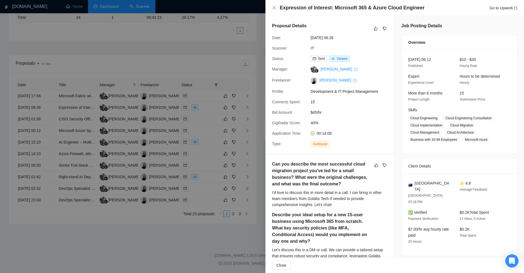
click at [150, 112] on div at bounding box center [262, 136] width 524 height 273
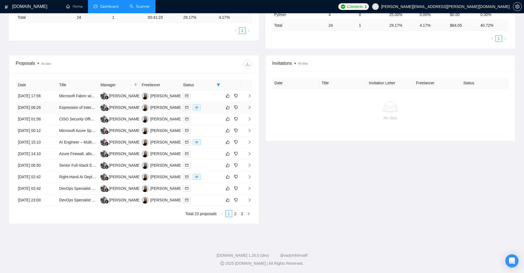
click at [210, 104] on td at bounding box center [201, 108] width 41 height 12
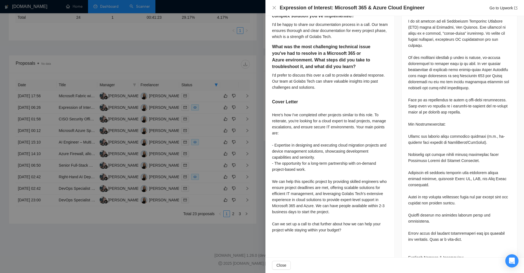
scroll to position [83, 0]
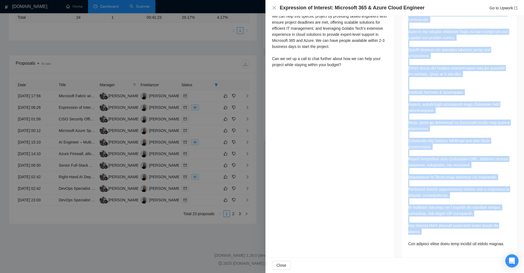
scroll to position [468, 0]
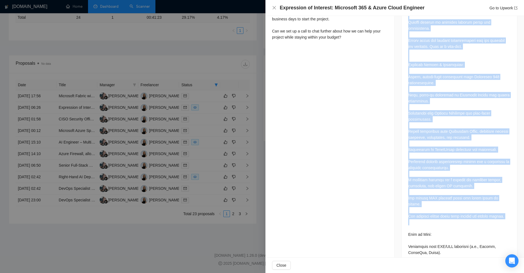
drag, startPoint x: 409, startPoint y: 100, endPoint x: 451, endPoint y: 194, distance: 103.0
click at [456, 199] on div "Questions: Can you describe the most successful cloud migration project you've …" at bounding box center [460, 121] width 116 height 628
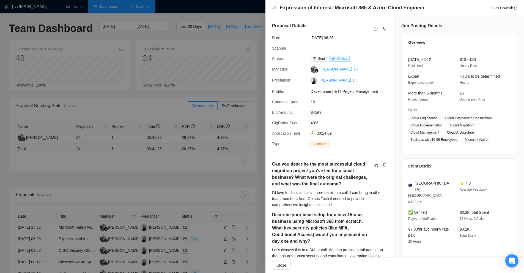
scroll to position [131, 0]
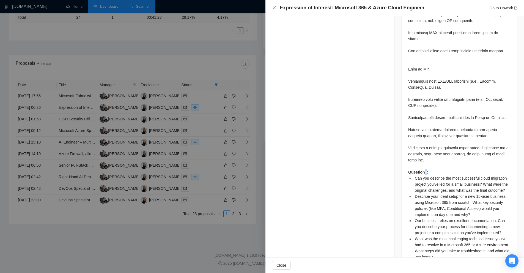
click at [423, 170] on strong "Questions:" at bounding box center [418, 172] width 20 height 4
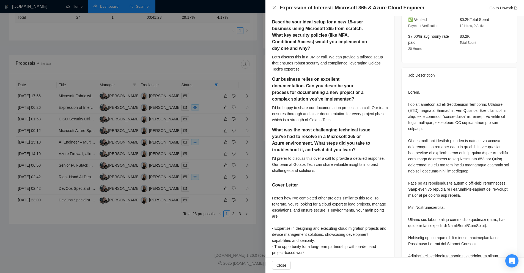
scroll to position [303, 0]
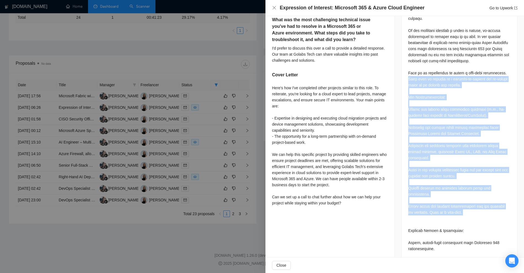
drag, startPoint x: 401, startPoint y: 56, endPoint x: 473, endPoint y: 193, distance: 154.5
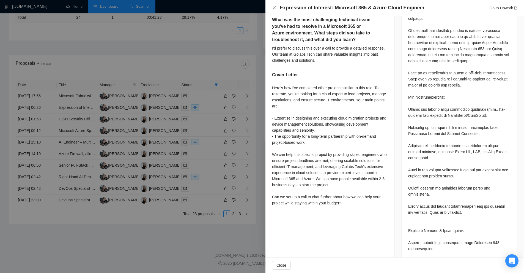
scroll to position [138, 0]
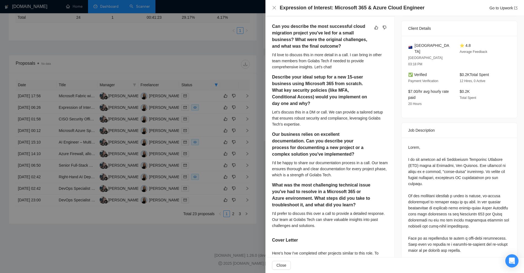
click at [215, 106] on div at bounding box center [262, 136] width 524 height 273
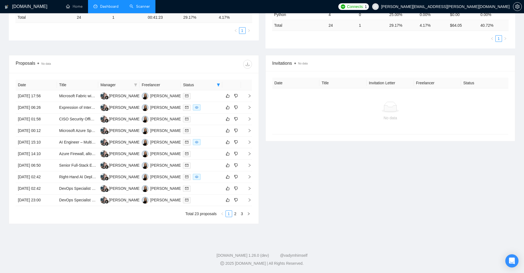
scroll to position [0, 0]
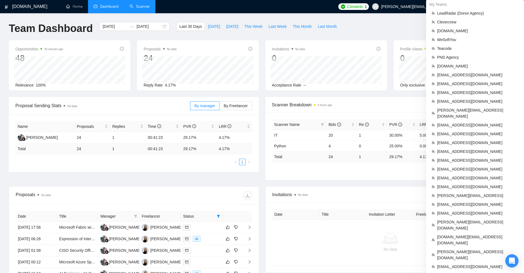
click at [364, 7] on span "Connects:" at bounding box center [355, 7] width 17 height 6
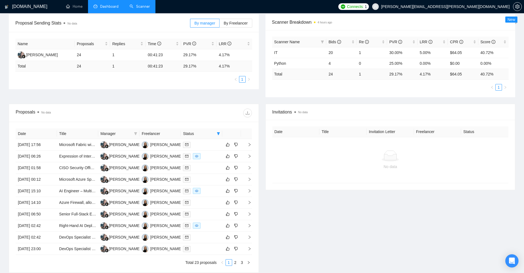
scroll to position [131, 0]
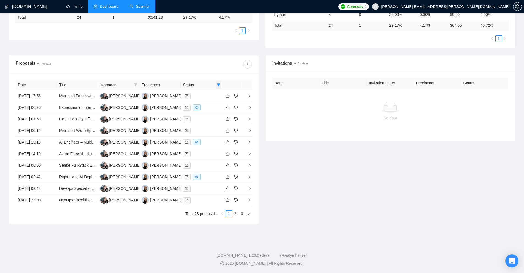
click at [220, 85] on icon "filter" at bounding box center [218, 84] width 3 height 3
click at [205, 102] on span "Sent" at bounding box center [201, 104] width 10 height 4
checkbox input "false"
click at [208, 95] on span "Chat" at bounding box center [204, 95] width 26 height 6
checkbox input "true"
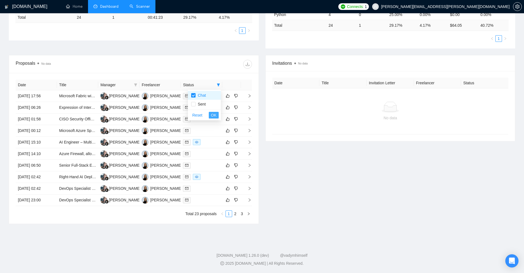
click at [212, 115] on span "OK" at bounding box center [214, 115] width 6 height 6
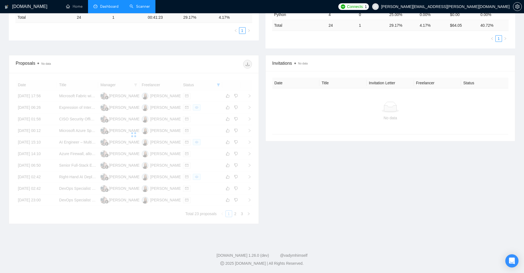
scroll to position [49, 0]
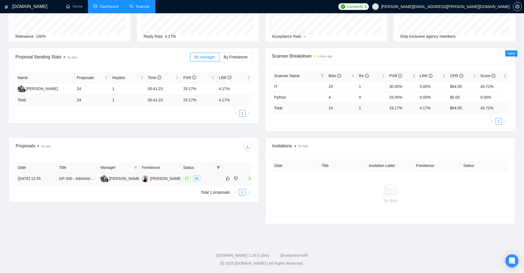
click at [68, 182] on td "DP-300 - Administering Relational Database on Microsoft Azure" at bounding box center [77, 179] width 41 height 12
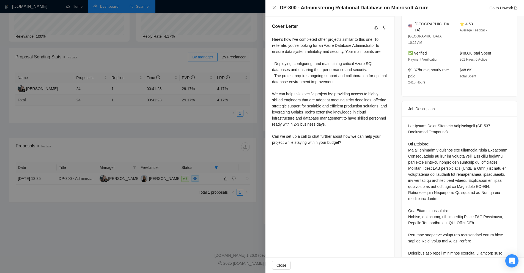
click at [207, 68] on div at bounding box center [262, 136] width 524 height 273
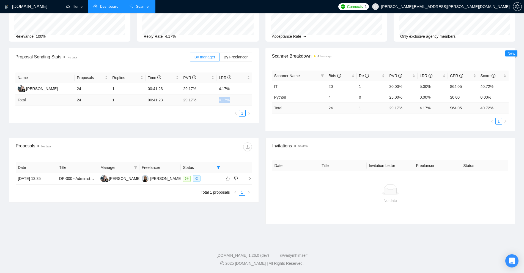
drag, startPoint x: 217, startPoint y: 100, endPoint x: 232, endPoint y: 101, distance: 14.3
click at [232, 101] on td "4.17 %" at bounding box center [233, 100] width 35 height 11
copy td "4.17 %"
drag, startPoint x: 513, startPoint y: 1, endPoint x: 280, endPoint y: 78, distance: 245.7
click at [280, 78] on span "Scanner Name" at bounding box center [296, 76] width 45 height 6
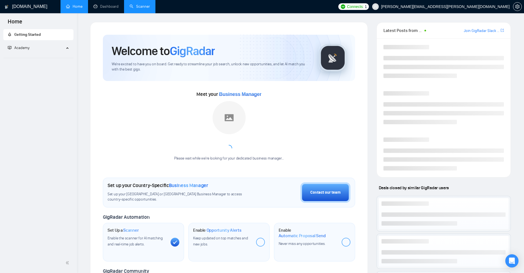
click at [136, 9] on link "Scanner" at bounding box center [140, 6] width 20 height 5
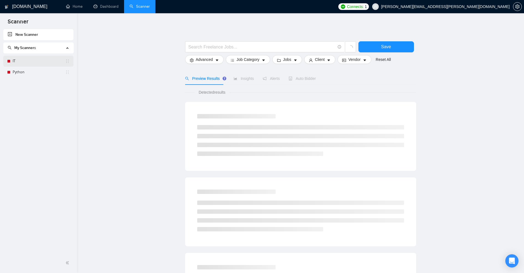
click at [34, 64] on link "IT" at bounding box center [39, 61] width 53 height 11
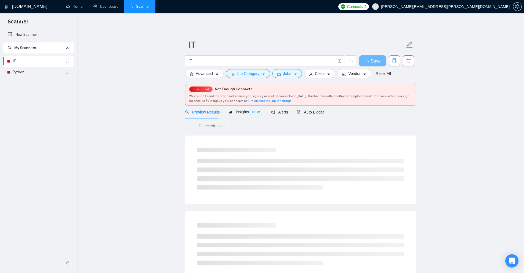
click at [395, 62] on icon "copy" at bounding box center [394, 60] width 5 height 5
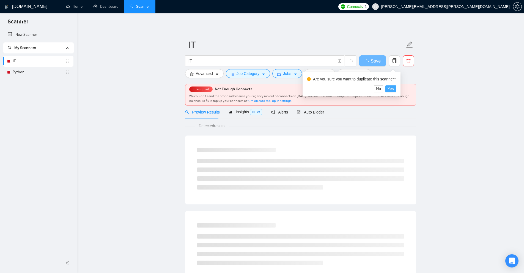
click at [393, 86] on span "Yes" at bounding box center [391, 89] width 6 height 6
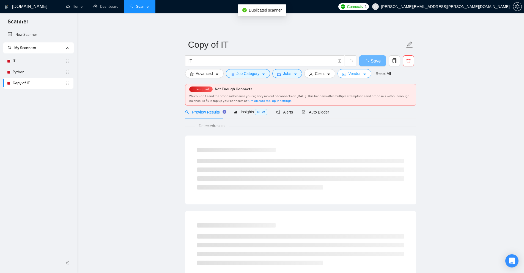
click at [348, 72] on span "Vendor" at bounding box center [354, 73] width 12 height 6
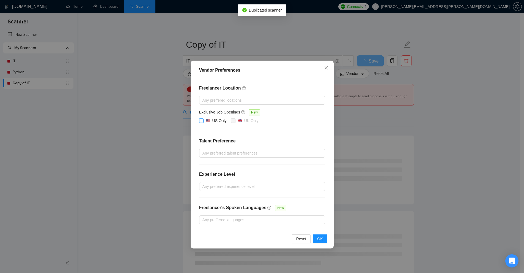
click at [209, 122] on div "US Only" at bounding box center [216, 120] width 21 height 6
click at [203, 122] on input "US Only" at bounding box center [201, 120] width 4 height 4
checkbox input "true"
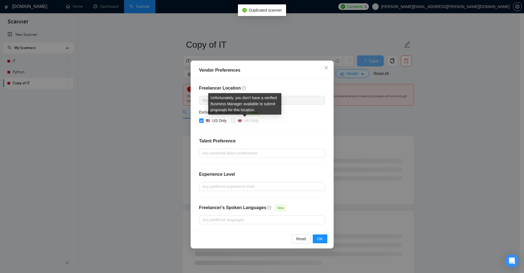
click at [394, 110] on div "Vendor Preferences Freelancer Location Any preffered locations Exclusive Job Op…" at bounding box center [262, 136] width 524 height 273
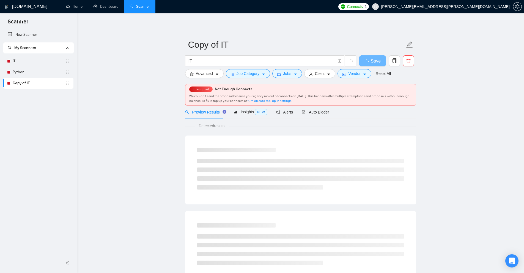
click at [199, 115] on div "Preview Results" at bounding box center [205, 111] width 40 height 13
click at [318, 70] on button "Client" at bounding box center [319, 73] width 31 height 9
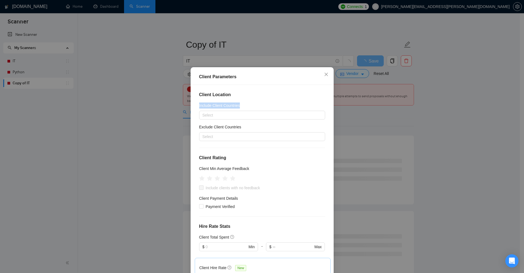
click at [367, 108] on div "Client Parameters Client Location Include Client Countries Select Exclude Clien…" at bounding box center [262, 136] width 524 height 273
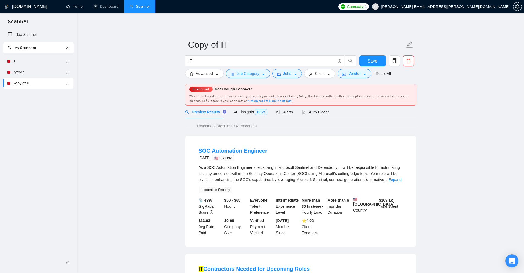
scroll to position [28, 0]
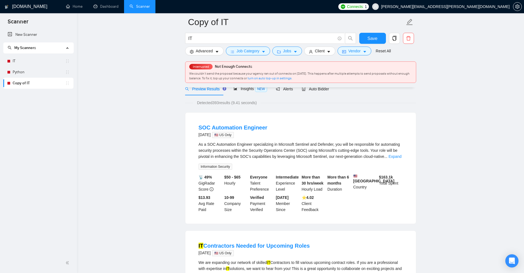
click at [213, 133] on div "[DATE] 🇺🇸 US Only" at bounding box center [233, 134] width 69 height 7
click at [270, 156] on div "As a SOC Automation Engineer specializing in Microsoft Sentinel and Defender, y…" at bounding box center [301, 150] width 204 height 18
click at [365, 53] on icon "caret-down" at bounding box center [365, 52] width 4 height 4
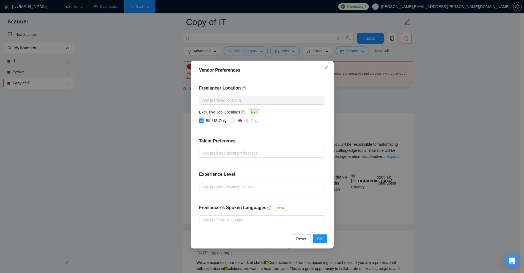
click at [28, 46] on div "Vendor Preferences Freelancer Location Any preffered locations Exclusive Job Op…" at bounding box center [262, 136] width 524 height 273
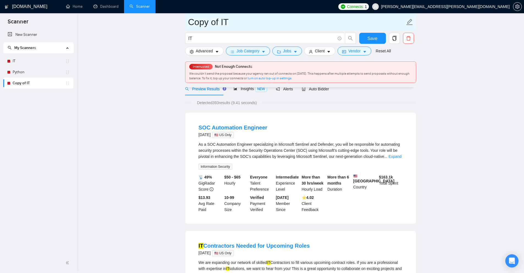
click at [233, 17] on input "Copy of IT" at bounding box center [296, 22] width 217 height 14
drag, startPoint x: 221, startPoint y: 21, endPoint x: 59, endPoint y: 21, distance: 162.9
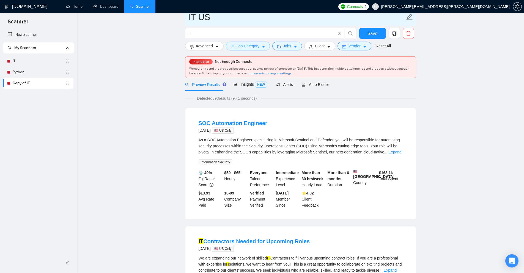
scroll to position [0, 0]
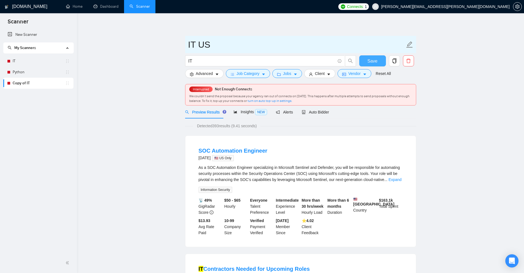
type input "IT US"
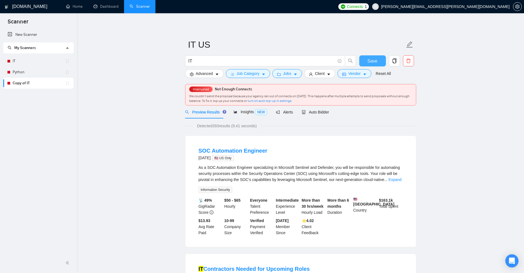
click at [377, 63] on button "Save" at bounding box center [372, 60] width 27 height 11
click at [319, 115] on div "Auto Bidder" at bounding box center [315, 111] width 27 height 13
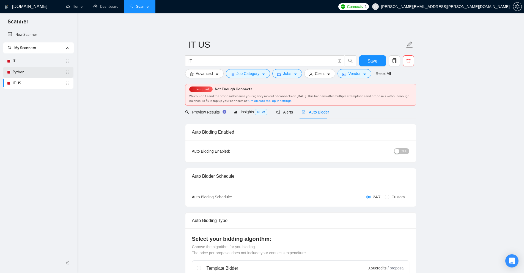
click at [28, 72] on link "Python" at bounding box center [39, 72] width 53 height 11
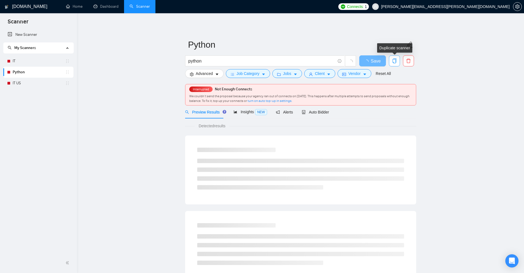
click at [393, 64] on button "button" at bounding box center [394, 60] width 11 height 11
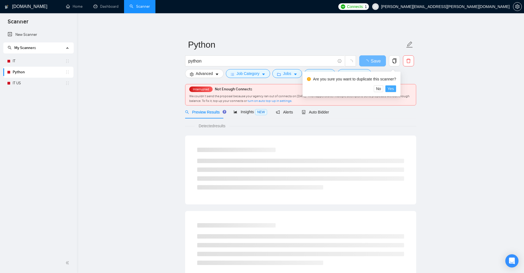
click at [394, 90] on button "Yes" at bounding box center [390, 88] width 11 height 7
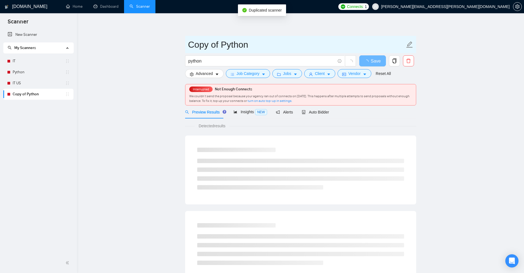
click at [225, 46] on input "Copy of Python" at bounding box center [296, 45] width 217 height 14
click at [217, 43] on input "Copy of Python" at bounding box center [296, 45] width 217 height 14
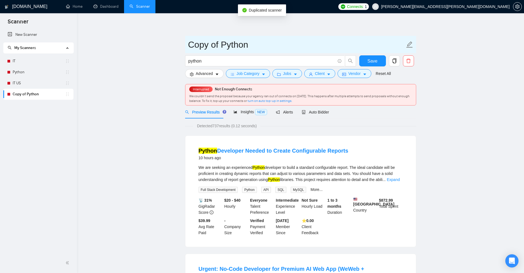
drag, startPoint x: 222, startPoint y: 40, endPoint x: 86, endPoint y: 39, distance: 135.9
type input "Python US only"
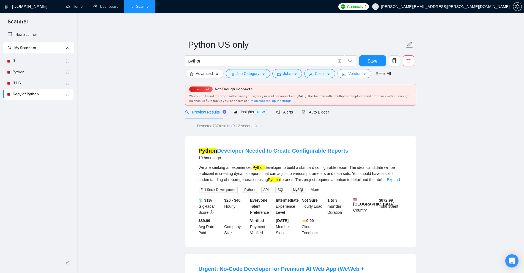
click at [357, 77] on button "Vendor" at bounding box center [355, 73] width 34 height 9
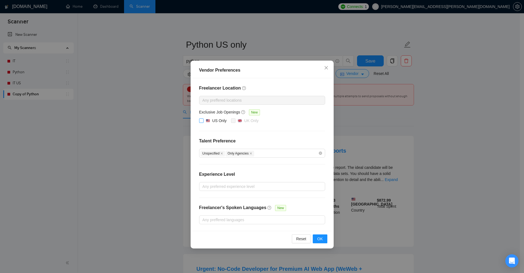
click at [212, 120] on div "US Only" at bounding box center [219, 120] width 14 height 6
click at [203, 120] on input "US Only" at bounding box center [201, 120] width 4 height 4
checkbox input "true"
click at [319, 238] on span "OK" at bounding box center [320, 238] width 6 height 6
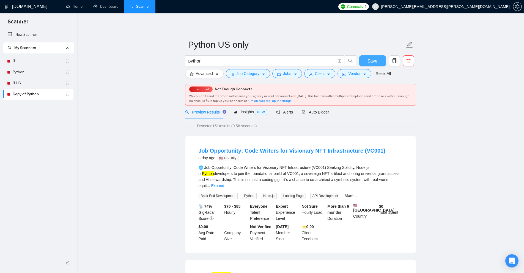
click at [372, 57] on span "Save" at bounding box center [373, 60] width 10 height 7
click at [24, 59] on link "IT" at bounding box center [39, 61] width 53 height 11
click at [35, 62] on link "IT" at bounding box center [39, 61] width 53 height 11
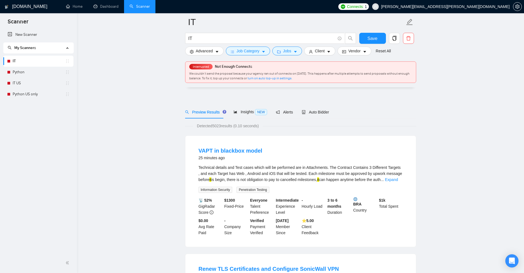
scroll to position [28, 0]
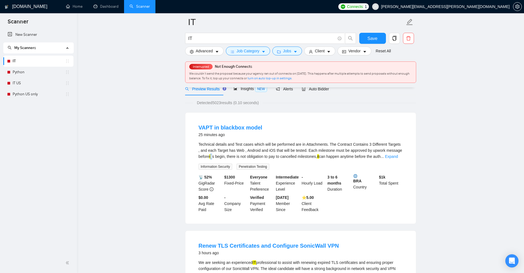
click at [214, 157] on div "Technical details and Test cases which will be performed are in Attachments. Th…" at bounding box center [301, 150] width 204 height 18
drag, startPoint x: 323, startPoint y: 154, endPoint x: 319, endPoint y: 155, distance: 4.3
click at [319, 155] on div "Technical details and Test cases which will be performed are in Attachments. Th…" at bounding box center [301, 150] width 204 height 18
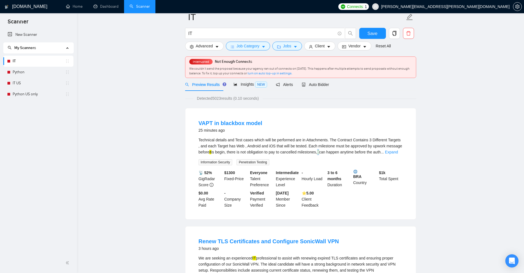
scroll to position [0, 0]
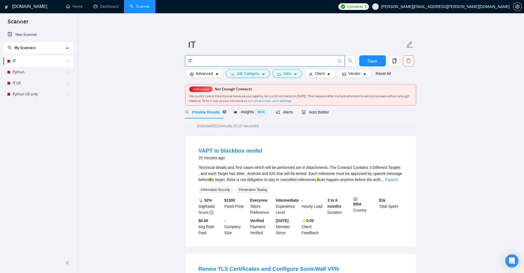
drag, startPoint x: 200, startPoint y: 61, endPoint x: 116, endPoint y: 62, distance: 83.4
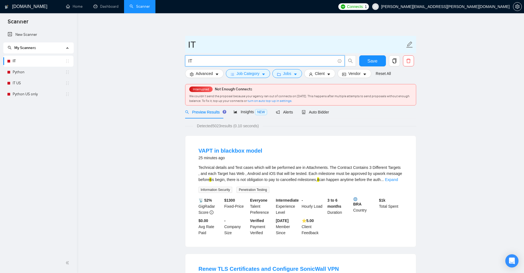
click at [192, 42] on input "IT" at bounding box center [296, 45] width 217 height 14
drag, startPoint x: 207, startPoint y: 43, endPoint x: 121, endPoint y: 40, distance: 85.4
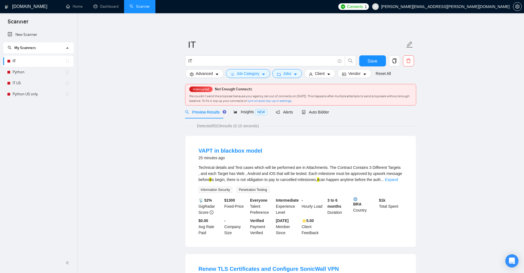
click at [250, 73] on span "Job Category" at bounding box center [248, 73] width 23 height 6
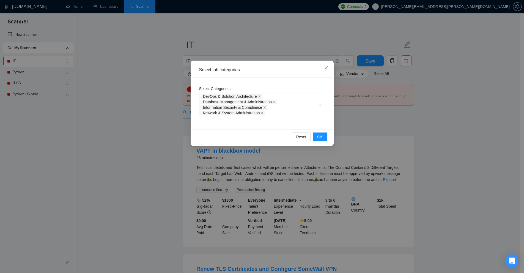
click at [402, 133] on div "Select job categories Select Categories DevOps & Solution Architecture Database…" at bounding box center [262, 136] width 524 height 273
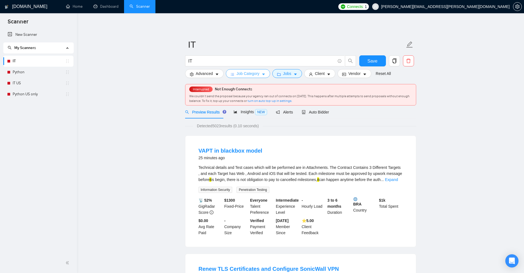
click at [234, 75] on button "Job Category" at bounding box center [248, 73] width 44 height 9
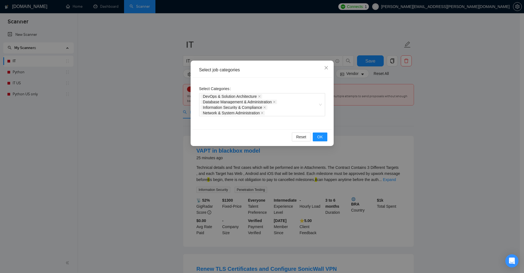
click at [128, 86] on div "Select job categories Select Categories DevOps & Solution Architecture Database…" at bounding box center [262, 136] width 524 height 273
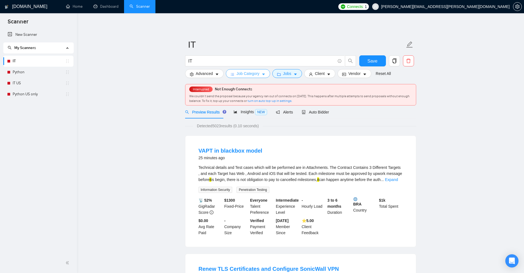
click at [243, 70] on button "Job Category" at bounding box center [248, 73] width 44 height 9
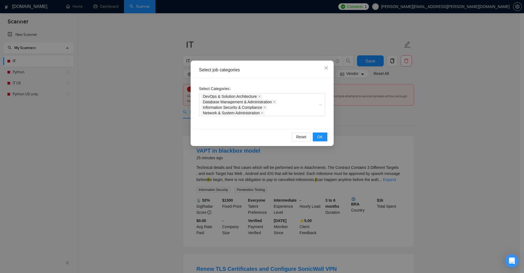
click at [501, 65] on div "Select job categories Select Categories DevOps & Solution Architecture Database…" at bounding box center [262, 136] width 524 height 273
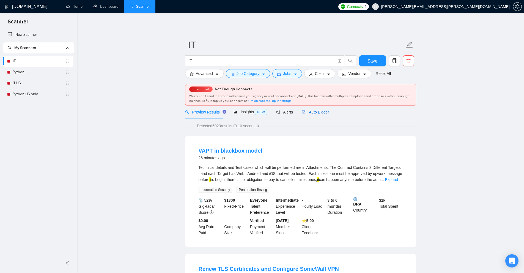
click at [324, 109] on div "Auto Bidder" at bounding box center [315, 112] width 27 height 6
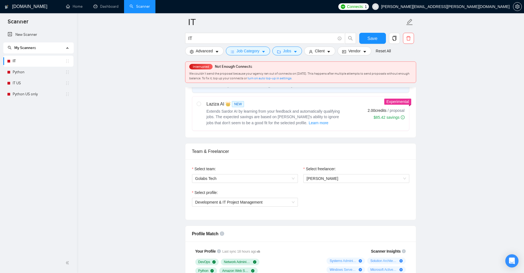
scroll to position [165, 0]
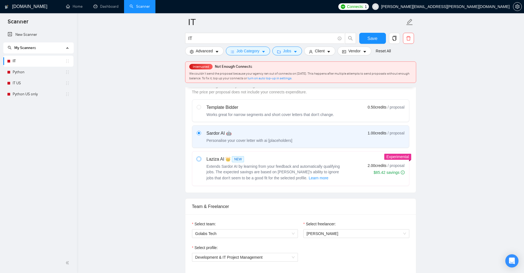
click at [198, 157] on input "radio" at bounding box center [199, 159] width 4 height 4
radio input "true"
radio input "false"
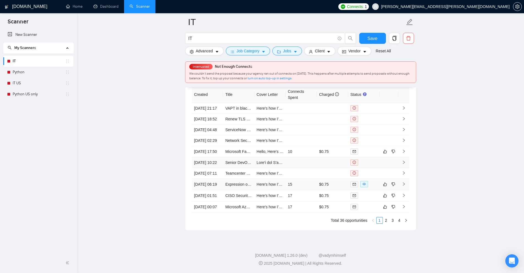
scroll to position [1434, 0]
click at [257, 179] on td "Here's how I've completed other projects similar to this role. To reiterate, yo…" at bounding box center [269, 184] width 31 height 11
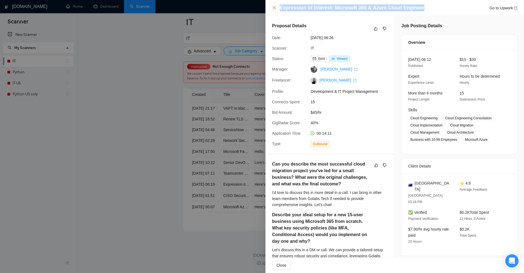
drag, startPoint x: 279, startPoint y: 7, endPoint x: 449, endPoint y: 8, distance: 169.7
click at [449, 8] on div "Expression of Interest: Microsoft 365 & Azure Cloud Engineer Go to Upwork" at bounding box center [394, 7] width 245 height 7
click at [200, 141] on div at bounding box center [262, 136] width 524 height 273
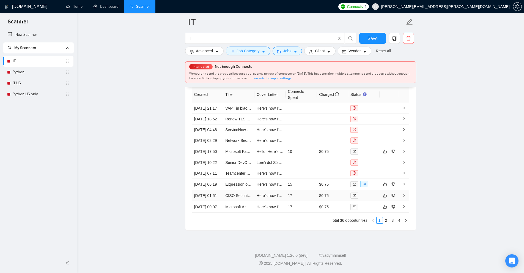
click at [313, 190] on td "17" at bounding box center [301, 195] width 31 height 11
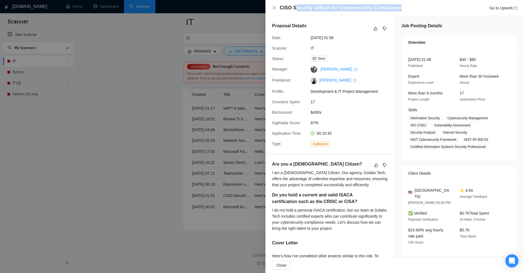
drag, startPoint x: 294, startPoint y: 9, endPoint x: 425, endPoint y: 5, distance: 131.6
click at [425, 5] on div "CISO Security Officer for Cybersecurity Compliance Go to Upwork" at bounding box center [399, 7] width 238 height 7
click at [399, 11] on div "CISO Security Officer for Cybersecurity Compliance Go to Upwork" at bounding box center [399, 7] width 238 height 7
click at [406, 9] on div "CISO Security Officer for Cybersecurity Compliance Go to Upwork" at bounding box center [399, 7] width 238 height 7
drag, startPoint x: 406, startPoint y: 9, endPoint x: 240, endPoint y: 14, distance: 166.0
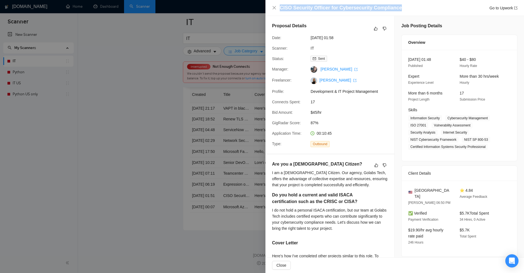
click at [240, 14] on div "CISO Security Officer for Cybersecurity Compliance Go to Upwork Proposal Detail…" at bounding box center [262, 136] width 524 height 273
click at [219, 175] on div at bounding box center [262, 136] width 524 height 273
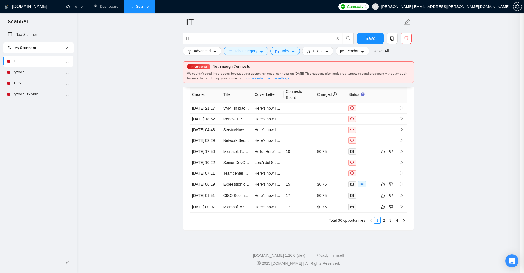
scroll to position [1352, 0]
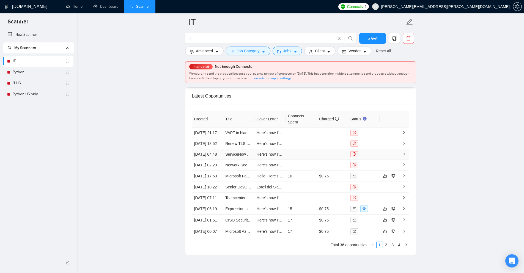
click at [295, 160] on td at bounding box center [301, 154] width 31 height 11
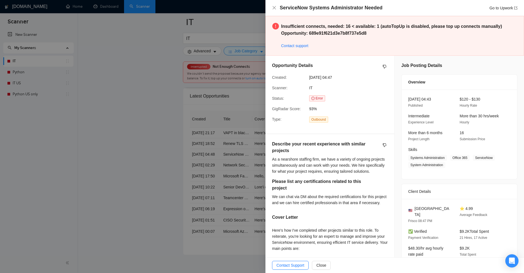
click at [283, 6] on h4 "ServiceNow Systems Administrator Needed" at bounding box center [331, 7] width 103 height 7
drag, startPoint x: 283, startPoint y: 6, endPoint x: 401, endPoint y: 9, distance: 117.8
click at [401, 9] on div "ServiceNow Systems Administrator Needed Go to Upwork" at bounding box center [399, 7] width 238 height 7
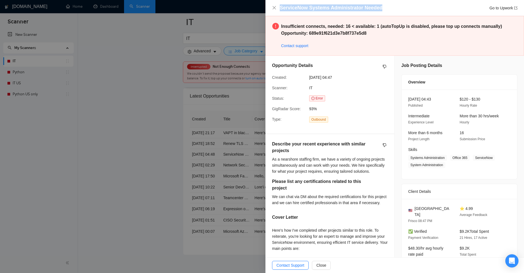
click at [401, 9] on div "ServiceNow Systems Administrator Needed Go to Upwork" at bounding box center [399, 7] width 238 height 7
click at [216, 80] on div at bounding box center [262, 136] width 524 height 273
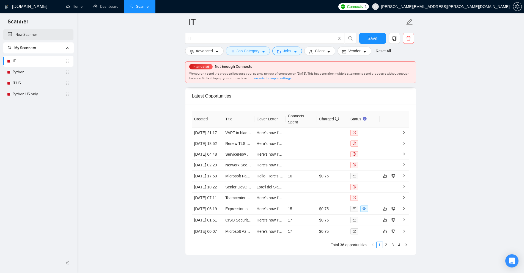
drag, startPoint x: 197, startPoint y: 36, endPoint x: 32, endPoint y: 36, distance: 164.8
click at [325, 149] on td at bounding box center [332, 143] width 31 height 11
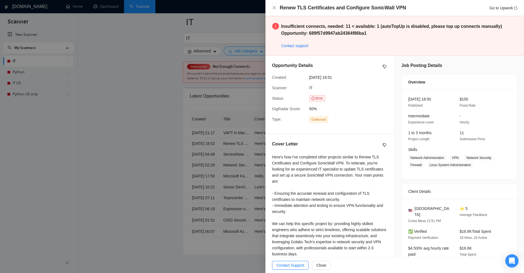
scroll to position [55, 0]
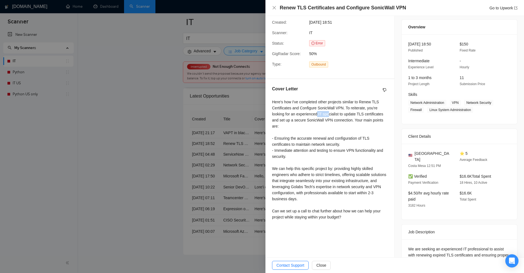
drag, startPoint x: 318, startPoint y: 114, endPoint x: 322, endPoint y: 120, distance: 6.6
click at [322, 120] on div "Here's how I've completed other projects similar to Renew TLS Certificates and …" at bounding box center [330, 159] width 116 height 121
click at [310, 175] on div "Here's how I've completed other projects similar to Renew TLS Certificates and …" at bounding box center [330, 159] width 116 height 121
drag, startPoint x: 319, startPoint y: 113, endPoint x: 326, endPoint y: 112, distance: 7.2
click at [326, 112] on div "Here's how I've completed other projects similar to Renew TLS Certificates and …" at bounding box center [330, 159] width 116 height 121
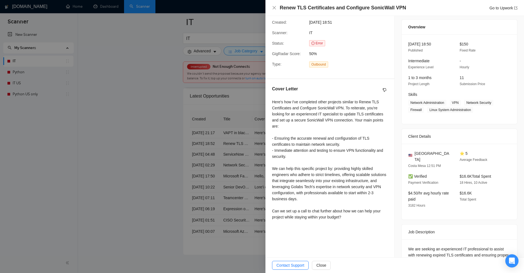
click at [315, 141] on div "Here's how I've completed other projects similar to Renew TLS Certificates and …" at bounding box center [330, 159] width 116 height 121
click at [212, 127] on div at bounding box center [262, 136] width 524 height 273
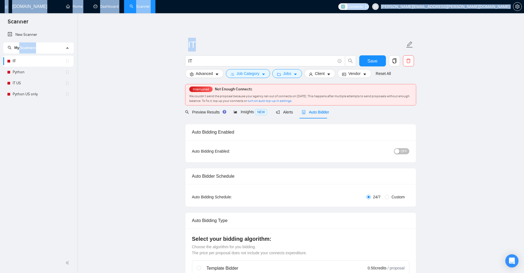
drag, startPoint x: 203, startPoint y: 57, endPoint x: 0, endPoint y: 39, distance: 203.9
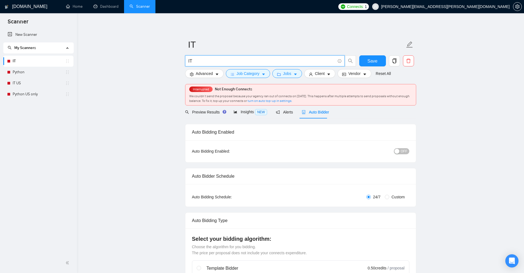
drag, startPoint x: 220, startPoint y: 62, endPoint x: 106, endPoint y: 64, distance: 113.1
click at [201, 57] on span at bounding box center [265, 60] width 160 height 11
click at [214, 116] on div "Preview Results" at bounding box center [205, 111] width 40 height 13
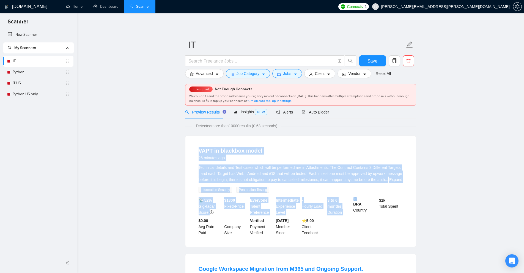
drag, startPoint x: 286, startPoint y: 178, endPoint x: 362, endPoint y: 199, distance: 78.2
click at [383, 165] on span "Technical details and Test cases which will be performed are in Attachments. Th…" at bounding box center [301, 173] width 204 height 17
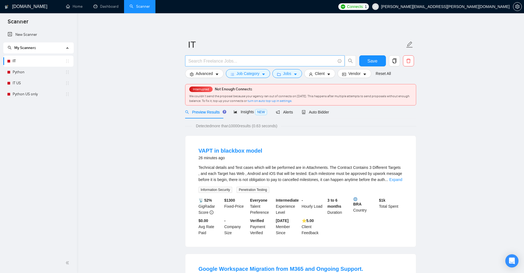
click at [213, 58] on input "text" at bounding box center [261, 60] width 147 height 7
click at [323, 111] on span "Auto Bidder" at bounding box center [315, 112] width 27 height 4
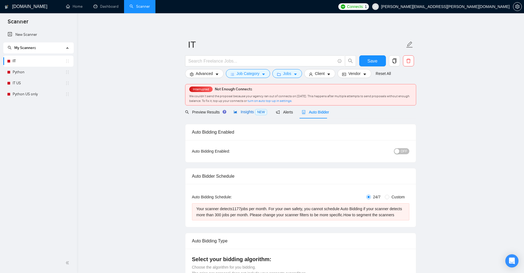
click at [264, 109] on span "NEW" at bounding box center [261, 112] width 12 height 6
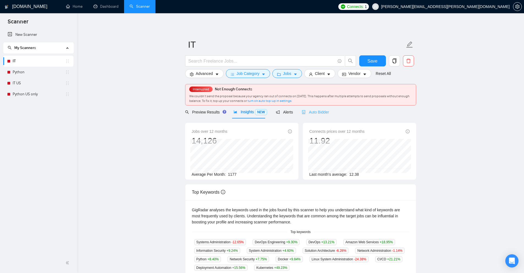
click at [313, 108] on div "Auto Bidder" at bounding box center [315, 111] width 27 height 13
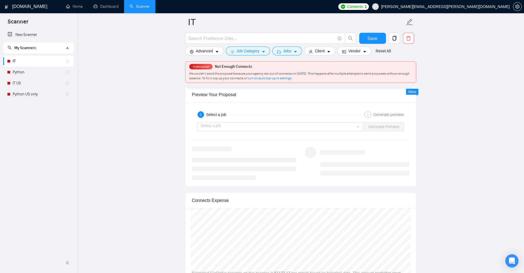
scroll to position [770, 0]
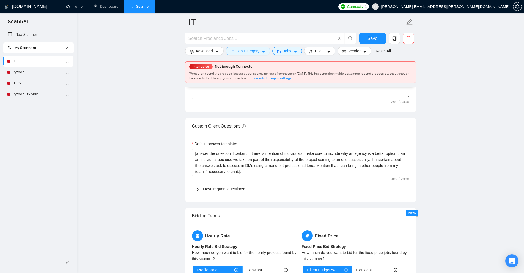
click at [220, 195] on div "Default answer template: [answer the question if certain. If there is mention o…" at bounding box center [300, 168] width 231 height 68
click at [223, 192] on div "Most frequent questions:" at bounding box center [300, 188] width 217 height 13
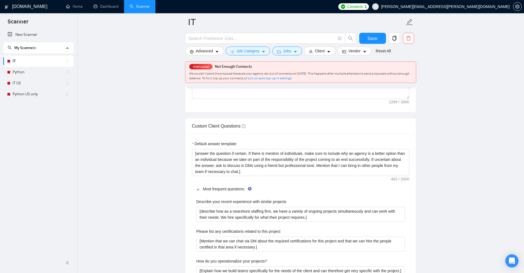
scroll to position [963, 0]
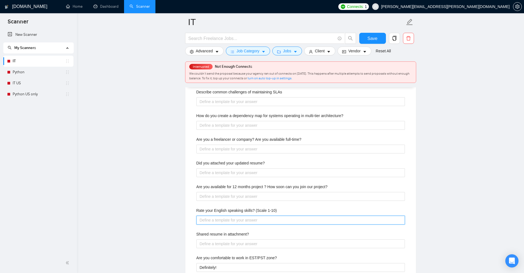
click at [284, 221] on 1-10\) "Rate your English speaking skills? (Scale 1-10)" at bounding box center [300, 219] width 209 height 9
click at [322, 204] on div "Describe your recent experience with similar projects [describe how as a nearsh…" at bounding box center [300, 141] width 217 height 279
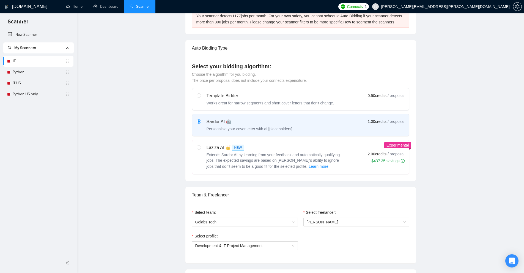
scroll to position [0, 0]
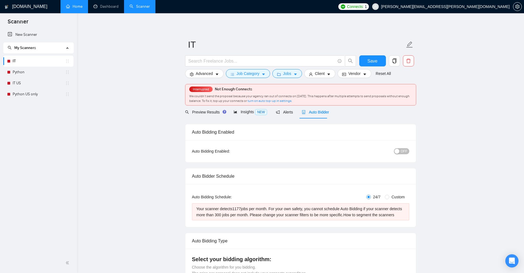
drag, startPoint x: 85, startPoint y: 1, endPoint x: 294, endPoint y: 35, distance: 211.5
click at [83, 4] on link "Home" at bounding box center [74, 6] width 17 height 5
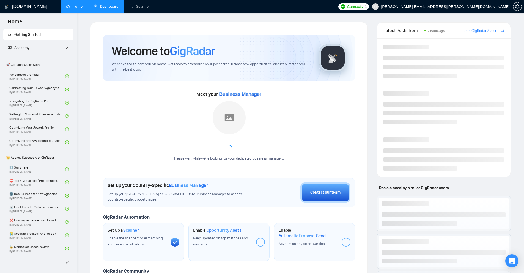
click at [119, 7] on link "Dashboard" at bounding box center [106, 6] width 25 height 5
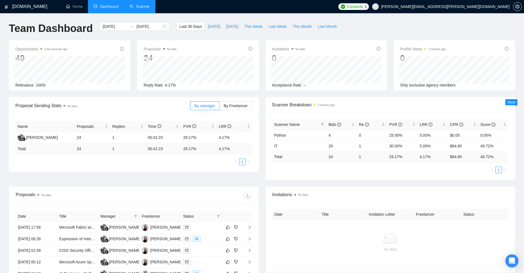
click at [135, 9] on link "Scanner" at bounding box center [140, 6] width 20 height 5
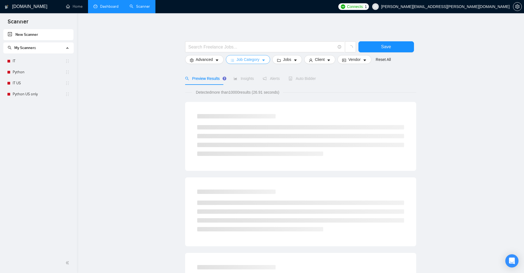
click at [260, 63] on button "Job Category" at bounding box center [248, 59] width 44 height 9
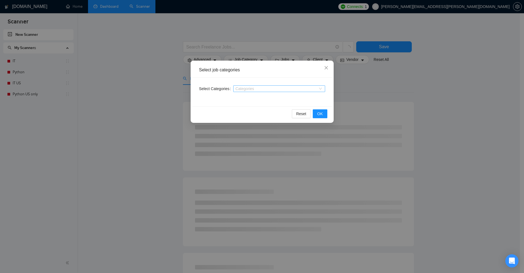
click at [243, 91] on div at bounding box center [277, 88] width 84 height 4
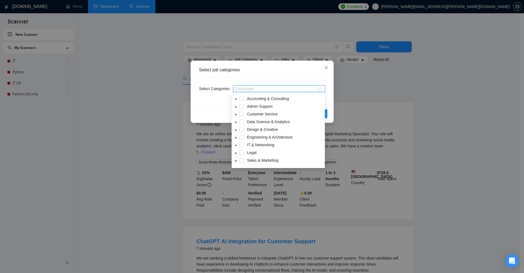
click at [237, 98] on span "caret-down" at bounding box center [236, 99] width 3 height 3
click at [234, 99] on span at bounding box center [236, 98] width 7 height 7
click at [237, 122] on icon "caret-down" at bounding box center [236, 123] width 3 height 3
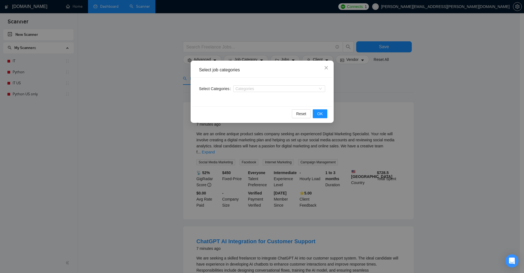
click at [245, 84] on div "Select Categories Categories" at bounding box center [262, 92] width 139 height 29
click at [254, 88] on div at bounding box center [277, 88] width 84 height 4
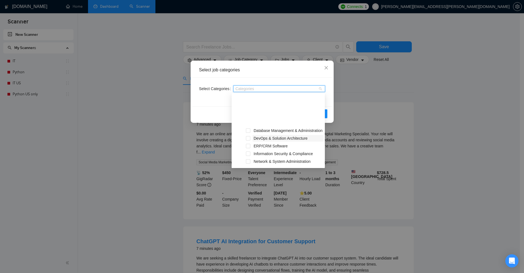
scroll to position [67, 0]
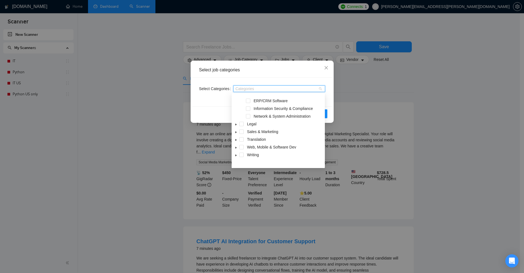
click at [239, 135] on span at bounding box center [236, 131] width 7 height 7
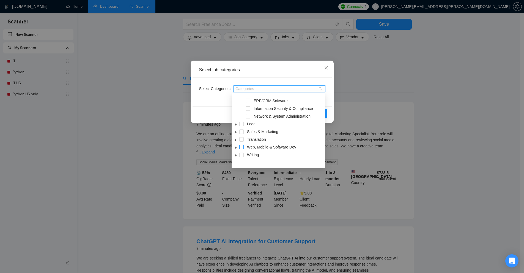
scroll to position [28, 0]
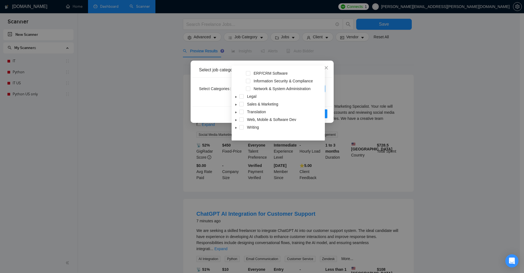
click at [238, 123] on span at bounding box center [236, 119] width 7 height 7
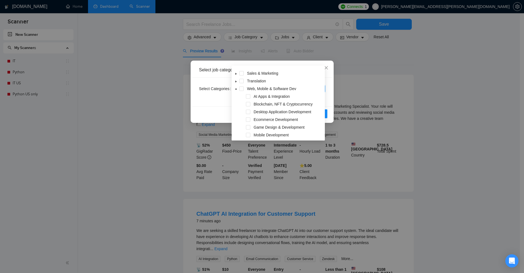
click at [237, 89] on icon "caret-down" at bounding box center [236, 89] width 2 height 1
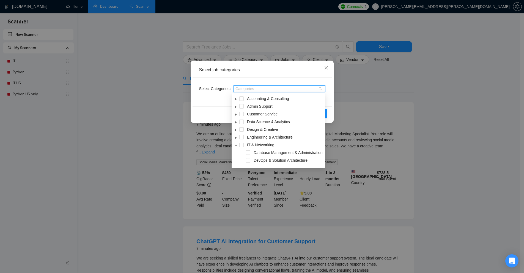
click at [236, 144] on icon "caret-down" at bounding box center [236, 145] width 3 height 3
click at [238, 106] on span at bounding box center [236, 106] width 7 height 7
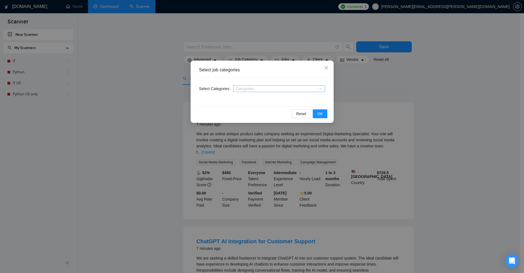
click at [285, 88] on div at bounding box center [277, 88] width 84 height 4
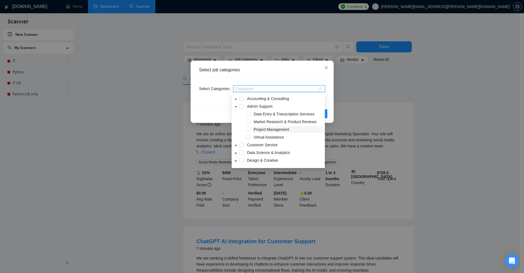
click at [257, 129] on span "Project Management" at bounding box center [271, 129] width 35 height 4
click at [404, 118] on div "Select job categories Select Categories Project Management Reset OK" at bounding box center [262, 136] width 524 height 273
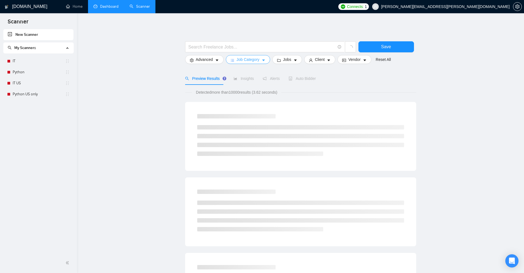
click at [251, 63] on button "Job Category" at bounding box center [248, 59] width 44 height 9
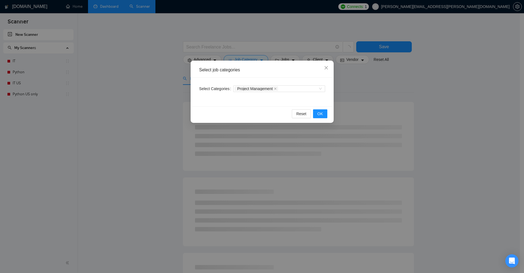
click at [511, 112] on div "Select job categories Select Categories Project Management Reset OK" at bounding box center [262, 136] width 524 height 273
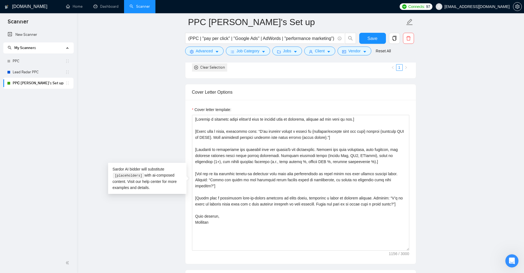
scroll to position [0, 199]
